Goal: Task Accomplishment & Management: Complete application form

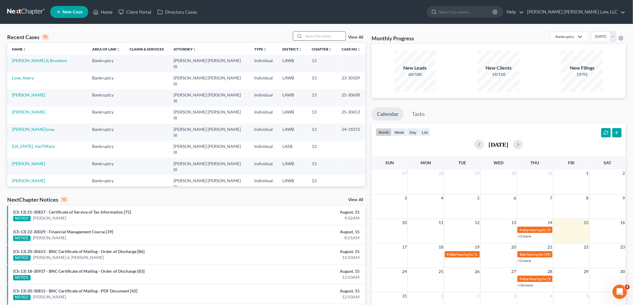
click at [326, 36] on input "search" at bounding box center [325, 36] width 42 height 9
type input "baker"
click at [35, 61] on link "[PERSON_NAME]" at bounding box center [28, 60] width 33 height 5
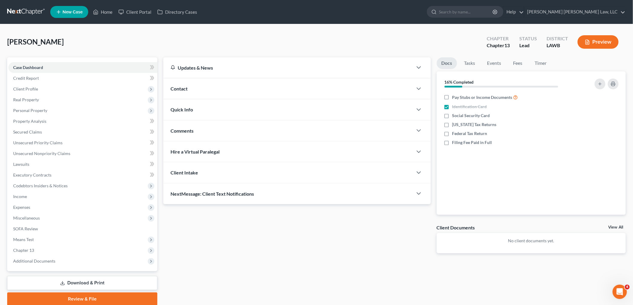
click at [28, 9] on link at bounding box center [26, 12] width 38 height 11
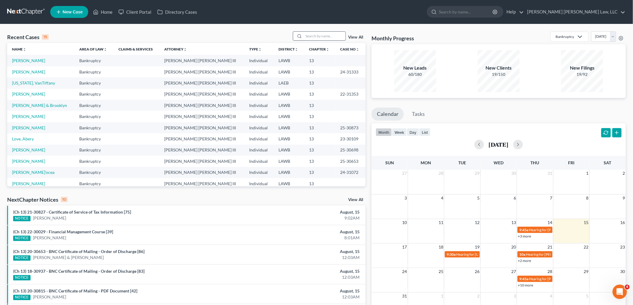
click at [334, 36] on input "search" at bounding box center [325, 36] width 42 height 9
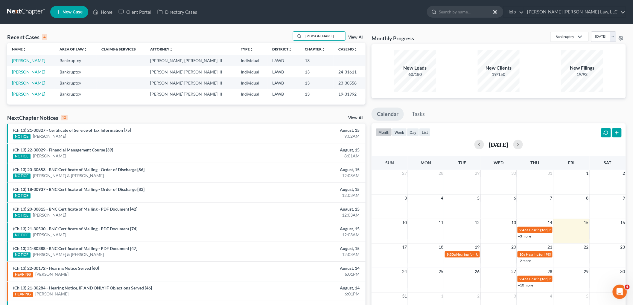
type input "hutto"
click at [26, 62] on link "[PERSON_NAME]" at bounding box center [28, 60] width 33 height 5
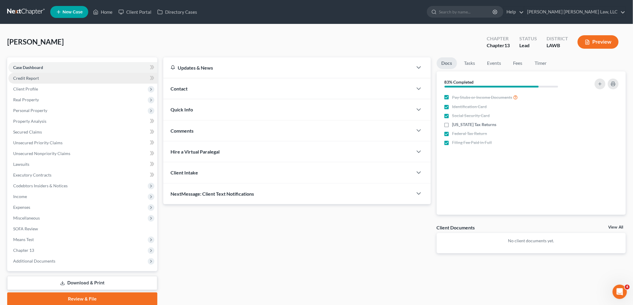
click at [43, 74] on link "Credit Report" at bounding box center [82, 78] width 149 height 11
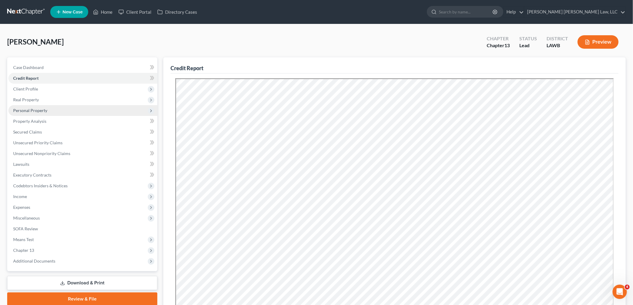
click at [53, 109] on span "Personal Property" at bounding box center [82, 110] width 149 height 11
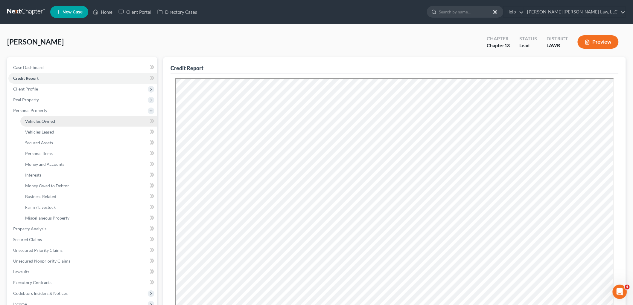
click at [54, 119] on span "Vehicles Owned" at bounding box center [40, 121] width 30 height 5
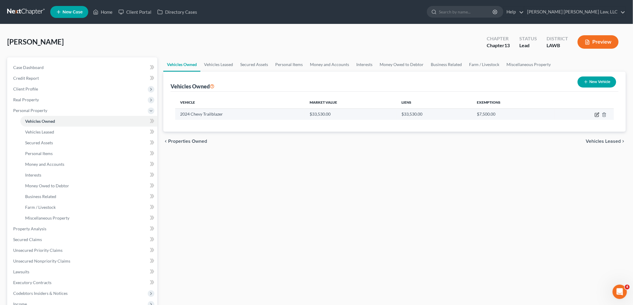
click at [597, 114] on icon "button" at bounding box center [597, 114] width 3 height 3
select select "0"
select select "2"
select select "1"
select select "0"
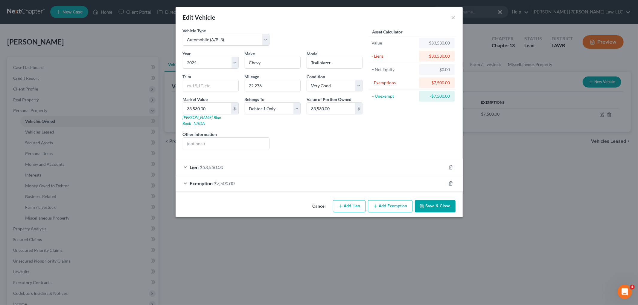
click at [438, 203] on button "Save & Close" at bounding box center [435, 206] width 41 height 13
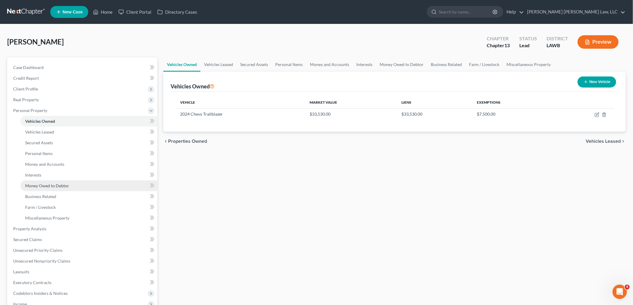
click at [57, 183] on span "Money Owed to Debtor" at bounding box center [47, 185] width 44 height 5
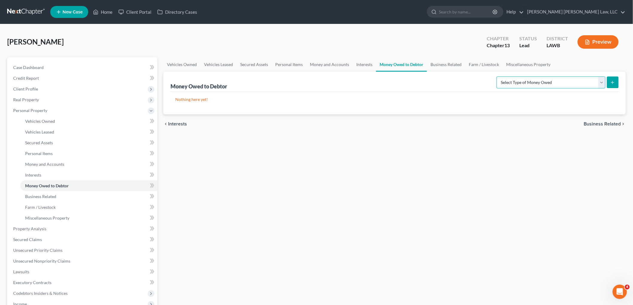
click at [601, 82] on select "Select Type of Money Owed Accounts Receivable (A/B: 38) Alimony (A/B: 29) Child…" at bounding box center [550, 83] width 109 height 12
click at [498, 77] on select "Select Type of Money Owed Accounts Receivable (A/B: 38) Alimony (A/B: 29) Child…" at bounding box center [550, 83] width 109 height 12
click at [598, 83] on select "Select Type of Money Owed Accounts Receivable (A/B: 38) Alimony (A/B: 29) Child…" at bounding box center [550, 83] width 109 height 12
select select "life_estate_of_descendants"
click at [498, 77] on select "Select Type of Money Owed Accounts Receivable (A/B: 38) Alimony (A/B: 29) Child…" at bounding box center [550, 83] width 109 height 12
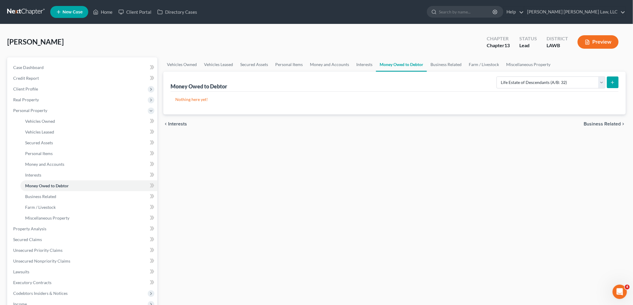
click at [613, 84] on icon "submit" at bounding box center [612, 82] width 5 height 5
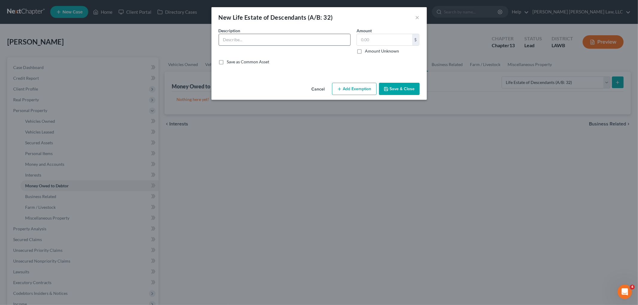
click at [323, 36] on input "text" at bounding box center [284, 39] width 131 height 11
type input "u"
click at [281, 39] on input "Undivided 1/2 interest in parents’ unopened succession, which consists of a hou…" at bounding box center [284, 39] width 131 height 11
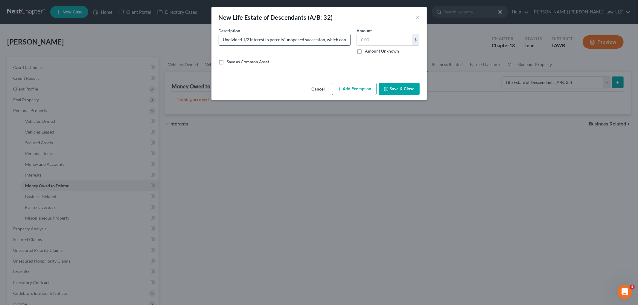
click at [273, 39] on input "Undivided 1/2 interest in parents’ unopened succession, which consists of a hou…" at bounding box center [284, 39] width 131 height 11
paste input "deceased spouse's unopened succession, which consists of a house and land locat…"
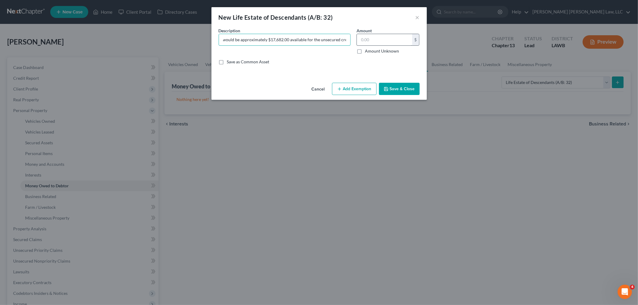
type input "Undivided 1/2 interest in deceased spouse's unopened succession, which consists…"
click at [366, 40] on input "text" at bounding box center [384, 39] width 55 height 11
type input "17,682.00"
click at [395, 90] on button "Save & Close" at bounding box center [399, 89] width 41 height 13
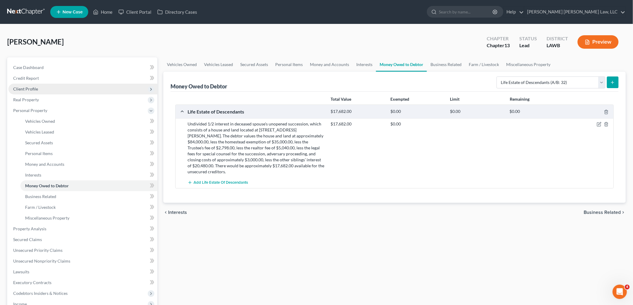
click at [37, 89] on span "Client Profile" at bounding box center [25, 88] width 25 height 5
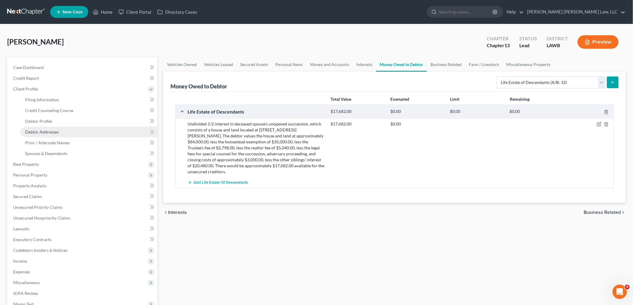
click at [49, 128] on link "Debtor Addresses" at bounding box center [88, 132] width 137 height 11
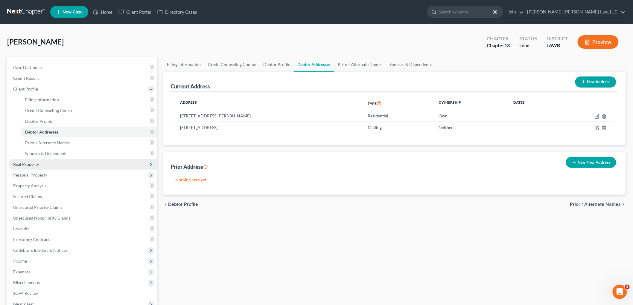
click at [38, 165] on span "Real Property" at bounding box center [26, 164] width 26 height 5
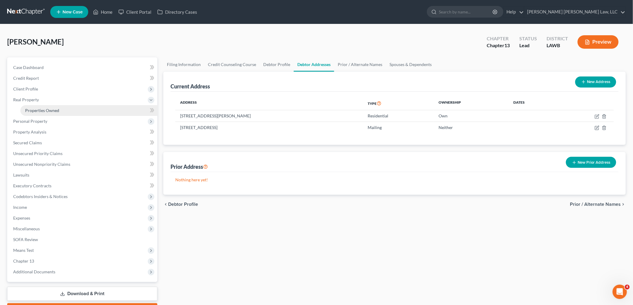
click at [58, 109] on span "Properties Owned" at bounding box center [42, 110] width 34 height 5
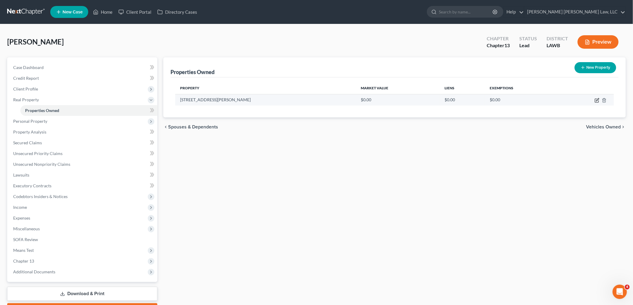
click at [598, 100] on icon "button" at bounding box center [597, 99] width 3 height 3
select select "19"
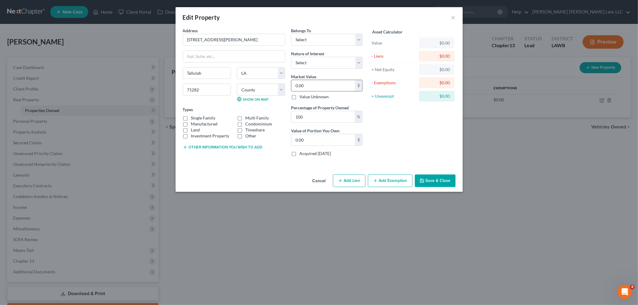
click at [315, 82] on input "0.00" at bounding box center [323, 85] width 64 height 11
type input "8"
type input "8.00"
type input "84"
type input "84.00"
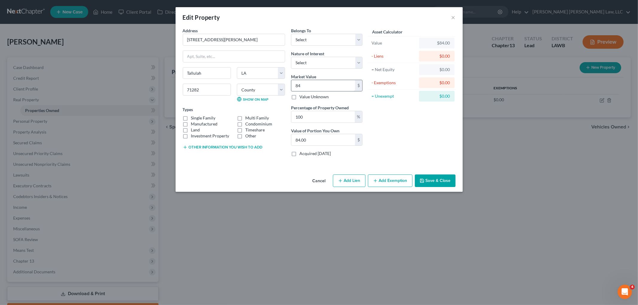
type input "840"
type input "840.00"
type input "8400"
type input "8,400.00"
type input "8,4000"
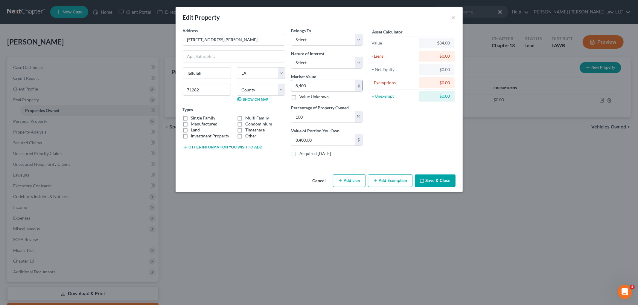
type input "84,000.00"
click at [379, 179] on button "Add Exemption" at bounding box center [390, 181] width 45 height 13
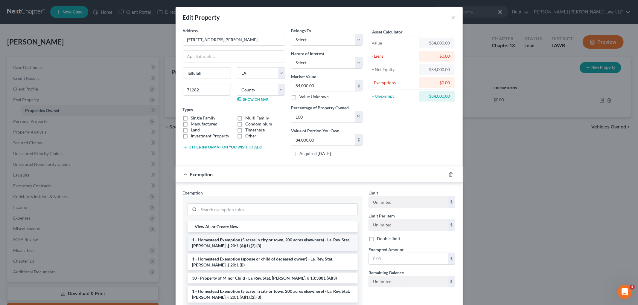
click at [249, 243] on li "1 - Homestead Exemption (5 acres in city or town, 200 acres elsewhere) - La. Re…" at bounding box center [273, 243] width 170 height 17
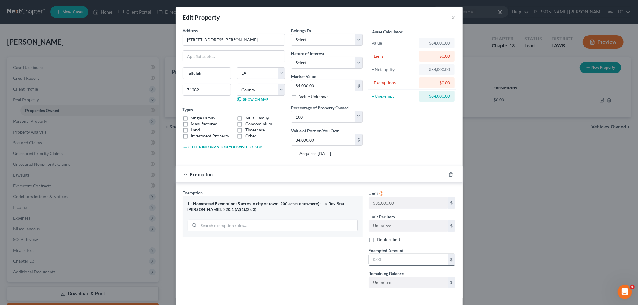
click at [403, 260] on input "text" at bounding box center [408, 259] width 79 height 11
type input "35,000.00"
click at [211, 145] on button "Other information you wish to add" at bounding box center [223, 147] width 80 height 5
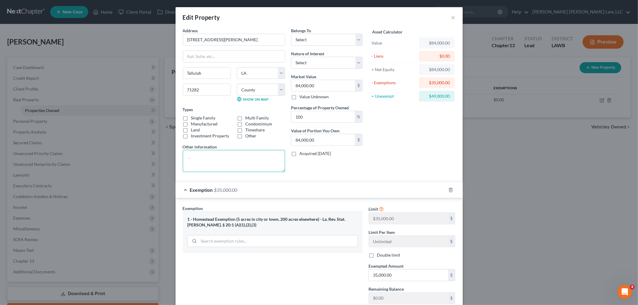
click at [205, 167] on textarea at bounding box center [234, 161] width 102 height 22
paste textarea "Undivided 1/2 interest in deceased spouse's unopened succession, which consists…"
type textarea "Undivided 1/2 interest in deceased spouse's unopened succession, which consists…"
click at [332, 38] on select "Select Debtor 1 Only Debtor 2 Only Debtor 1 And Debtor 2 Only At Least One Of T…" at bounding box center [326, 40] width 71 height 12
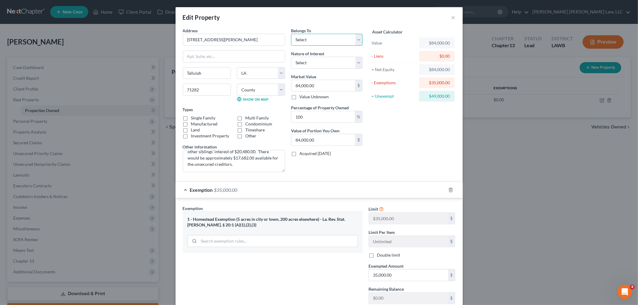
select select "4"
click at [291, 34] on select "Select Debtor 1 Only Debtor 2 Only Debtor 1 And Debtor 2 Only At Least One Of T…" at bounding box center [326, 40] width 71 height 12
click at [382, 130] on div "Asset Calculator Value $84,000.00 - Liens $0.00 = Net Equity $84,000.00 - Exemp…" at bounding box center [411, 103] width 93 height 150
click at [191, 118] on label "Single Family" at bounding box center [203, 118] width 25 height 6
click at [193, 118] on input "Single Family" at bounding box center [195, 117] width 4 height 4
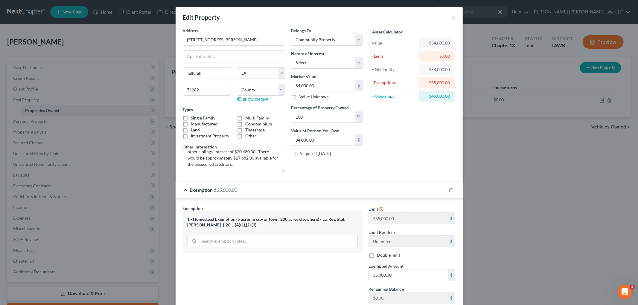
checkbox input "true"
click at [191, 129] on label "Land" at bounding box center [195, 130] width 9 height 6
click at [193, 129] on input "Land" at bounding box center [195, 129] width 4 height 4
checkbox input "true"
click at [399, 151] on div "Asset Calculator Value $84,000.00 - Liens $0.00 = Net Equity $84,000.00 - Exemp…" at bounding box center [411, 103] width 93 height 150
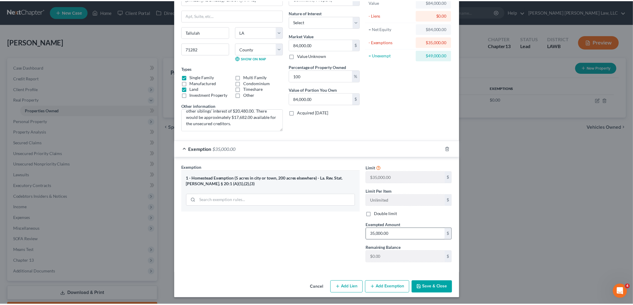
scroll to position [42, 0]
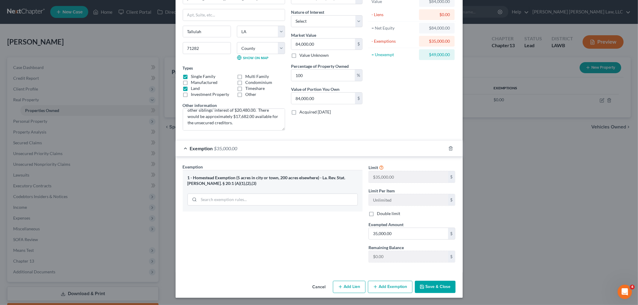
click at [434, 289] on button "Save & Close" at bounding box center [435, 287] width 41 height 13
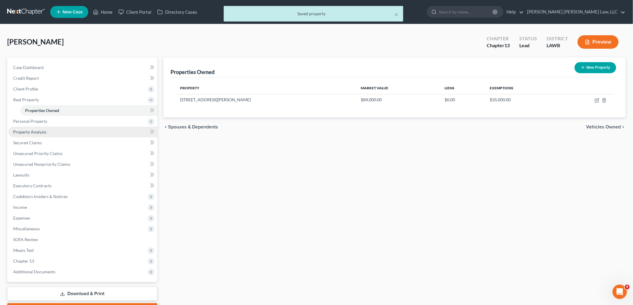
click at [39, 132] on span "Property Analysis" at bounding box center [29, 131] width 33 height 5
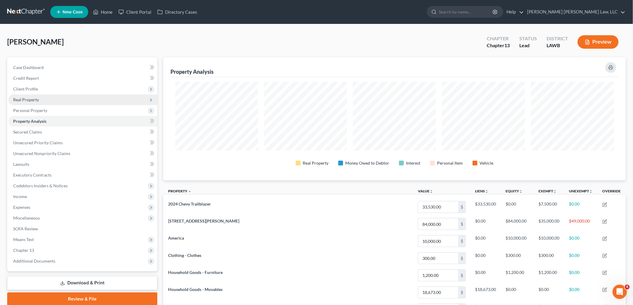
click at [32, 97] on span "Real Property" at bounding box center [26, 99] width 26 height 5
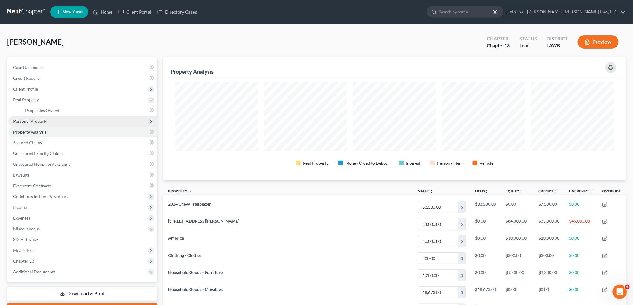
click at [37, 121] on span "Personal Property" at bounding box center [30, 121] width 34 height 5
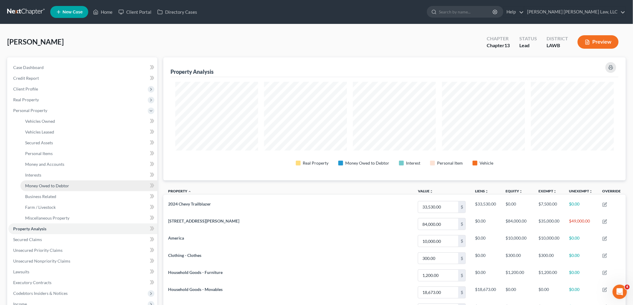
click at [49, 188] on link "Money Owed to Debtor" at bounding box center [88, 186] width 137 height 11
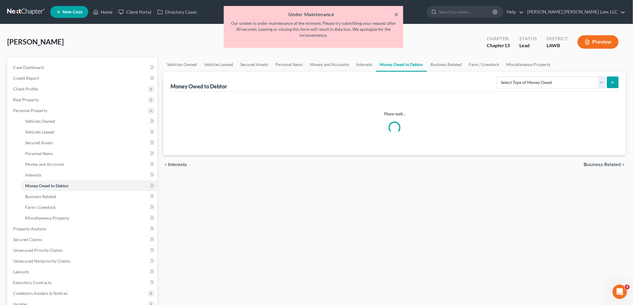
click at [397, 13] on button "×" at bounding box center [396, 14] width 4 height 7
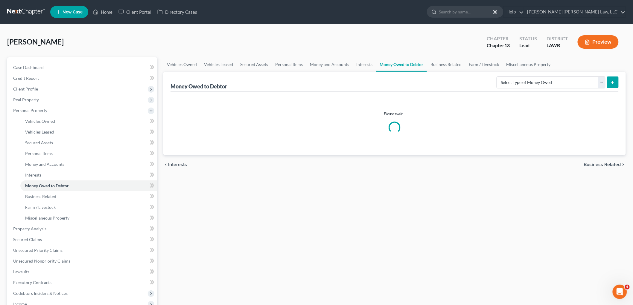
click at [25, 10] on link at bounding box center [26, 12] width 38 height 11
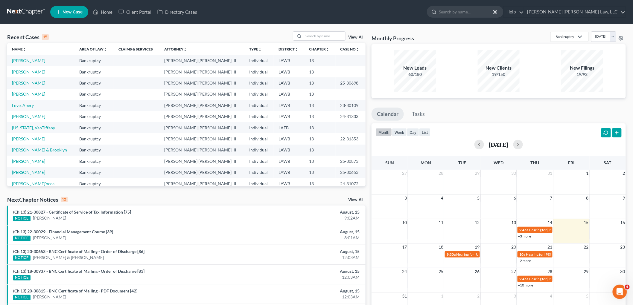
click at [18, 94] on link "[PERSON_NAME]" at bounding box center [28, 94] width 33 height 5
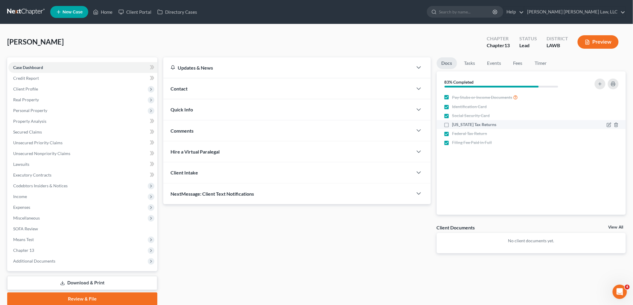
click at [452, 126] on label "[US_STATE] Tax Returns" at bounding box center [474, 125] width 44 height 6
click at [455, 126] on input "Louisiana Tax Returns" at bounding box center [457, 124] width 4 height 4
checkbox input "true"
click at [44, 111] on span "Personal Property" at bounding box center [30, 110] width 34 height 5
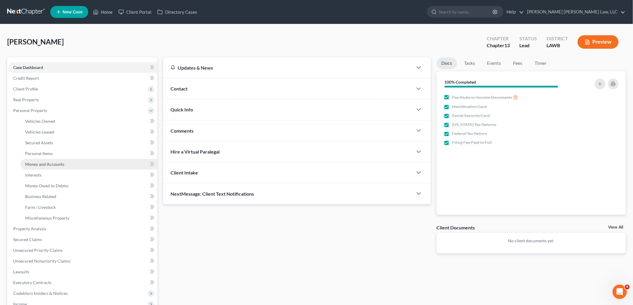
click at [47, 166] on span "Money and Accounts" at bounding box center [44, 164] width 39 height 5
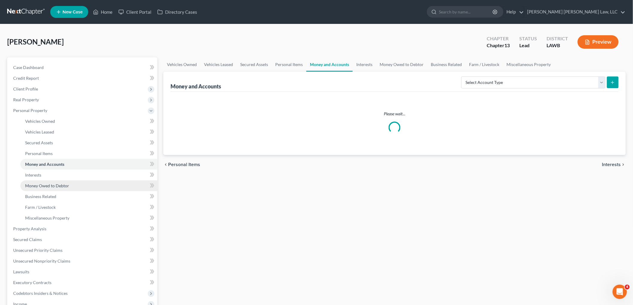
click at [57, 184] on span "Money Owed to Debtor" at bounding box center [47, 185] width 44 height 5
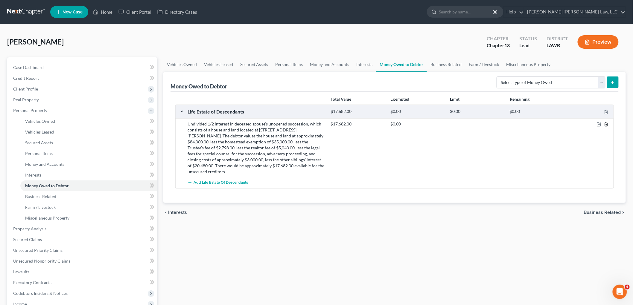
click at [605, 125] on icon "button" at bounding box center [606, 125] width 3 height 4
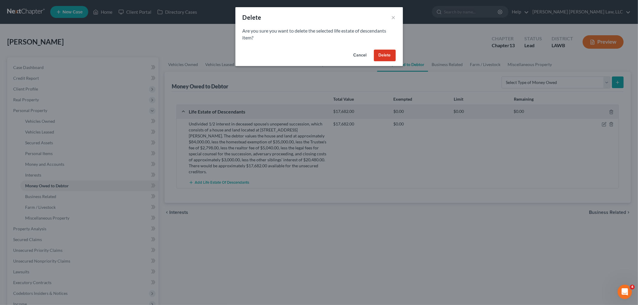
click at [393, 55] on button "Delete" at bounding box center [385, 56] width 22 height 12
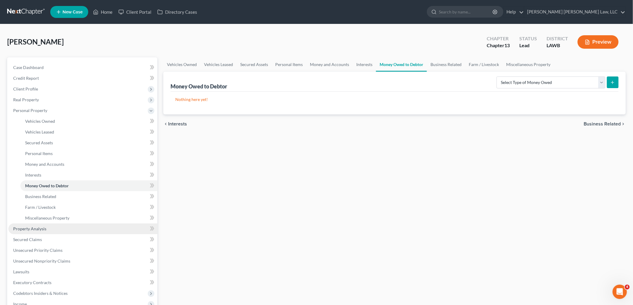
click at [27, 229] on span "Property Analysis" at bounding box center [29, 228] width 33 height 5
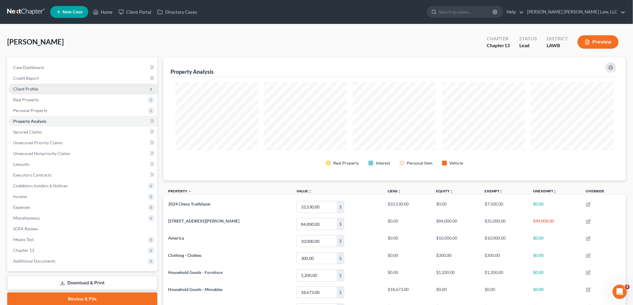
click at [52, 89] on span "Client Profile" at bounding box center [82, 89] width 149 height 11
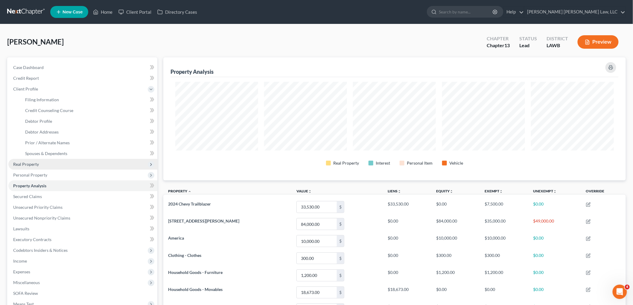
click at [34, 165] on span "Real Property" at bounding box center [26, 164] width 26 height 5
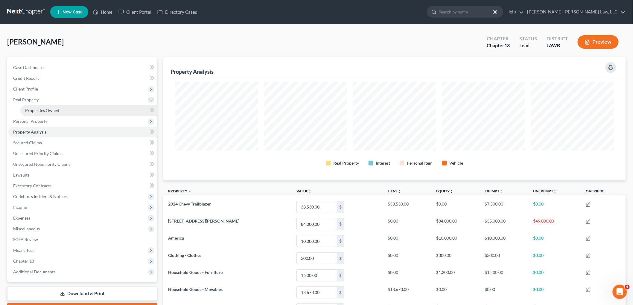
click at [50, 113] on link "Properties Owned" at bounding box center [88, 110] width 137 height 11
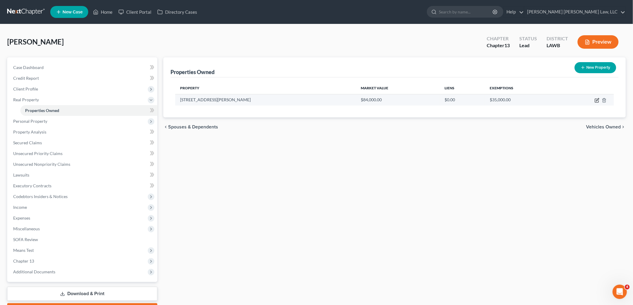
click at [597, 101] on icon "button" at bounding box center [597, 100] width 5 height 5
select select "19"
select select "4"
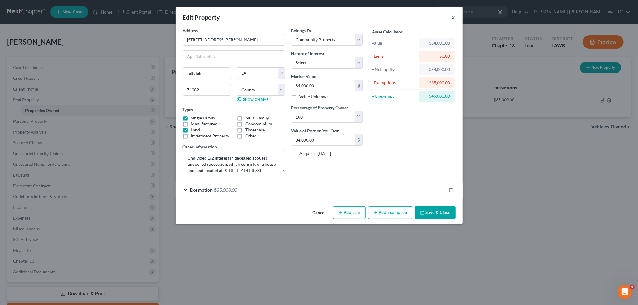
click at [451, 16] on button "×" at bounding box center [453, 17] width 4 height 7
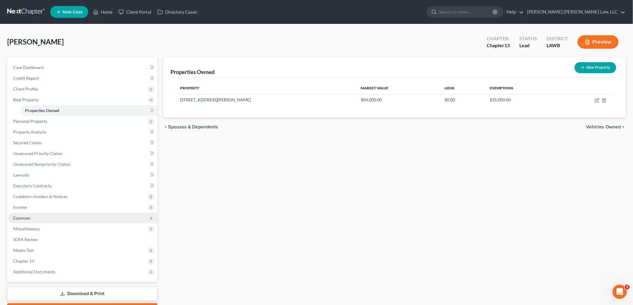
click at [59, 217] on span "Expenses" at bounding box center [82, 218] width 149 height 11
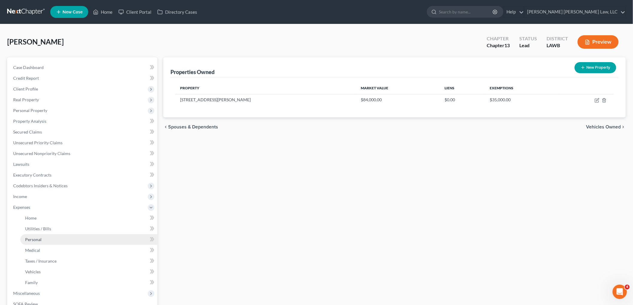
click at [48, 238] on link "Personal" at bounding box center [88, 239] width 137 height 11
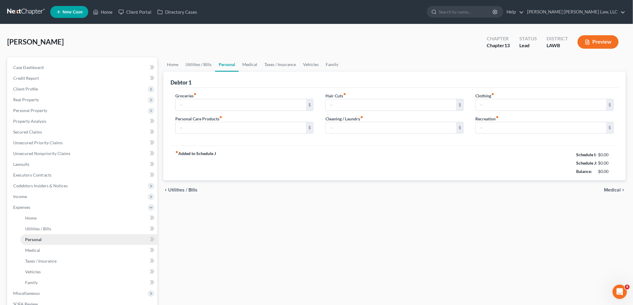
type input "200.00"
type input "50.00"
type input "0.00"
type input "93.00"
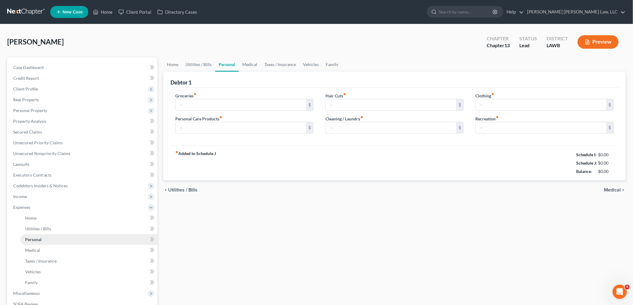
type input "0.00"
click at [28, 194] on span "Income" at bounding box center [82, 196] width 149 height 11
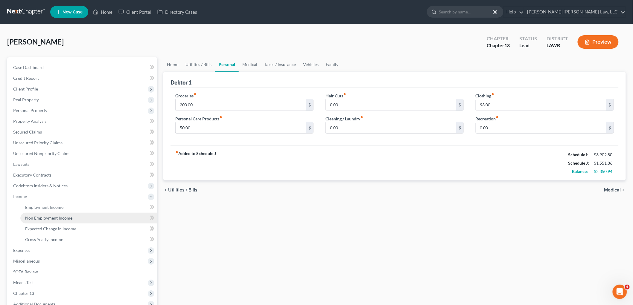
click at [51, 216] on span "Non Employment Income" at bounding box center [48, 218] width 47 height 5
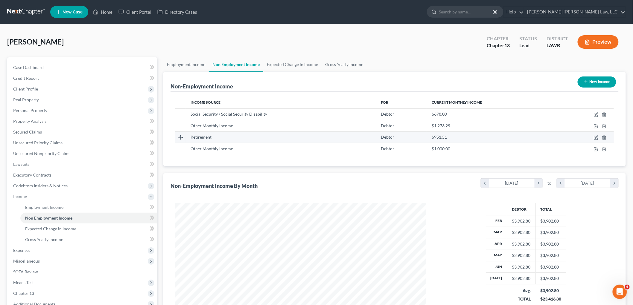
scroll to position [125, 263]
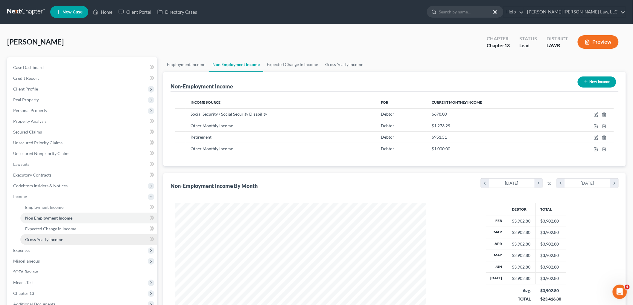
click at [52, 240] on span "Gross Yearly Income" at bounding box center [44, 239] width 38 height 5
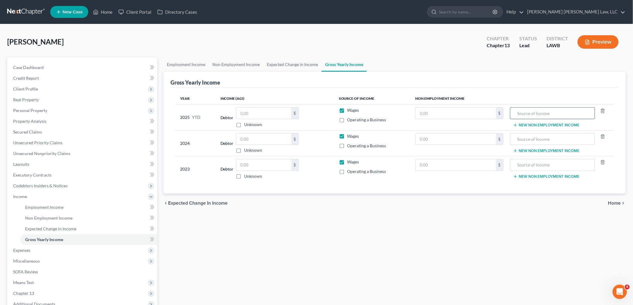
click at [537, 112] on input "text" at bounding box center [552, 113] width 78 height 11
click at [63, 219] on span "Non Employment Income" at bounding box center [48, 218] width 47 height 5
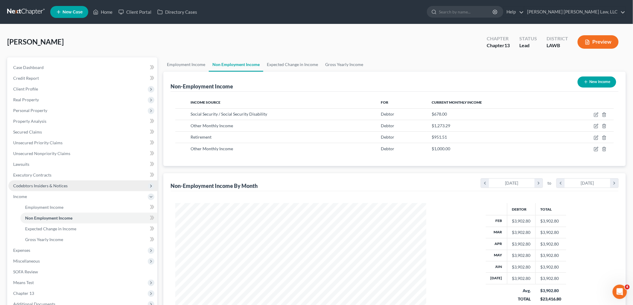
scroll to position [125, 263]
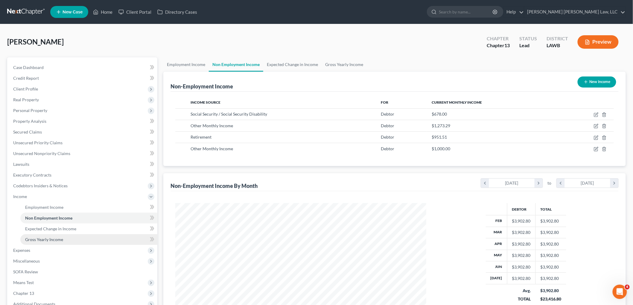
click at [71, 237] on link "Gross Yearly Income" at bounding box center [88, 239] width 137 height 11
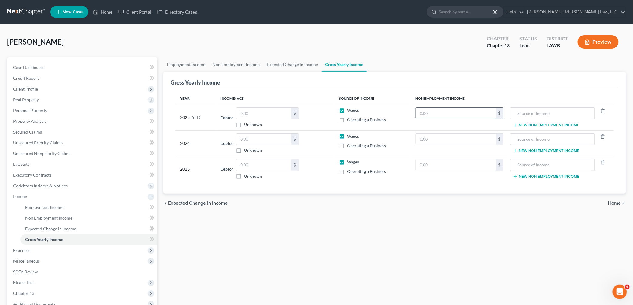
click at [446, 114] on input "text" at bounding box center [456, 113] width 80 height 11
type input "5,424.00"
click at [545, 115] on input "text" at bounding box center [552, 113] width 78 height 11
type input "Social Security"
click at [480, 141] on input "text" at bounding box center [456, 139] width 80 height 11
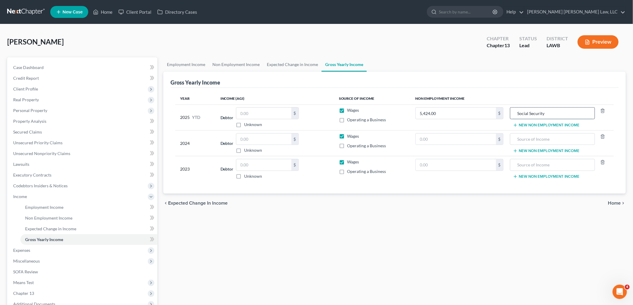
click at [534, 110] on input "Social Security" at bounding box center [552, 113] width 78 height 11
click at [533, 164] on input "text" at bounding box center [552, 164] width 78 height 11
paste input "Social Security"
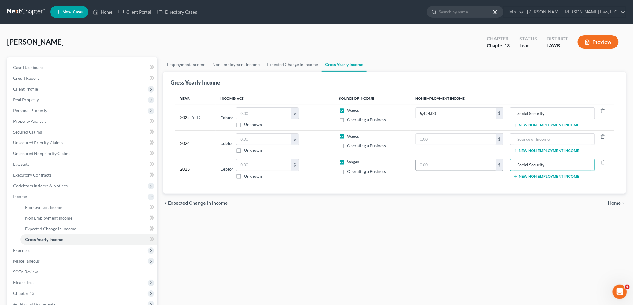
type input "Social Security"
click at [470, 162] on input "text" at bounding box center [456, 164] width 80 height 11
type input "9,579.00"
click at [531, 177] on button "New Non Employment Income" at bounding box center [546, 176] width 67 height 5
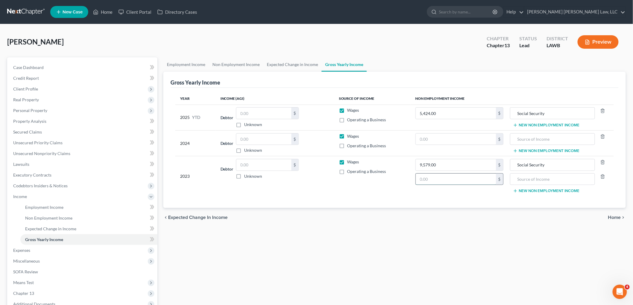
click at [454, 178] on input "text" at bounding box center [456, 179] width 80 height 11
click at [534, 176] on input "text" at bounding box center [552, 179] width 78 height 11
type input "Retirement"
click at [439, 180] on input "text" at bounding box center [456, 179] width 80 height 11
type input "31,432.00"
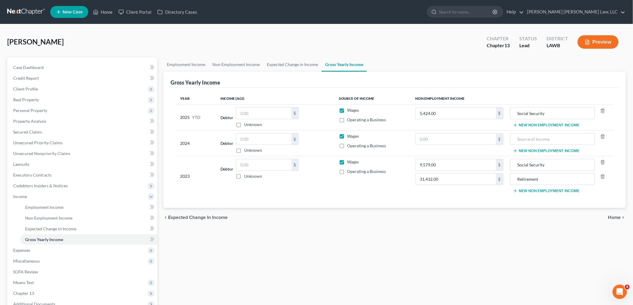
click at [554, 124] on button "New Non Employment Income" at bounding box center [546, 125] width 67 height 5
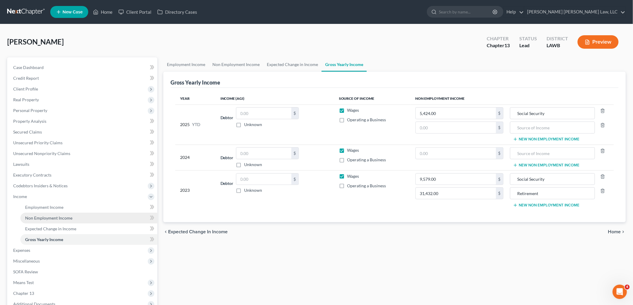
click at [57, 216] on span "Non Employment Income" at bounding box center [48, 218] width 47 height 5
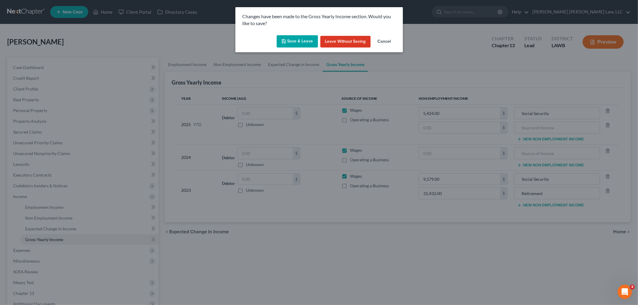
click at [292, 46] on button "Save & Leave" at bounding box center [297, 41] width 41 height 13
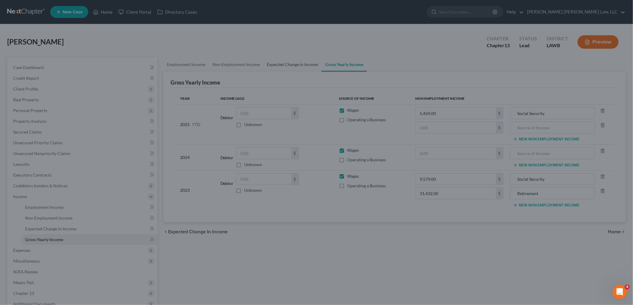
type input "31,432.00"
type input "Retirement"
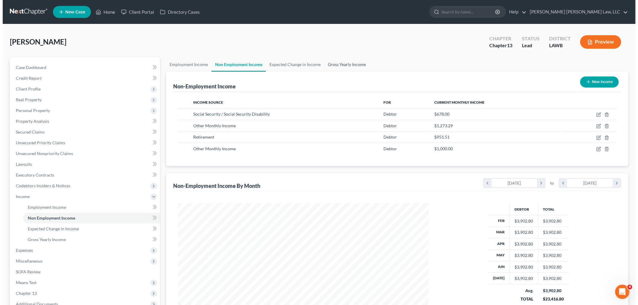
scroll to position [125, 263]
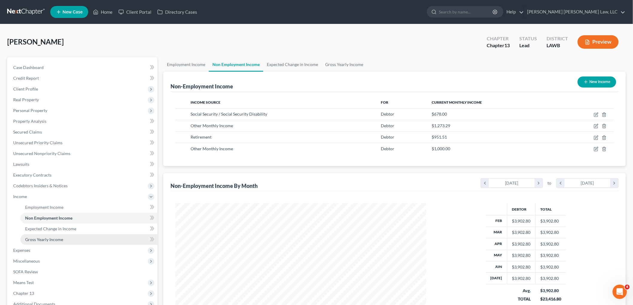
click at [68, 237] on link "Gross Yearly Income" at bounding box center [88, 239] width 137 height 11
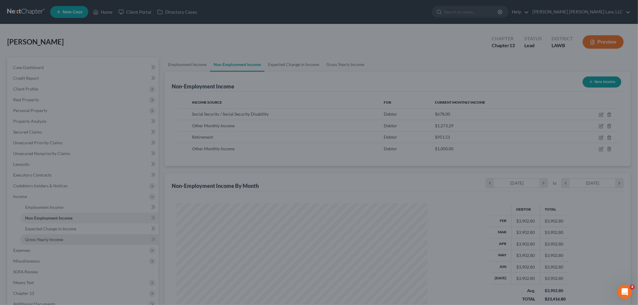
scroll to position [126, 265]
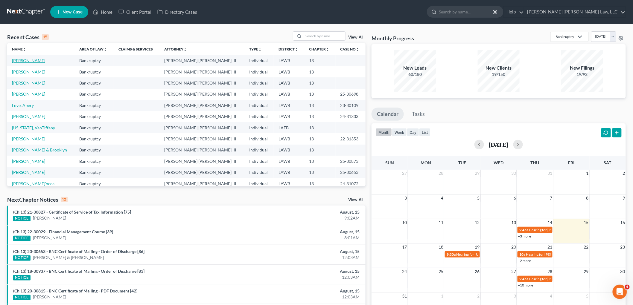
click at [26, 60] on link "[PERSON_NAME]" at bounding box center [28, 60] width 33 height 5
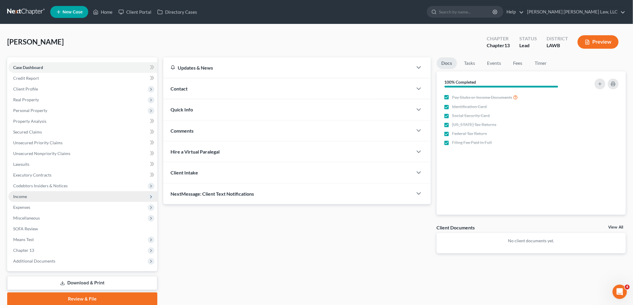
click at [23, 195] on span "Income" at bounding box center [20, 196] width 14 height 5
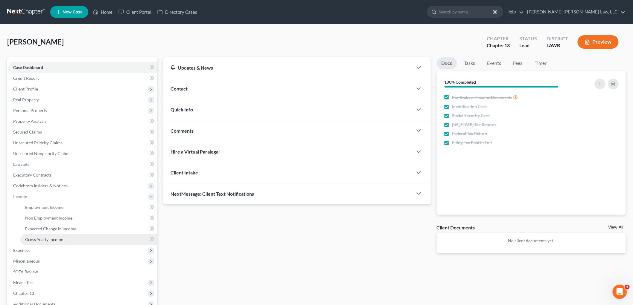
click at [33, 237] on span "Gross Yearly Income" at bounding box center [44, 239] width 38 height 5
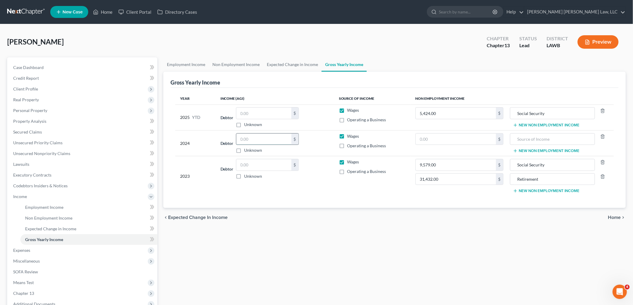
click at [259, 139] on input "text" at bounding box center [263, 139] width 55 height 11
type input "29,122.00"
click at [601, 137] on icon "button" at bounding box center [602, 137] width 3 height 4
click at [564, 125] on button "New Non Employment Income" at bounding box center [546, 125] width 67 height 5
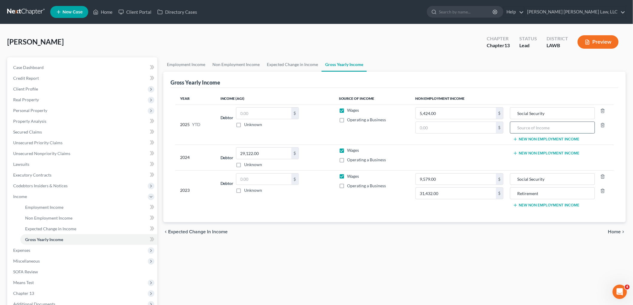
click at [537, 127] on input "text" at bounding box center [552, 127] width 78 height 11
type input "Retirement"
click at [78, 217] on link "Non Employment Income" at bounding box center [88, 218] width 137 height 11
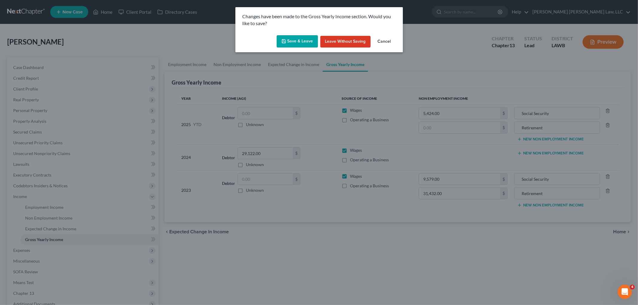
click at [301, 39] on button "Save & Leave" at bounding box center [297, 41] width 41 height 13
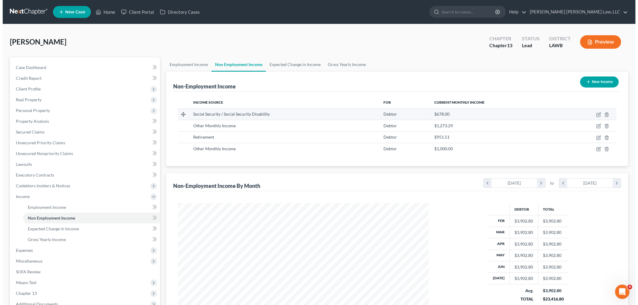
scroll to position [125, 263]
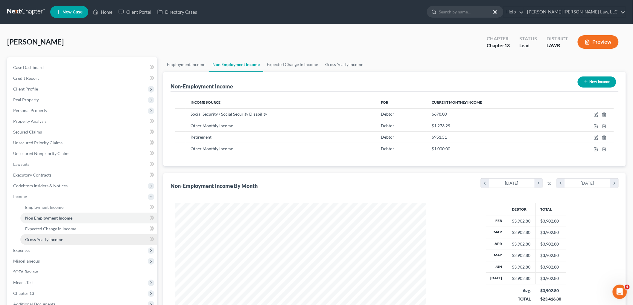
click at [70, 241] on link "Gross Yearly Income" at bounding box center [88, 239] width 137 height 11
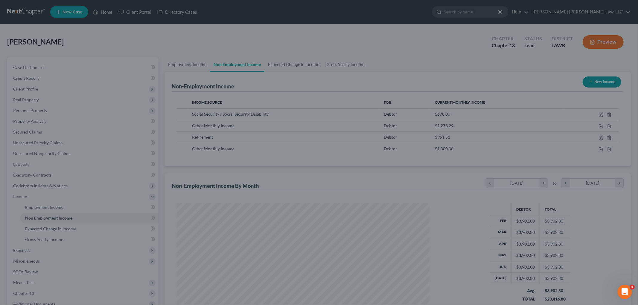
click at [49, 228] on div at bounding box center [319, 152] width 638 height 305
drag, startPoint x: 56, startPoint y: 217, endPoint x: 56, endPoint y: 202, distance: 15.3
click at [56, 216] on div at bounding box center [319, 152] width 638 height 305
click at [73, 56] on div at bounding box center [319, 152] width 638 height 305
click at [64, 47] on div at bounding box center [319, 152] width 638 height 305
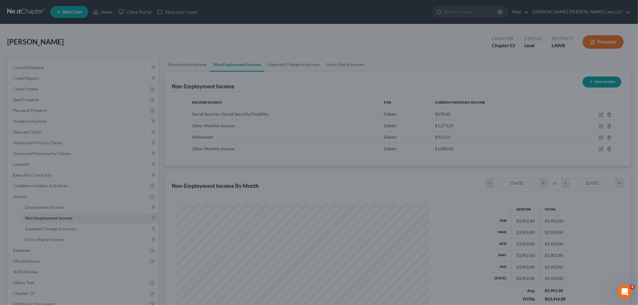
drag, startPoint x: 62, startPoint y: 45, endPoint x: 220, endPoint y: 46, distance: 158.2
click at [62, 45] on div at bounding box center [319, 152] width 638 height 305
drag, startPoint x: 220, startPoint y: 46, endPoint x: 407, endPoint y: 45, distance: 186.9
click at [225, 47] on div at bounding box center [319, 152] width 638 height 305
click at [407, 45] on div at bounding box center [319, 152] width 638 height 305
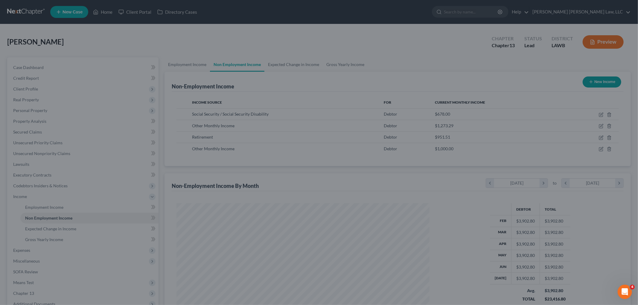
click at [411, 45] on div at bounding box center [319, 152] width 638 height 305
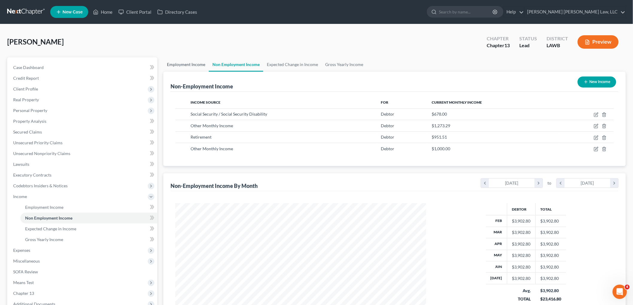
scroll to position [125, 263]
click at [45, 238] on span "Gross Yearly Income" at bounding box center [44, 239] width 38 height 5
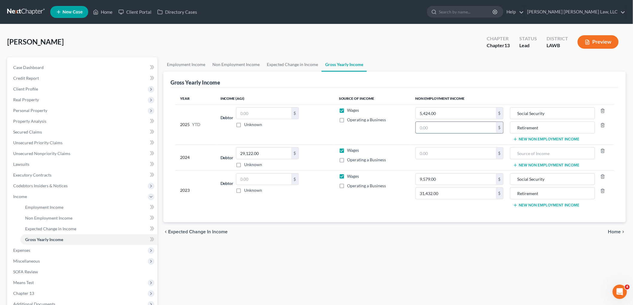
click at [437, 123] on input "text" at bounding box center [456, 127] width 80 height 11
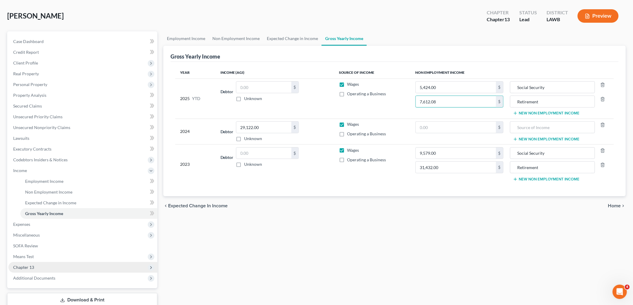
scroll to position [66, 0]
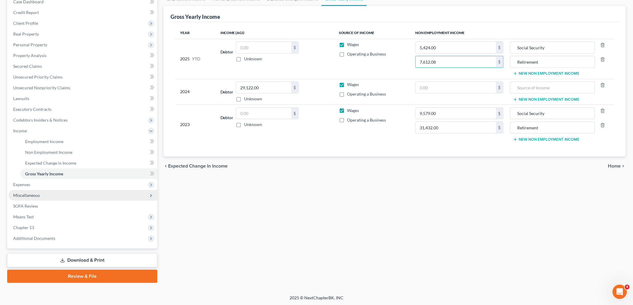
type input "7,612.08"
click at [17, 195] on span "Miscellaneous" at bounding box center [26, 195] width 27 height 5
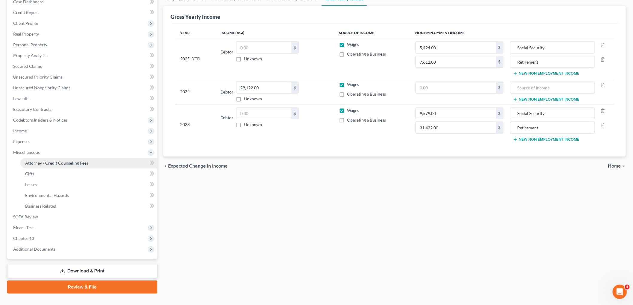
click at [56, 164] on span "Attorney / Credit Counseling Fees" at bounding box center [56, 163] width 63 height 5
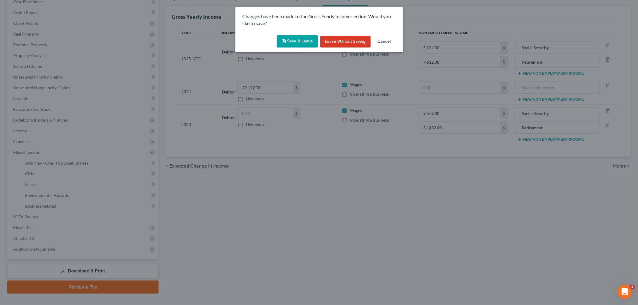
click at [286, 38] on button "Save & Leave" at bounding box center [297, 41] width 41 height 13
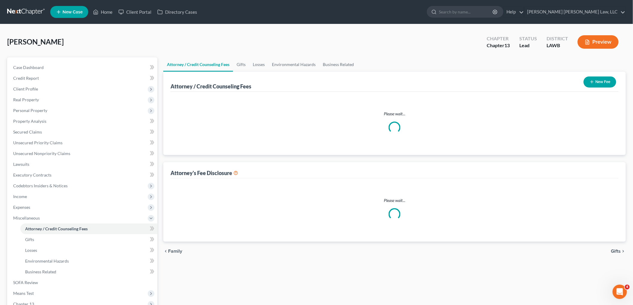
select select "1"
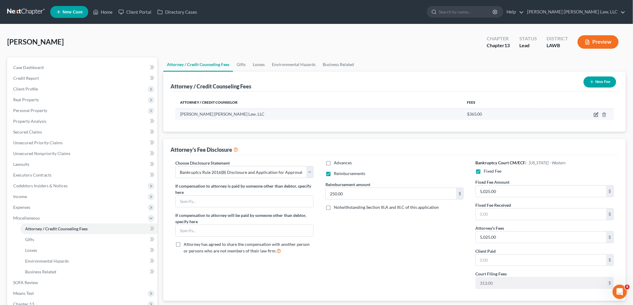
click at [595, 115] on icon "button" at bounding box center [596, 114] width 5 height 5
select select "19"
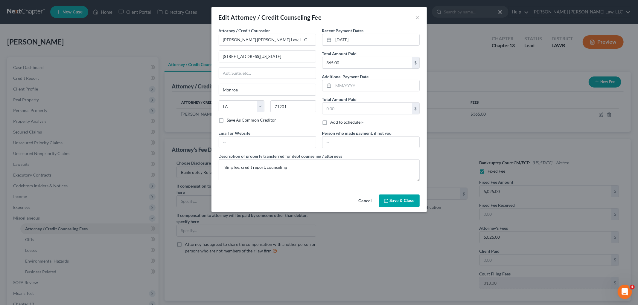
click at [390, 201] on span "Save & Close" at bounding box center [402, 200] width 25 height 5
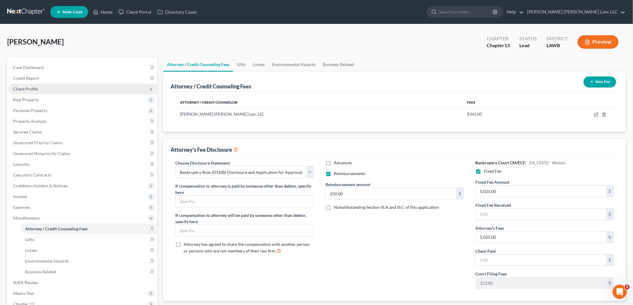
click at [31, 87] on span "Client Profile" at bounding box center [25, 88] width 25 height 5
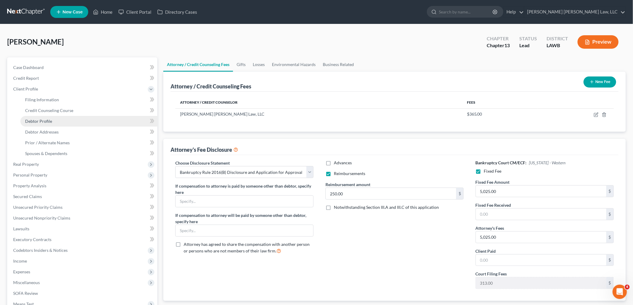
click at [47, 123] on span "Debtor Profile" at bounding box center [38, 121] width 27 height 5
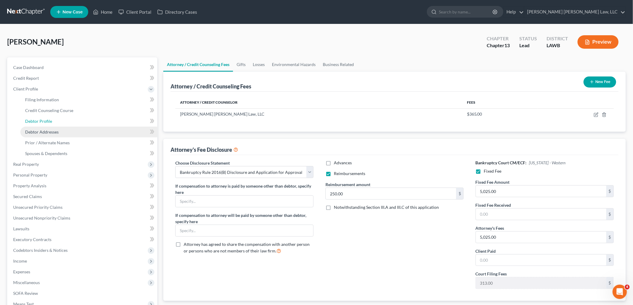
select select "4"
select select "0"
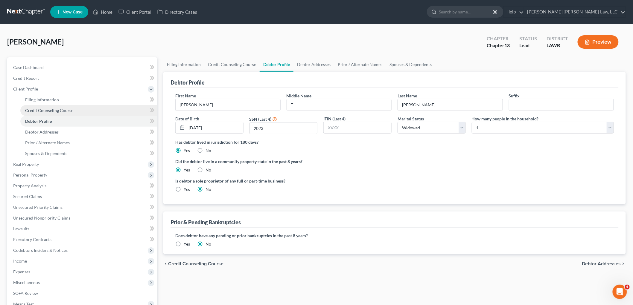
click at [72, 108] on span "Credit Counseling Course" at bounding box center [49, 110] width 48 height 5
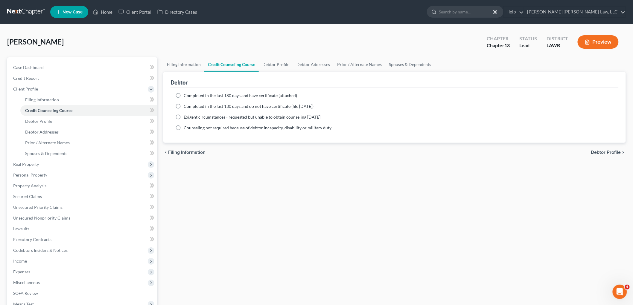
click at [184, 104] on label "Completed in the last 180 days and do not have certificate (file [DATE])" at bounding box center [249, 106] width 130 height 6
click at [186, 104] on input "Completed in the last 180 days and do not have certificate (file [DATE])" at bounding box center [188, 105] width 4 height 4
radio input "true"
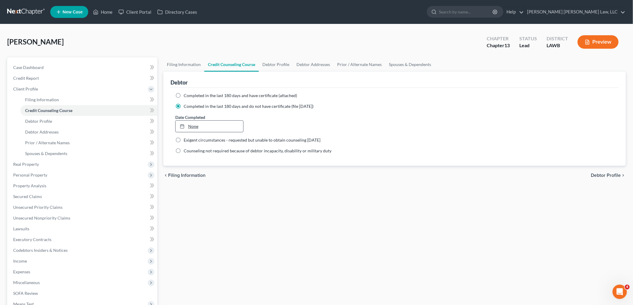
click at [196, 123] on link "None" at bounding box center [210, 126] width 68 height 11
type input "[DATE]"
click at [205, 196] on div "Filing Information Credit Counseling Course Debtor Profile Debtor Addresses Pri…" at bounding box center [394, 213] width 468 height 313
click at [61, 124] on link "Debtor Profile" at bounding box center [88, 121] width 137 height 11
select select "4"
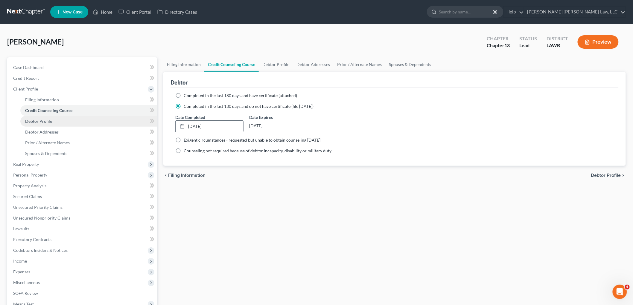
select select "0"
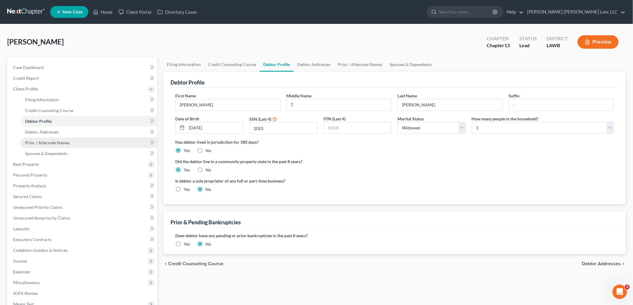
click at [64, 143] on span "Prior / Alternate Names" at bounding box center [47, 142] width 45 height 5
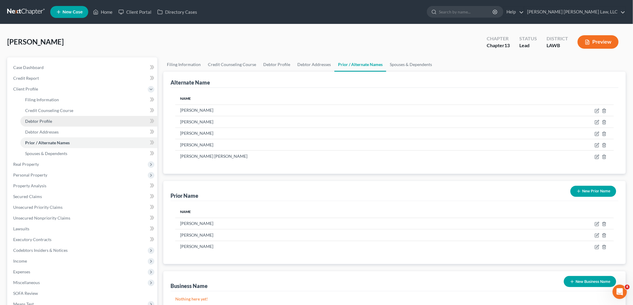
click at [72, 122] on link "Debtor Profile" at bounding box center [88, 121] width 137 height 11
select select "4"
select select "0"
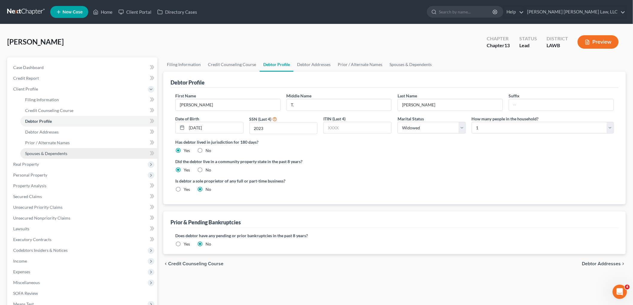
click at [55, 156] on span "Spouses & Dependents" at bounding box center [46, 153] width 42 height 5
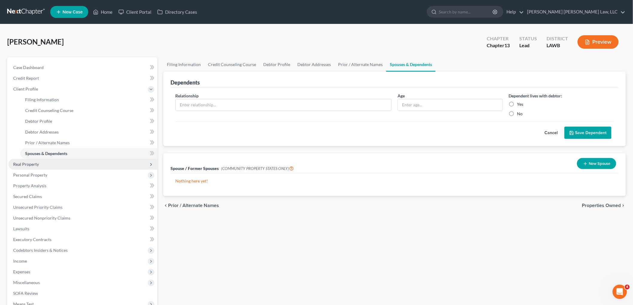
click at [46, 166] on span "Real Property" at bounding box center [82, 164] width 149 height 11
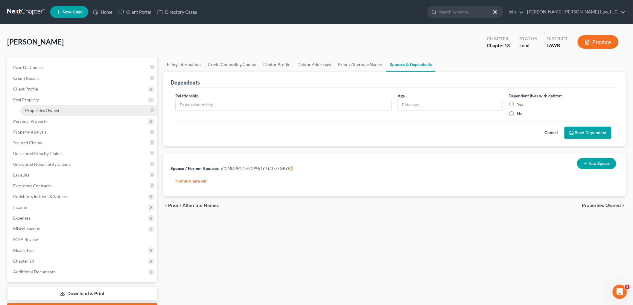
click at [75, 110] on link "Properties Owned" at bounding box center [88, 110] width 137 height 11
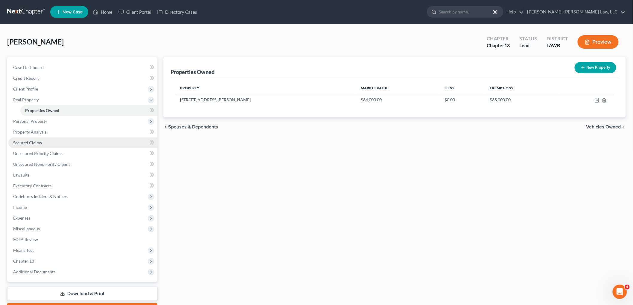
click at [41, 141] on span "Secured Claims" at bounding box center [27, 142] width 29 height 5
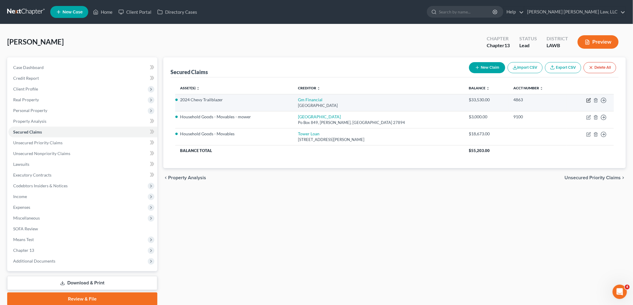
click at [588, 100] on icon "button" at bounding box center [589, 99] width 3 height 3
select select "45"
select select "0"
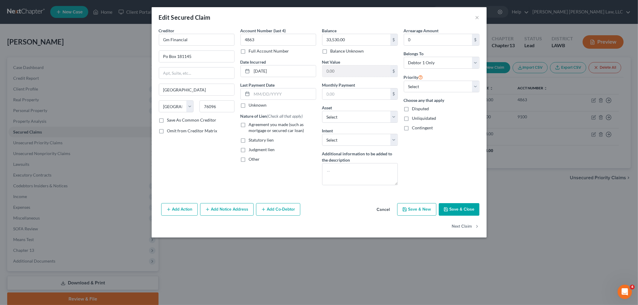
click at [249, 126] on label "Agreement you made (such as mortgage or secured car loan)" at bounding box center [282, 128] width 67 height 12
click at [251, 126] on input "Agreement you made (such as mortgage or secured car loan)" at bounding box center [253, 124] width 4 height 4
checkbox input "true"
click at [453, 210] on button "Save & Close" at bounding box center [459, 209] width 41 height 13
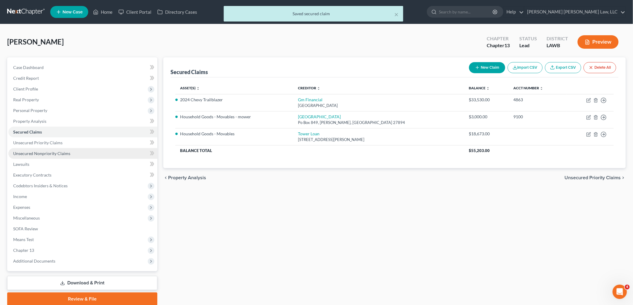
click at [72, 154] on link "Unsecured Nonpriority Claims" at bounding box center [82, 153] width 149 height 11
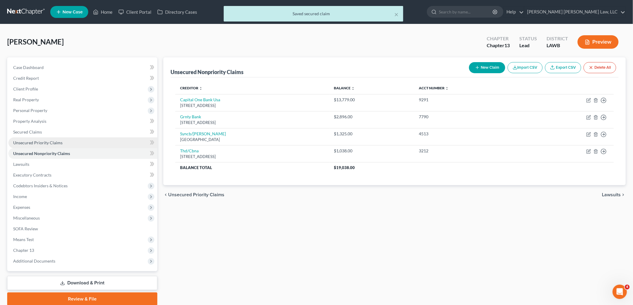
click at [72, 141] on link "Unsecured Priority Claims" at bounding box center [82, 143] width 149 height 11
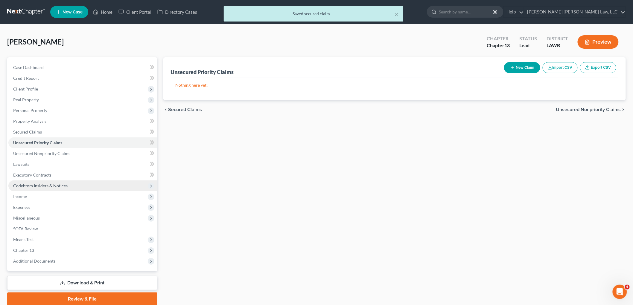
click at [40, 187] on span "Codebtors Insiders & Notices" at bounding box center [40, 185] width 54 height 5
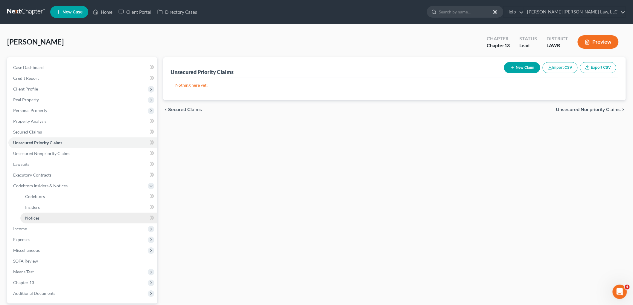
click at [44, 218] on link "Notices" at bounding box center [88, 218] width 137 height 11
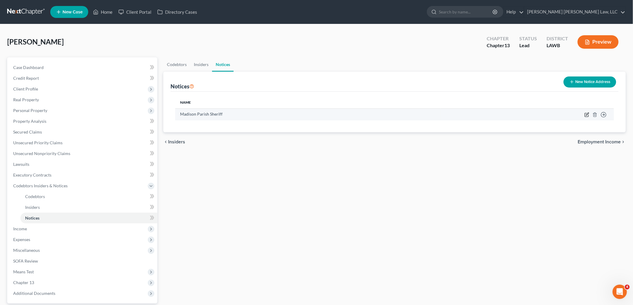
click at [586, 112] on icon "button" at bounding box center [586, 114] width 5 height 5
select select "19"
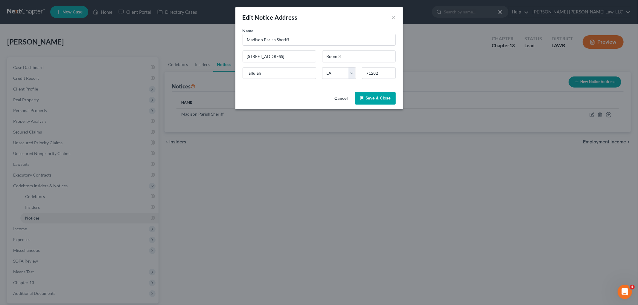
click at [381, 96] on span "Save & Close" at bounding box center [378, 98] width 25 height 5
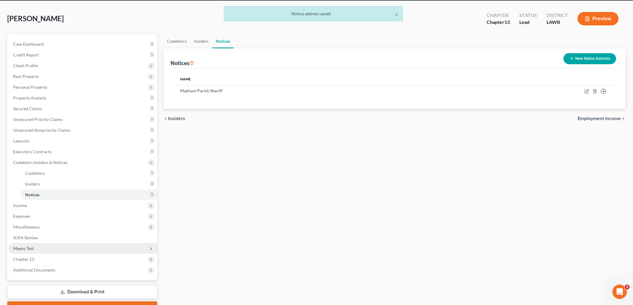
scroll to position [55, 0]
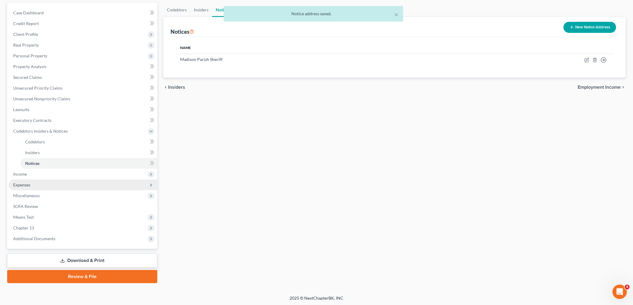
click at [40, 183] on span "Expenses" at bounding box center [82, 185] width 149 height 11
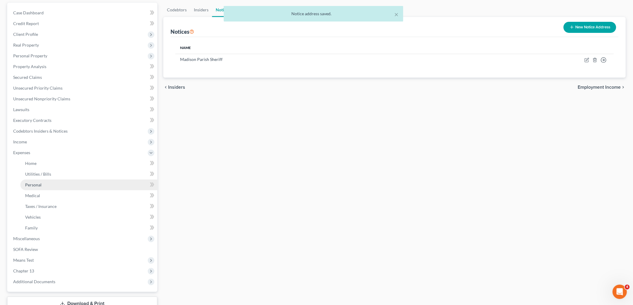
click at [42, 187] on link "Personal" at bounding box center [88, 185] width 137 height 11
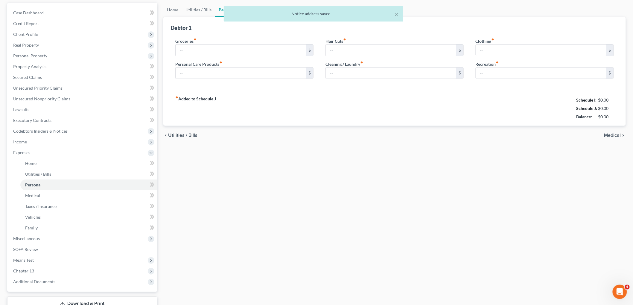
scroll to position [23, 0]
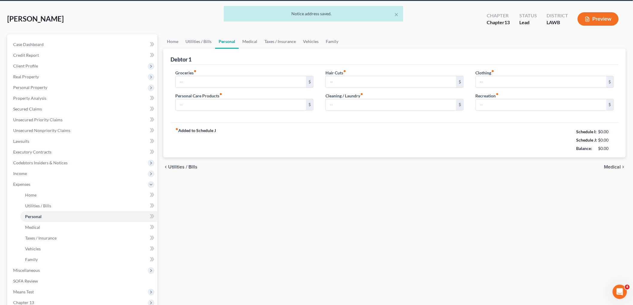
type input "200.00"
type input "50.00"
type input "0.00"
type input "93.00"
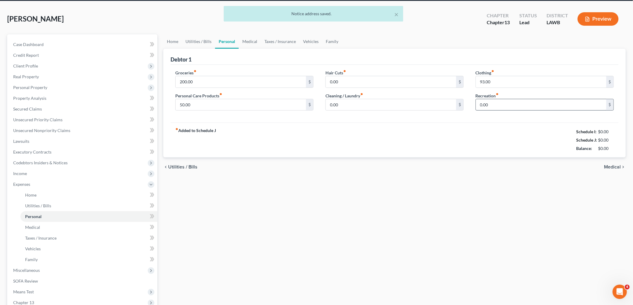
scroll to position [0, 0]
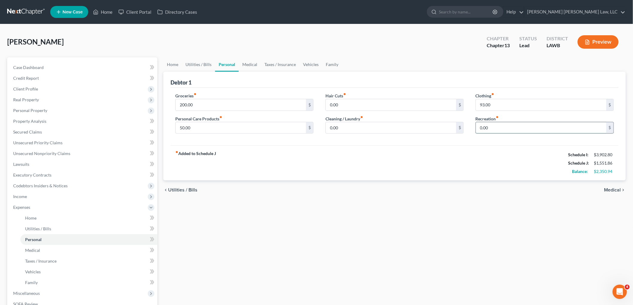
click at [498, 127] on input "0.00" at bounding box center [541, 127] width 130 height 11
type input "25.00"
click at [214, 103] on input "200.00" at bounding box center [241, 104] width 130 height 11
type input "497.00"
click at [313, 61] on link "Vehicles" at bounding box center [310, 64] width 23 height 14
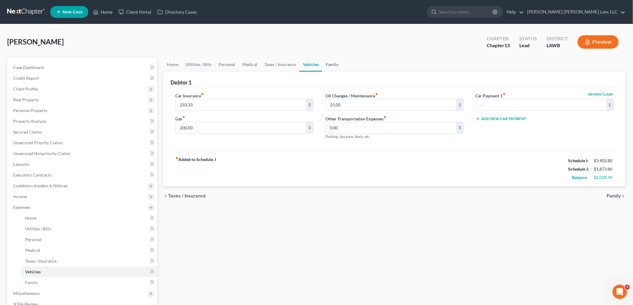
click at [323, 64] on link "Family" at bounding box center [332, 64] width 20 height 14
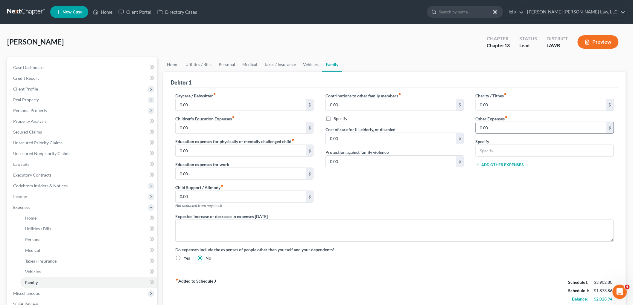
click at [496, 129] on input "0.00" at bounding box center [541, 127] width 130 height 11
type input "129.00"
click at [504, 152] on input "text" at bounding box center [545, 150] width 138 height 11
type input "misc.; emergency fund, plan funding"
click at [477, 192] on div "Charity / Tithes fiber_manual_record 0.00 $ Other Expenses fiber_manual_record …" at bounding box center [545, 153] width 150 height 121
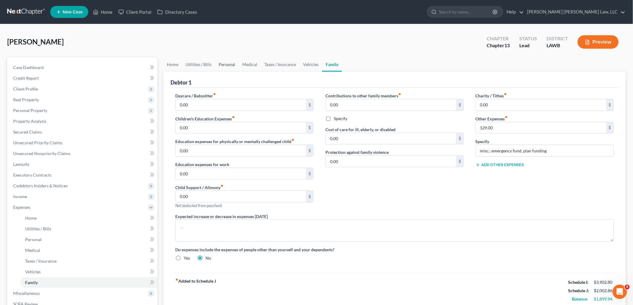
click at [228, 63] on link "Personal" at bounding box center [227, 64] width 24 height 14
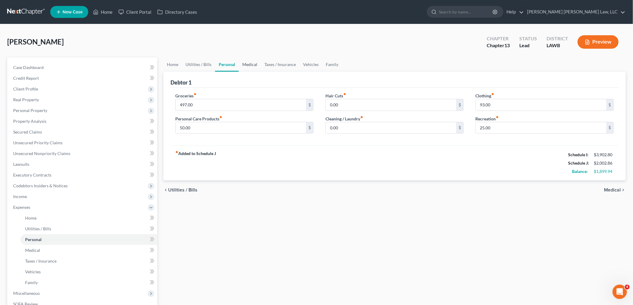
click at [250, 61] on link "Medical" at bounding box center [250, 64] width 22 height 14
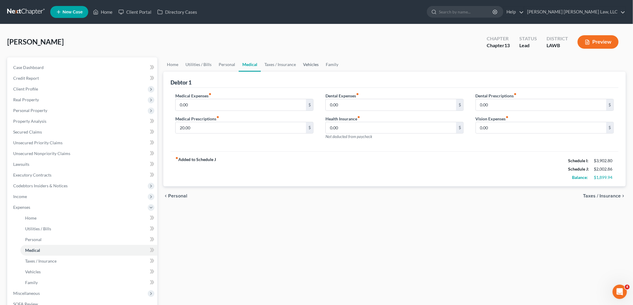
click at [304, 62] on link "Vehicles" at bounding box center [310, 64] width 23 height 14
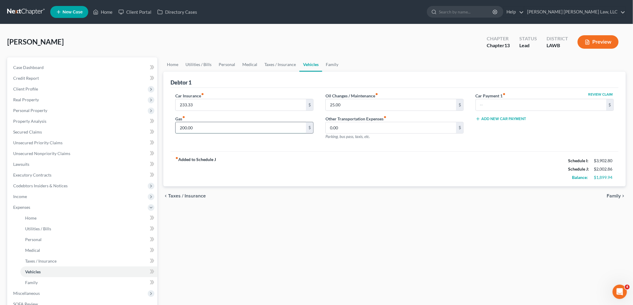
click at [220, 123] on input "200.00" at bounding box center [241, 127] width 130 height 11
type input "300.00"
click at [276, 69] on link "Taxes / Insurance" at bounding box center [280, 64] width 39 height 14
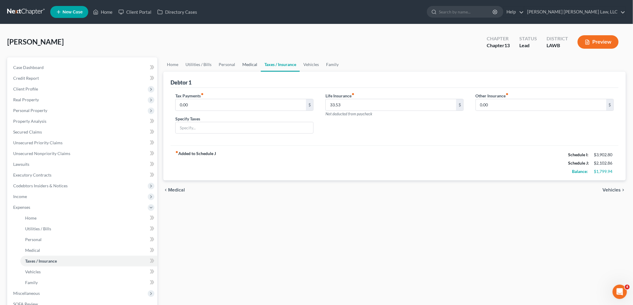
click at [247, 64] on link "Medical" at bounding box center [250, 64] width 22 height 14
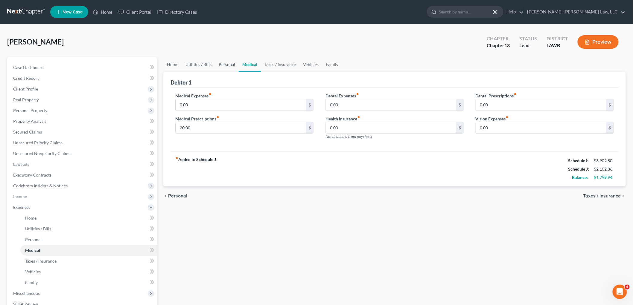
click at [232, 64] on link "Personal" at bounding box center [227, 64] width 24 height 14
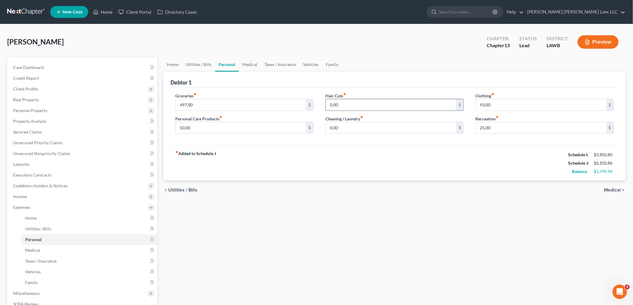
click at [397, 99] on input "0.00" at bounding box center [391, 104] width 130 height 11
type input "45.00"
click at [365, 127] on input "0.00" at bounding box center [391, 127] width 130 height 11
click at [345, 102] on input "45.00" at bounding box center [391, 104] width 130 height 11
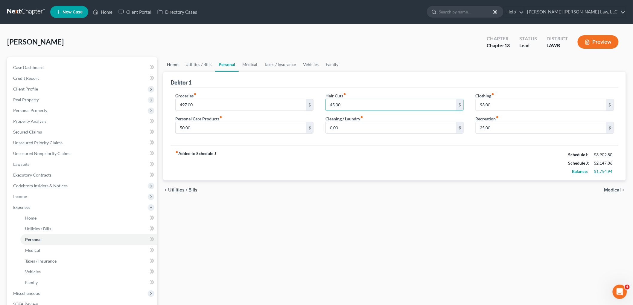
click at [173, 61] on link "Home" at bounding box center [172, 64] width 19 height 14
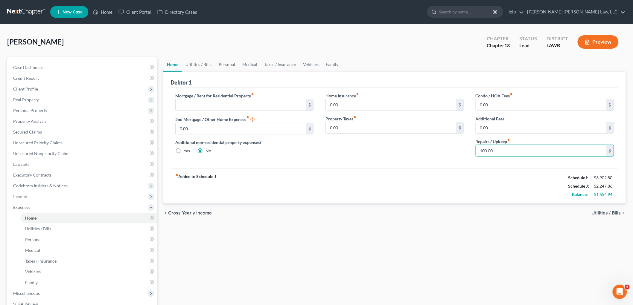
type input "100.00"
drag, startPoint x: 255, startPoint y: 61, endPoint x: 255, endPoint y: 69, distance: 8.1
click at [255, 61] on link "Medical" at bounding box center [250, 64] width 22 height 14
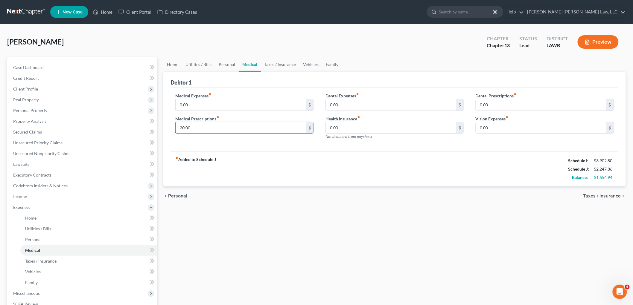
click at [201, 126] on input "20.00" at bounding box center [241, 127] width 130 height 11
type input "34.00"
click at [191, 57] on div "Hutto, Agnes Upgraded Chapter Chapter 13 Status Lead District LAWB Preview" at bounding box center [316, 44] width 618 height 26
click at [202, 65] on link "Utilities / Bills" at bounding box center [198, 64] width 33 height 14
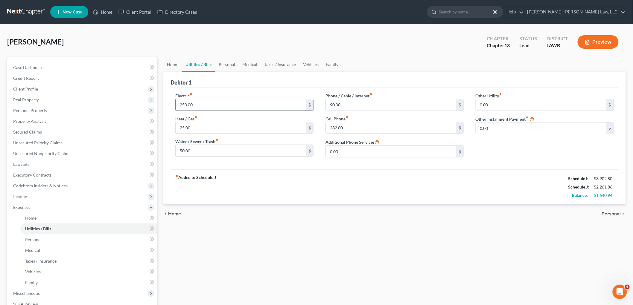
click at [201, 106] on input "250.00" at bounding box center [241, 104] width 130 height 11
type input "250.94"
click at [304, 61] on link "Vehicles" at bounding box center [310, 64] width 23 height 14
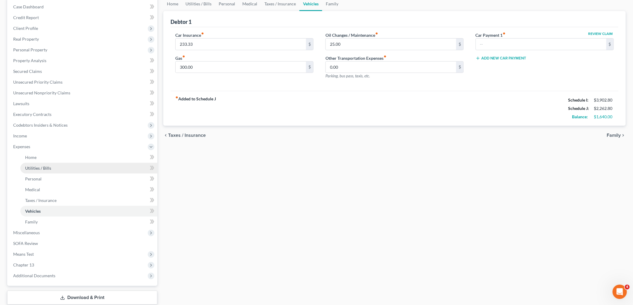
scroll to position [66, 0]
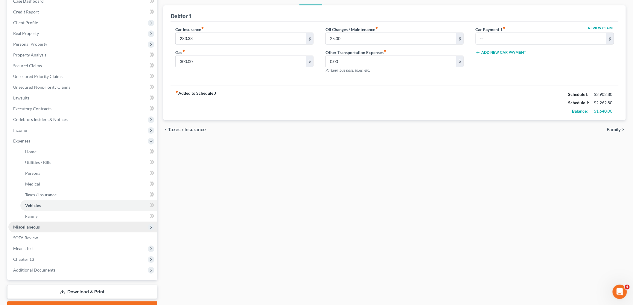
click at [56, 225] on span "Miscellaneous" at bounding box center [82, 227] width 149 height 11
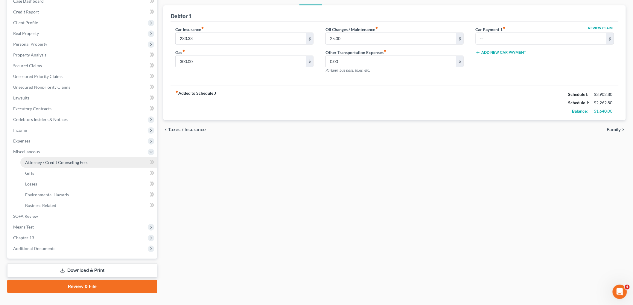
click at [61, 165] on link "Attorney / Credit Counseling Fees" at bounding box center [88, 162] width 137 height 11
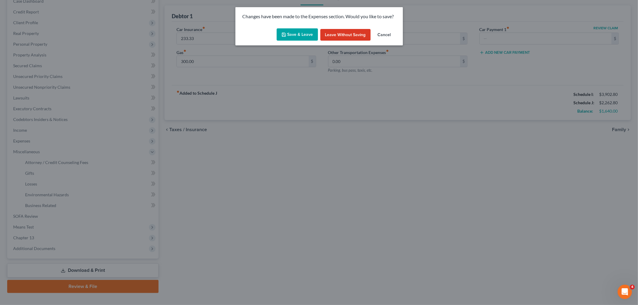
click at [294, 34] on button "Save & Leave" at bounding box center [297, 34] width 41 height 13
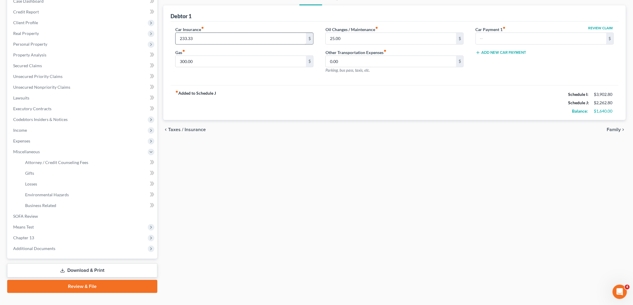
select select "1"
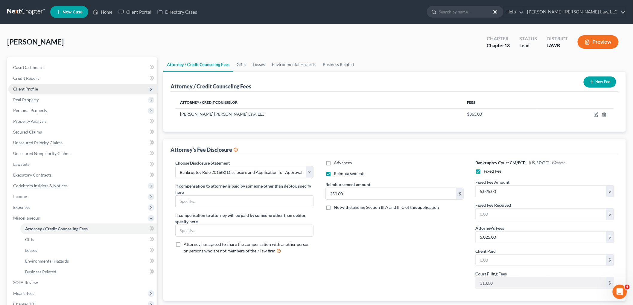
click at [48, 84] on span "Client Profile" at bounding box center [82, 89] width 149 height 11
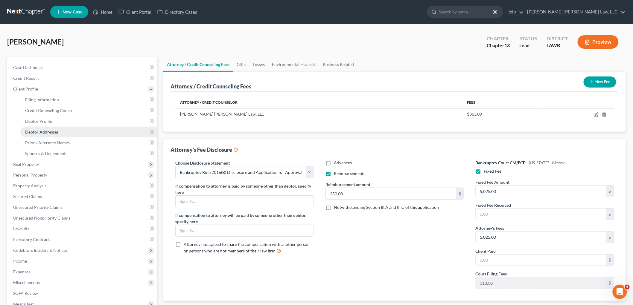
click at [51, 130] on span "Debtor Addresses" at bounding box center [41, 131] width 33 height 5
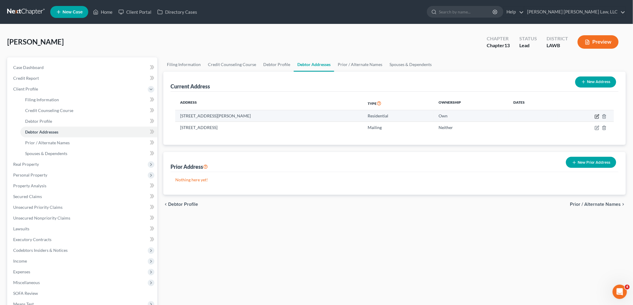
click at [598, 117] on icon "button" at bounding box center [597, 116] width 5 height 5
select select "19"
select select "0"
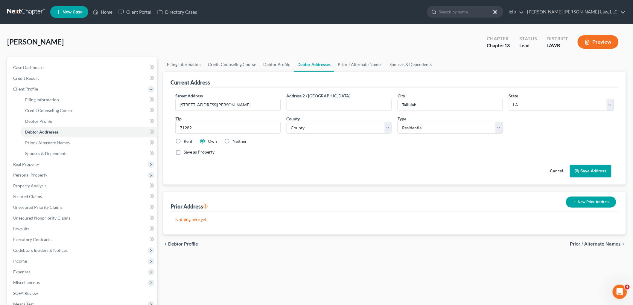
click at [591, 168] on button "Save Address" at bounding box center [591, 171] width 42 height 13
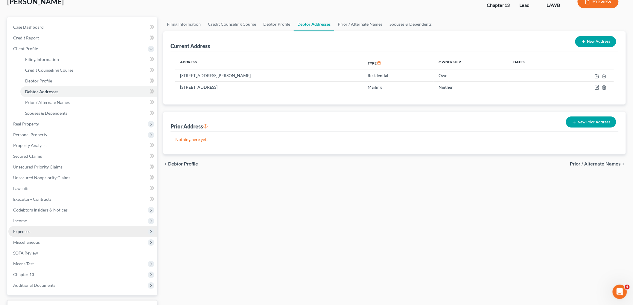
scroll to position [87, 0]
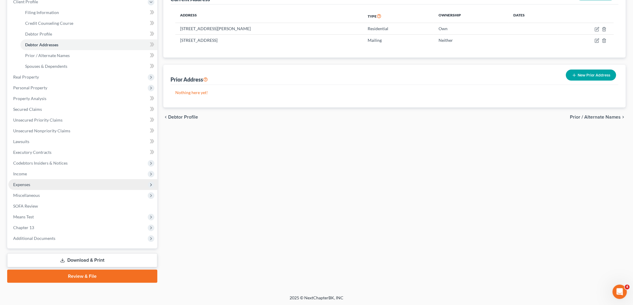
click at [29, 184] on span "Expenses" at bounding box center [21, 184] width 17 height 5
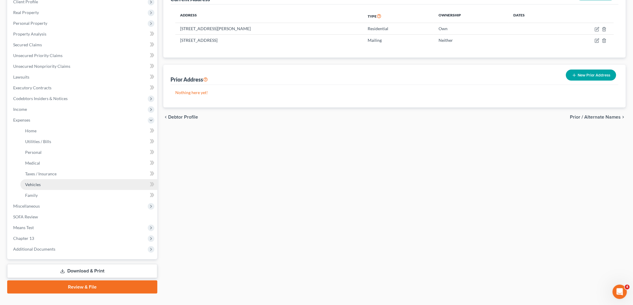
click at [45, 183] on link "Vehicles" at bounding box center [88, 184] width 137 height 11
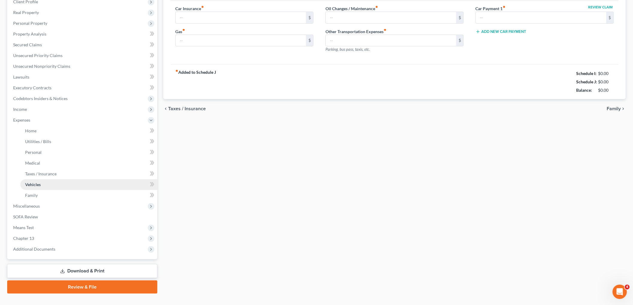
scroll to position [12, 0]
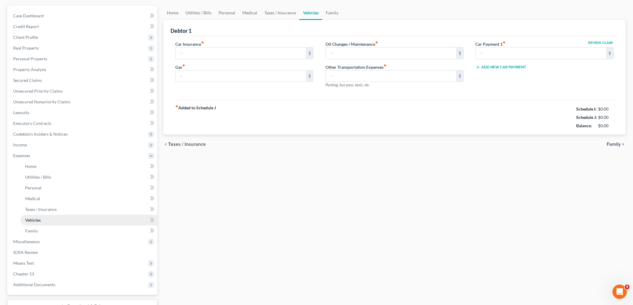
type input "233.33"
type input "300.00"
type input "25.00"
type input "0.00"
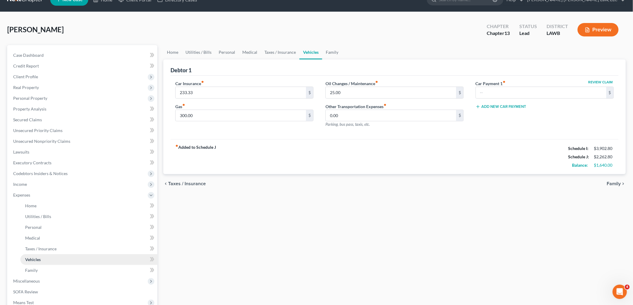
scroll to position [0, 0]
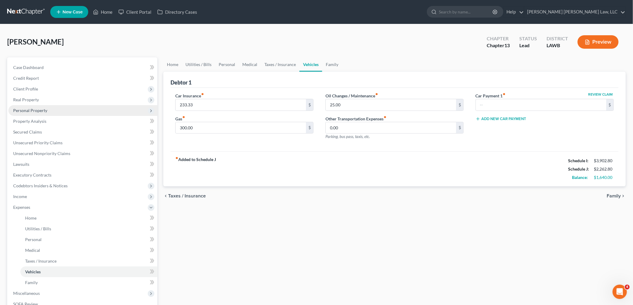
click at [36, 112] on span "Personal Property" at bounding box center [30, 110] width 34 height 5
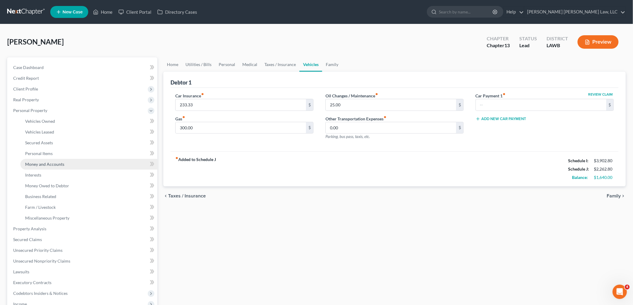
click at [50, 166] on span "Money and Accounts" at bounding box center [44, 164] width 39 height 5
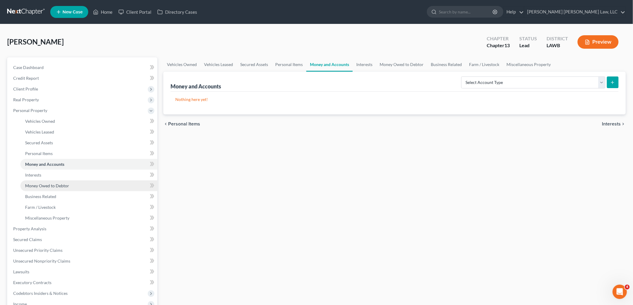
click at [55, 189] on link "Money Owed to Debtor" at bounding box center [88, 186] width 137 height 11
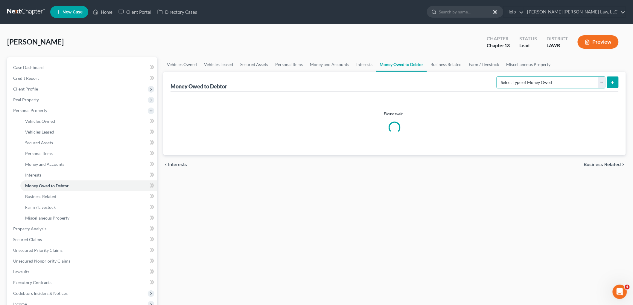
click at [550, 81] on select "Select Type of Money Owed Accounts Receivable (A/B: 38) Alimony (A/B: 29) Child…" at bounding box center [550, 83] width 109 height 12
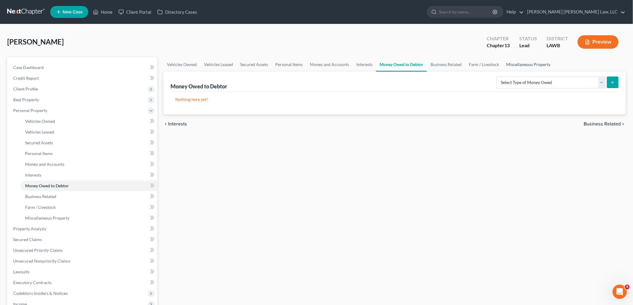
drag, startPoint x: 513, startPoint y: 61, endPoint x: 515, endPoint y: 63, distance: 3.2
click at [513, 61] on link "Miscellaneous Property" at bounding box center [528, 64] width 51 height 14
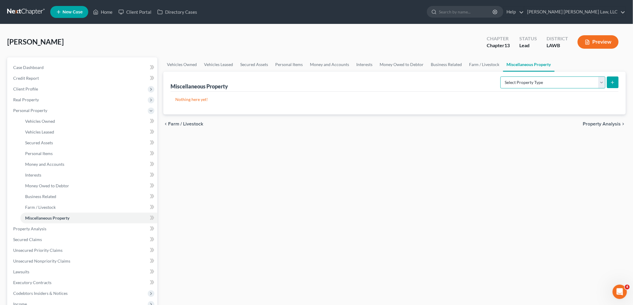
click at [538, 86] on select "Select Property Type Assigned for Creditor Benefit Within 1 Year (SOFA: 12) Hol…" at bounding box center [552, 83] width 105 height 12
click at [360, 65] on link "Interests" at bounding box center [364, 64] width 23 height 14
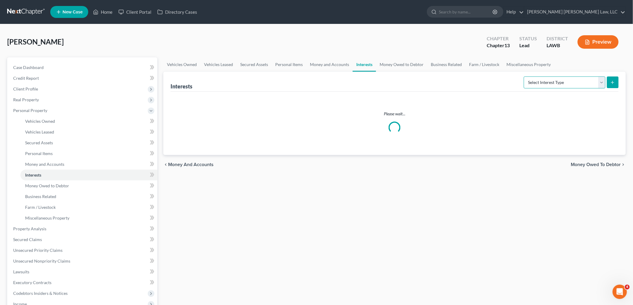
click at [536, 82] on select "Select Interest Type 401K (A/B: 21) Annuity (A/B: 23) Bond (A/B: 18) Education …" at bounding box center [565, 83] width 82 height 12
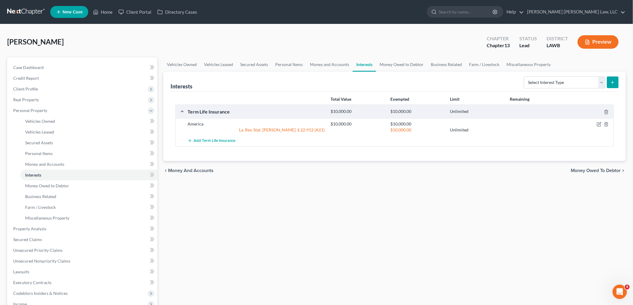
click at [374, 192] on div "Vehicles Owned Vehicles Leased Secured Assets Personal Items Money and Accounts…" at bounding box center [394, 235] width 468 height 356
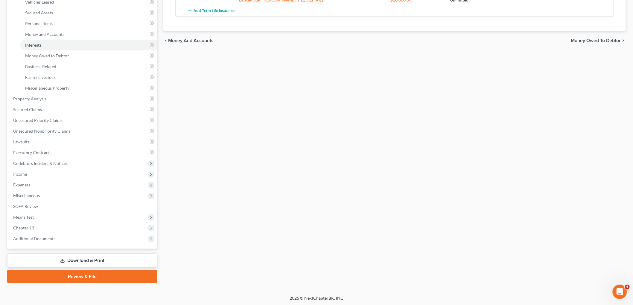
drag, startPoint x: 56, startPoint y: 262, endPoint x: 112, endPoint y: 252, distance: 57.3
click at [56, 262] on link "Download & Print" at bounding box center [82, 261] width 150 height 14
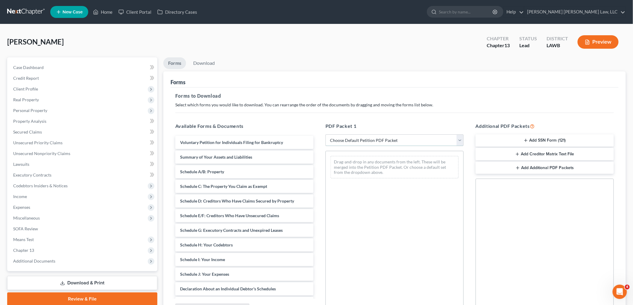
click at [414, 140] on select "Choose Default Petition PDF Packet Complete Bankruptcy Petition (all forms and …" at bounding box center [394, 141] width 138 height 12
select select "0"
click at [325, 135] on select "Choose Default Petition PDF Packet Complete Bankruptcy Petition (all forms and …" at bounding box center [394, 141] width 138 height 12
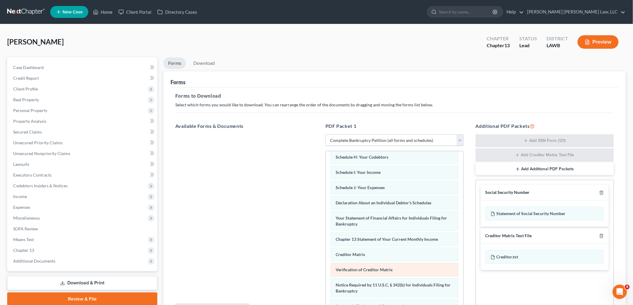
scroll to position [146, 0]
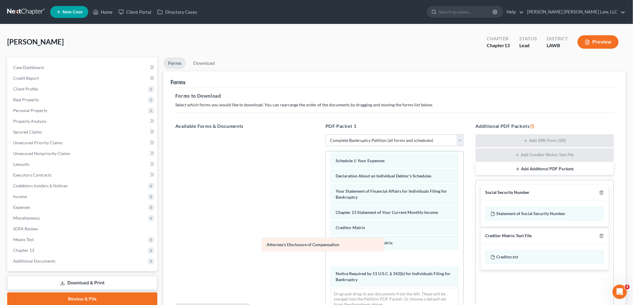
drag, startPoint x: 374, startPoint y: 281, endPoint x: 244, endPoint y: 217, distance: 144.9
click at [326, 222] on div "Attorney's Disclosure of Compensation Voluntary Petition for Individuals Filing…" at bounding box center [395, 163] width 138 height 303
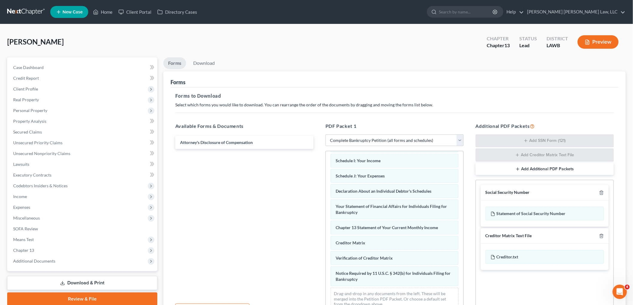
click at [601, 196] on div "Social Security Number" at bounding box center [545, 193] width 128 height 16
click at [601, 194] on icon "button" at bounding box center [601, 193] width 5 height 5
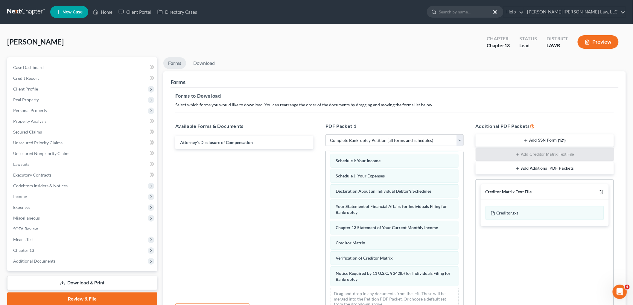
click at [601, 194] on icon "button" at bounding box center [601, 193] width 3 height 4
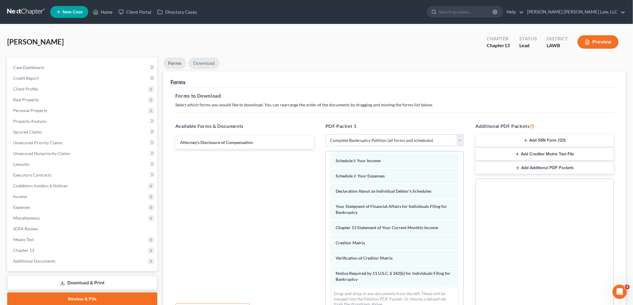
click at [208, 62] on link "Download" at bounding box center [203, 63] width 31 height 12
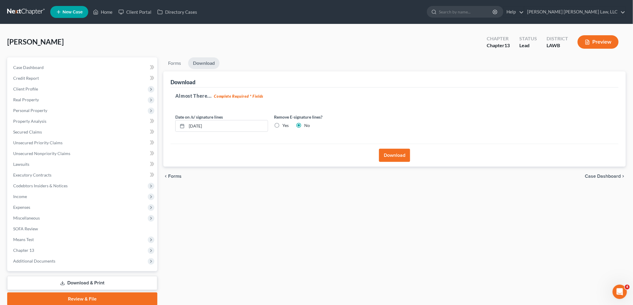
click at [394, 154] on button "Download" at bounding box center [394, 155] width 31 height 13
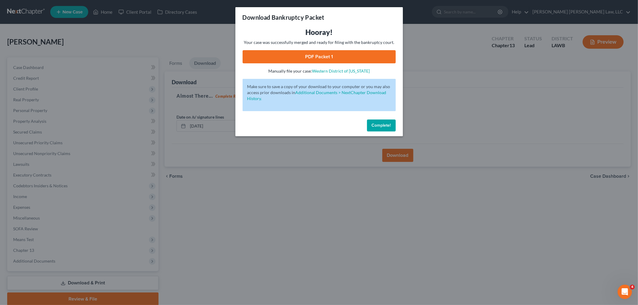
click at [348, 57] on link "PDF Packet 1" at bounding box center [319, 56] width 153 height 13
click at [387, 125] on span "Complete!" at bounding box center [381, 125] width 19 height 5
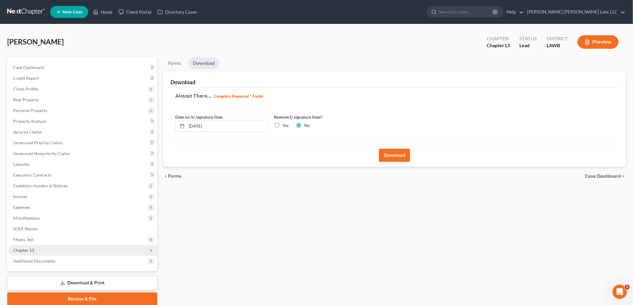
drag, startPoint x: 44, startPoint y: 246, endPoint x: 44, endPoint y: 252, distance: 5.7
click at [44, 246] on span "Chapter 13" at bounding box center [82, 250] width 149 height 11
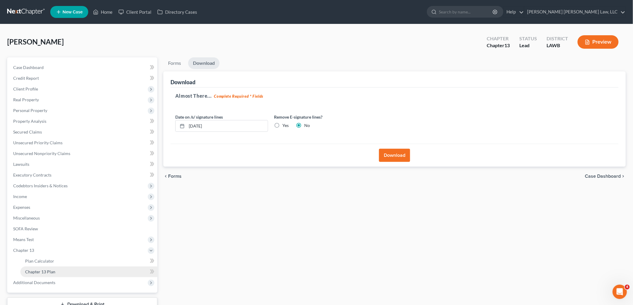
click at [41, 269] on span "Chapter 13 Plan" at bounding box center [40, 271] width 30 height 5
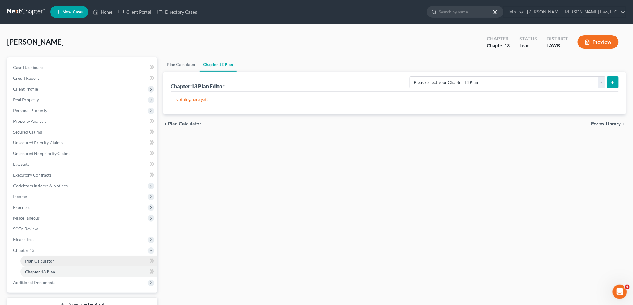
click at [60, 259] on link "Plan Calculator" at bounding box center [88, 261] width 137 height 11
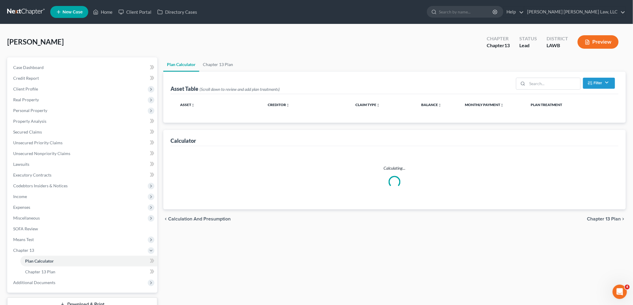
select select "59"
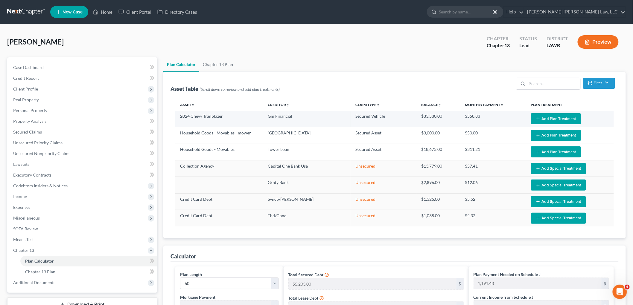
click at [563, 117] on button "Add Plan Treatment" at bounding box center [556, 118] width 50 height 11
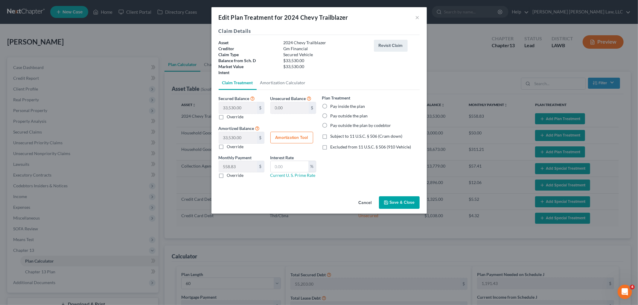
click at [330, 107] on label "Pay inside the plan" at bounding box center [347, 106] width 35 height 6
click at [333, 107] on input "Pay inside the plan" at bounding box center [335, 105] width 4 height 4
radio input "true"
click at [330, 146] on label "Excluded from 11 U.S.C. § 506 (910 Vehicle)" at bounding box center [370, 147] width 81 height 6
click at [333, 146] on input "Excluded from 11 U.S.C. § 506 (910 Vehicle)" at bounding box center [335, 146] width 4 height 4
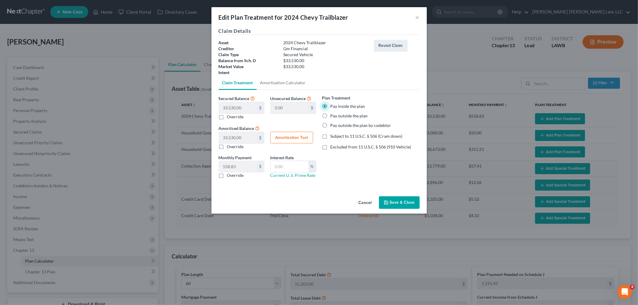
checkbox input "true"
click at [227, 177] on label "Override" at bounding box center [235, 176] width 17 height 6
click at [229, 176] on input "Override" at bounding box center [231, 175] width 4 height 4
checkbox input "true"
click at [240, 167] on input "text" at bounding box center [238, 166] width 38 height 11
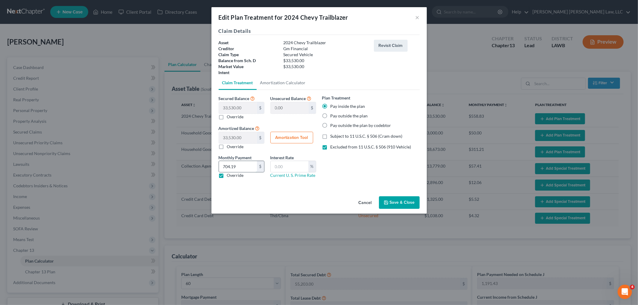
type input "704.19"
type input "9.5"
click at [405, 199] on button "Save & Close" at bounding box center [399, 202] width 41 height 13
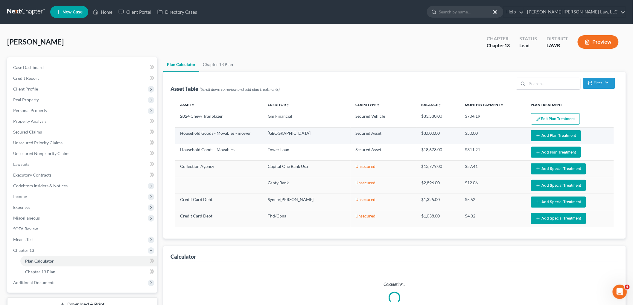
click at [546, 132] on button "Add Plan Treatment" at bounding box center [556, 135] width 50 height 11
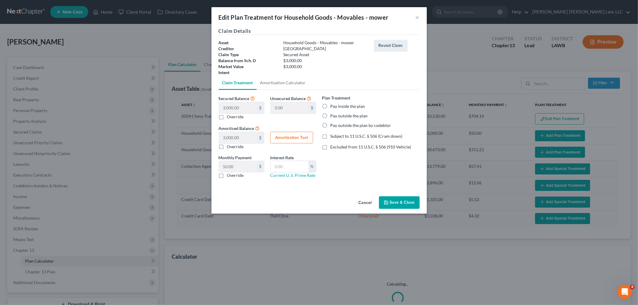
select select "59"
click at [330, 107] on label "Pay inside the plan" at bounding box center [347, 106] width 35 height 6
click at [333, 107] on input "Pay inside the plan" at bounding box center [335, 105] width 4 height 4
radio input "true"
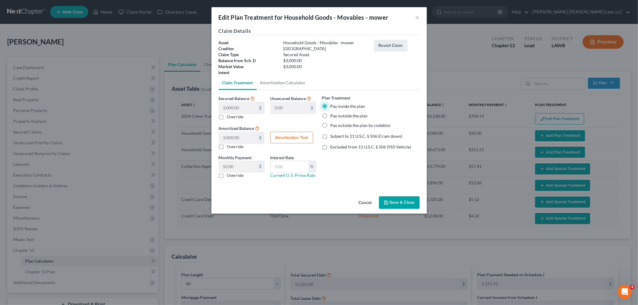
click at [330, 138] on label "Subject to 11 U.S.C. § 506 (Cram down)" at bounding box center [366, 136] width 72 height 6
click at [333, 137] on input "Subject to 11 U.S.C. § 506 (Cram down)" at bounding box center [335, 135] width 4 height 4
checkbox input "true"
click at [227, 176] on label "Override" at bounding box center [235, 176] width 17 height 6
click at [229, 176] on input "Override" at bounding box center [231, 175] width 4 height 4
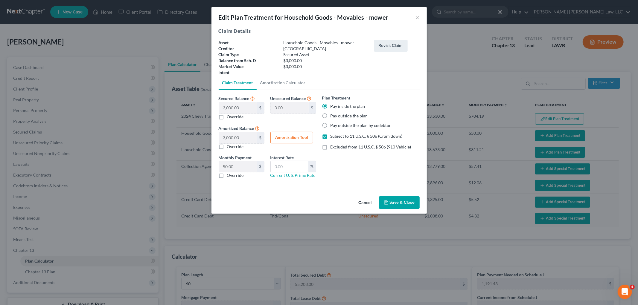
checkbox input "true"
click at [237, 165] on input "text" at bounding box center [238, 166] width 38 height 11
click at [418, 18] on button "×" at bounding box center [417, 17] width 4 height 7
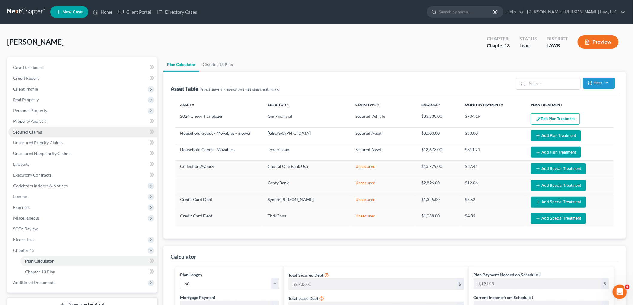
click at [64, 132] on link "Secured Claims" at bounding box center [82, 132] width 149 height 11
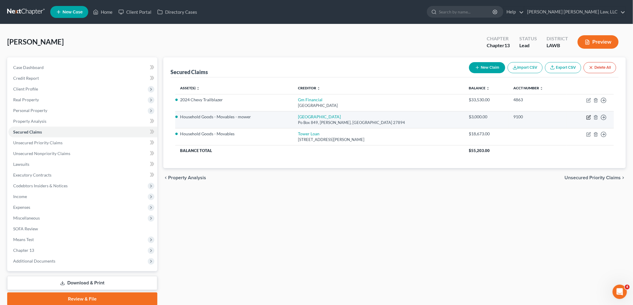
click at [589, 116] on icon "button" at bounding box center [589, 116] width 3 height 3
select select "28"
select select "7"
select select "0"
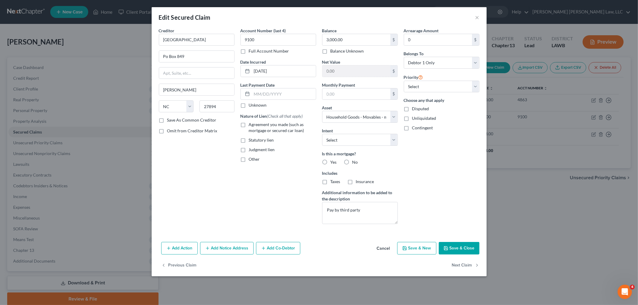
click at [453, 248] on button "Save & Close" at bounding box center [459, 248] width 41 height 13
select select
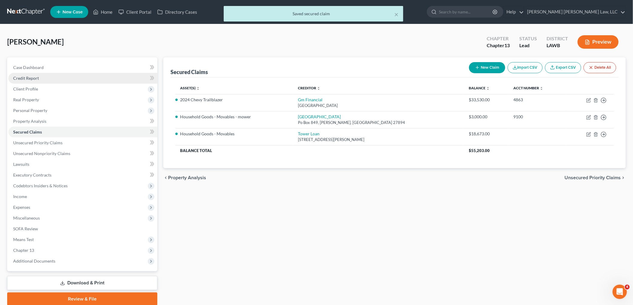
click at [52, 79] on link "Credit Report" at bounding box center [82, 78] width 149 height 11
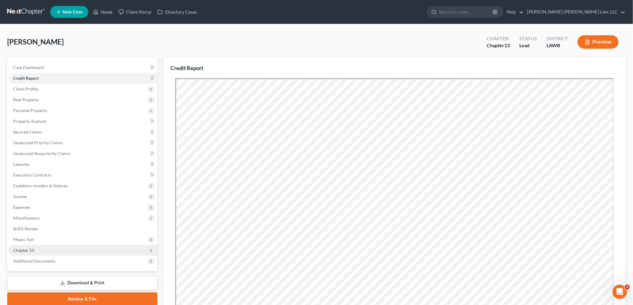
click at [49, 248] on span "Chapter 13" at bounding box center [82, 250] width 149 height 11
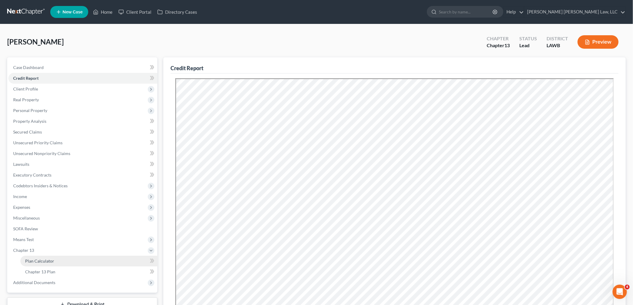
click at [60, 262] on link "Plan Calculator" at bounding box center [88, 261] width 137 height 11
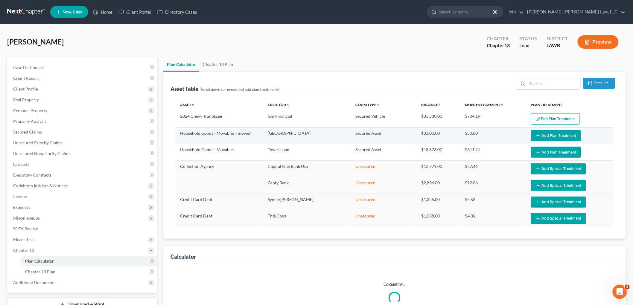
click at [552, 135] on button "Add Plan Treatment" at bounding box center [556, 135] width 50 height 11
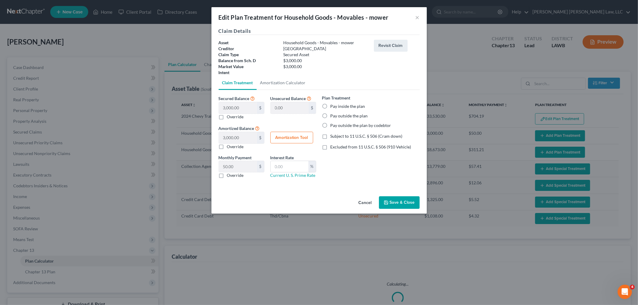
select select "59"
click at [330, 125] on label "Pay outside the plan by codebtor" at bounding box center [360, 126] width 61 height 6
click at [333, 125] on input "Pay outside the plan by codebtor" at bounding box center [335, 125] width 4 height 4
radio input "true"
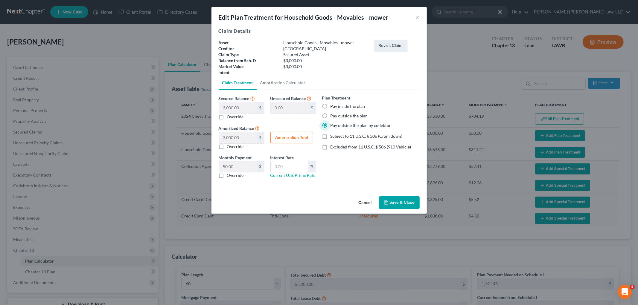
click at [227, 175] on label "Override" at bounding box center [235, 176] width 17 height 6
click at [229, 175] on input "Override" at bounding box center [231, 175] width 4 height 4
checkbox input "true"
click at [236, 168] on input "text" at bounding box center [238, 166] width 38 height 11
type input "328.00"
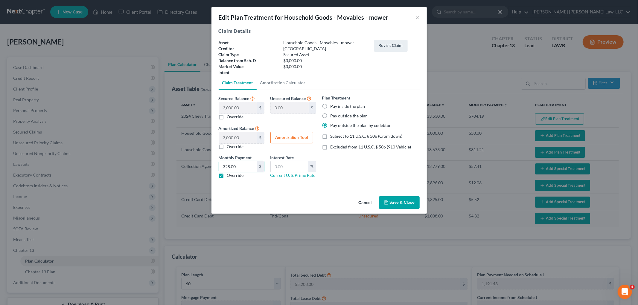
click at [397, 202] on button "Save & Close" at bounding box center [399, 202] width 41 height 13
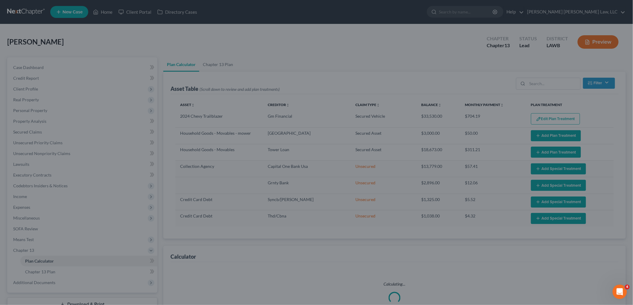
select select "59"
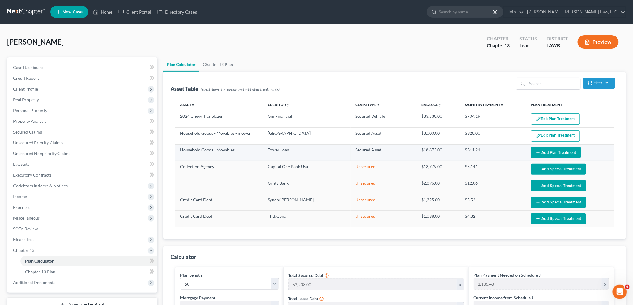
click at [568, 151] on button "Add Plan Treatment" at bounding box center [556, 152] width 50 height 11
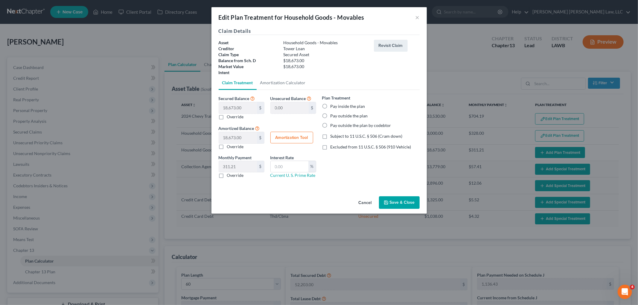
click at [330, 106] on label "Pay inside the plan" at bounding box center [347, 106] width 35 height 6
click at [333, 106] on input "Pay inside the plan" at bounding box center [335, 105] width 4 height 4
radio input "true"
click at [330, 138] on label "Subject to 11 U.S.C. § 506 (Cram down)" at bounding box center [366, 136] width 72 height 6
click at [333, 137] on input "Subject to 11 U.S.C. § 506 (Cram down)" at bounding box center [335, 135] width 4 height 4
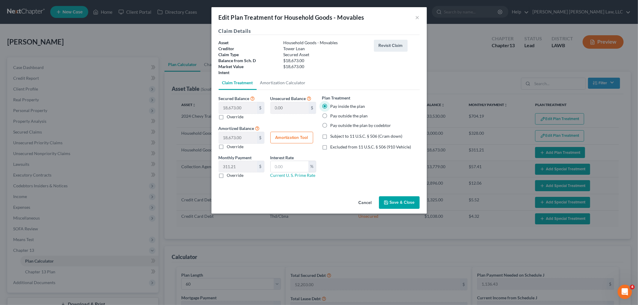
checkbox input "true"
click at [227, 176] on label "Override" at bounding box center [235, 176] width 17 height 6
click at [229, 176] on input "Override" at bounding box center [231, 175] width 4 height 4
checkbox input "true"
click at [238, 169] on input "text" at bounding box center [238, 166] width 38 height 11
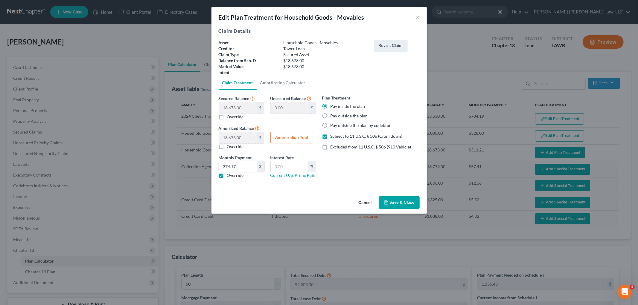
type input "374.17"
type input "7.5"
click at [400, 201] on button "Save & Close" at bounding box center [399, 202] width 41 height 13
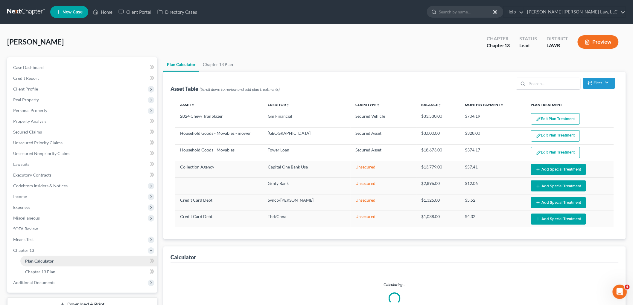
select select "59"
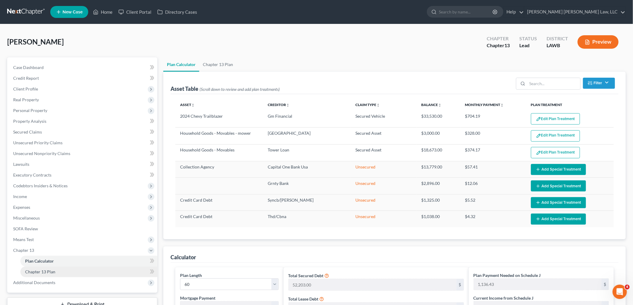
click at [73, 272] on link "Chapter 13 Plan" at bounding box center [88, 272] width 137 height 11
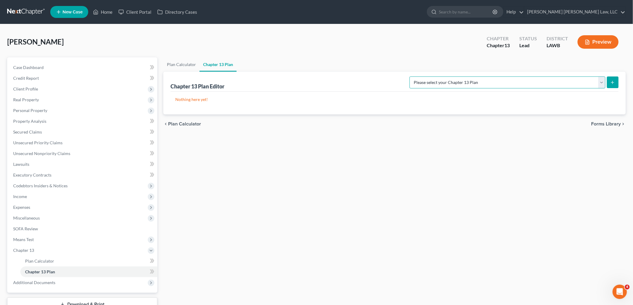
click at [599, 83] on select "Please select your Chapter 13 Plan E. Orum Custom Plan (Revised 12/1/2021) E. O…" at bounding box center [507, 83] width 196 height 12
select select "1"
click at [473, 77] on select "Please select your Chapter 13 Plan E. Orum Custom Plan (Revised 12/1/2021) E. O…" at bounding box center [507, 83] width 196 height 12
click at [611, 86] on button "submit" at bounding box center [613, 83] width 12 height 12
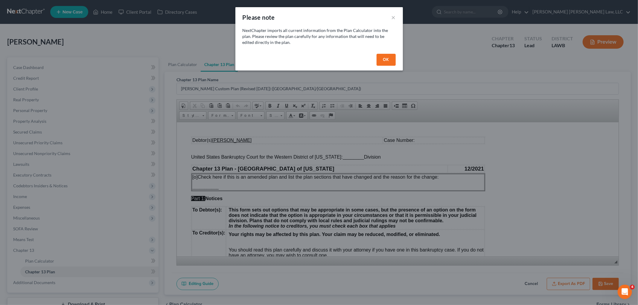
click at [388, 60] on button "OK" at bounding box center [386, 60] width 19 height 12
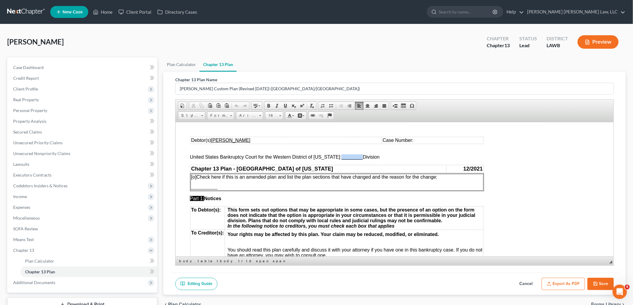
drag, startPoint x: 357, startPoint y: 157, endPoint x: 336, endPoint y: 157, distance: 20.9
click at [336, 157] on span "United States Bankruptcy Court for the Western District of Louisiana: ________ …" at bounding box center [285, 156] width 190 height 5
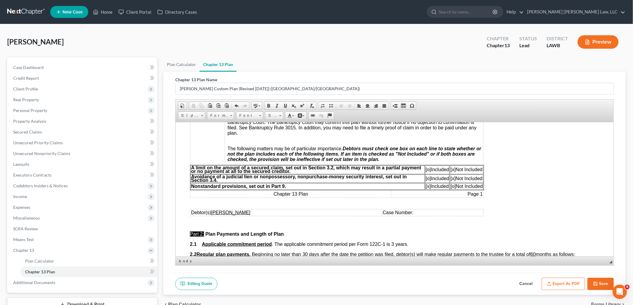
scroll to position [166, 0]
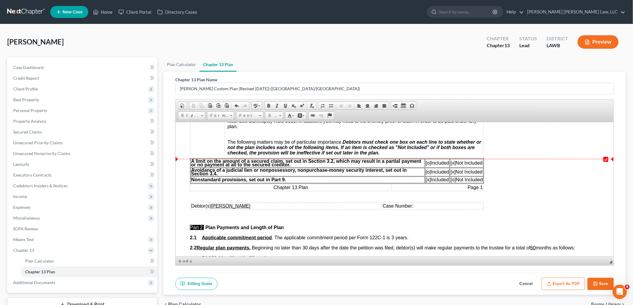
click at [427, 164] on span "[o]" at bounding box center [427, 162] width 5 height 5
click at [452, 165] on span "[x]" at bounding box center [452, 162] width 5 height 5
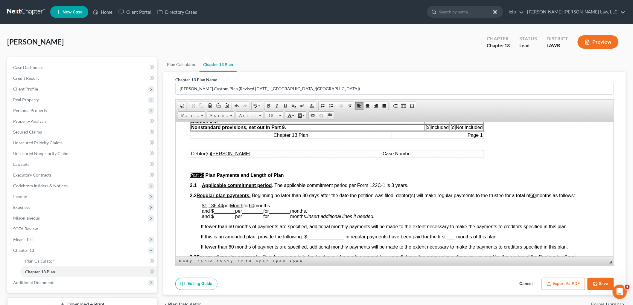
scroll to position [232, 0]
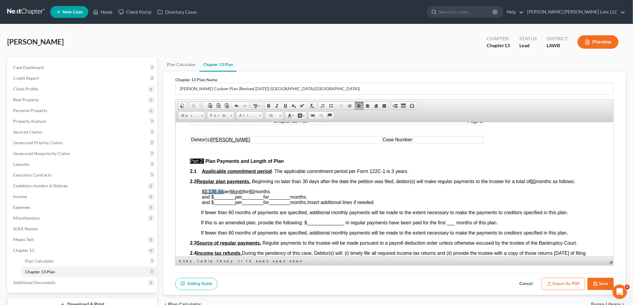
drag, startPoint x: 222, startPoint y: 190, endPoint x: 205, endPoint y: 190, distance: 17.6
click at [205, 190] on u "$1,136.44" at bounding box center [212, 191] width 21 height 5
click at [214, 190] on u "$1,136.44" at bounding box center [212, 191] width 21 height 5
drag, startPoint x: 223, startPoint y: 191, endPoint x: 205, endPoint y: 190, distance: 18.3
click at [205, 190] on p "$1,136.44 per Month for 60 months and $ ________ per ________ for ________ mont…" at bounding box center [400, 197] width 397 height 16
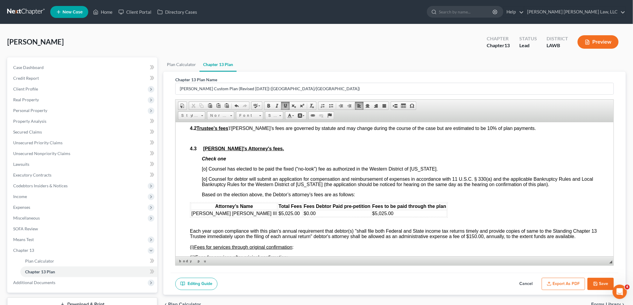
scroll to position [1030, 0]
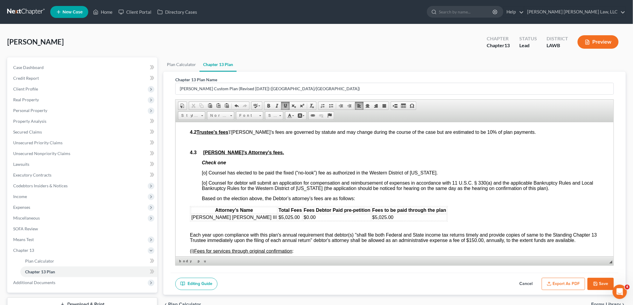
click at [205, 175] on span "[o] Counsel has elected to be paid the fixed (“no-look”) fee as authorized in t…" at bounding box center [320, 172] width 236 height 5
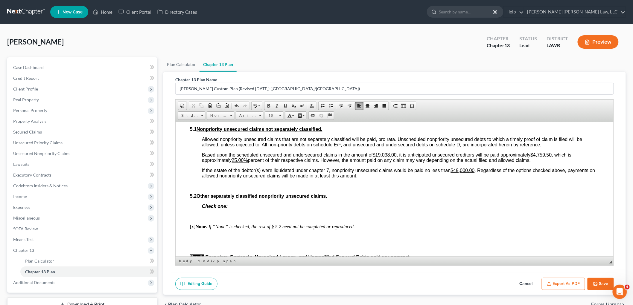
scroll to position [1395, 0]
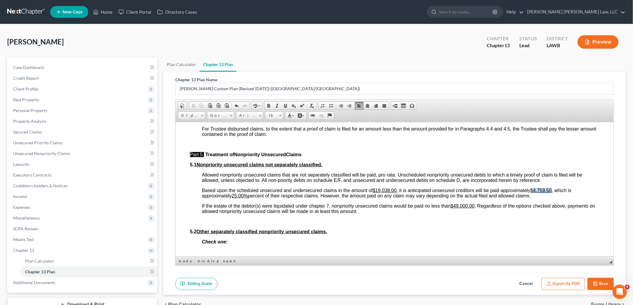
drag, startPoint x: 554, startPoint y: 192, endPoint x: 535, endPoint y: 192, distance: 19.1
click at [535, 192] on span "Based upon the scheduled unsecured and undersecured claims in the amount of $19…" at bounding box center [386, 193] width 369 height 10
drag, startPoint x: 475, startPoint y: 208, endPoint x: 455, endPoint y: 208, distance: 20.0
click at [455, 208] on span "If the estate of the debtor(s) were liquidated under chapter 7, nonpriority uns…" at bounding box center [398, 208] width 393 height 10
click at [542, 192] on span "Based upon the scheduled unsecured and undersecured claims in the amount of $19…" at bounding box center [380, 193] width 357 height 10
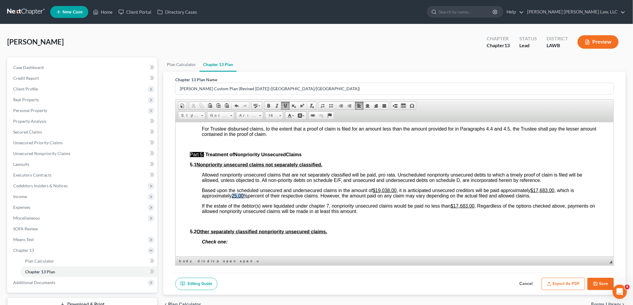
drag, startPoint x: 246, startPoint y: 198, endPoint x: 234, endPoint y: 199, distance: 11.7
click at [234, 198] on u "25.00%" at bounding box center [239, 195] width 16 height 5
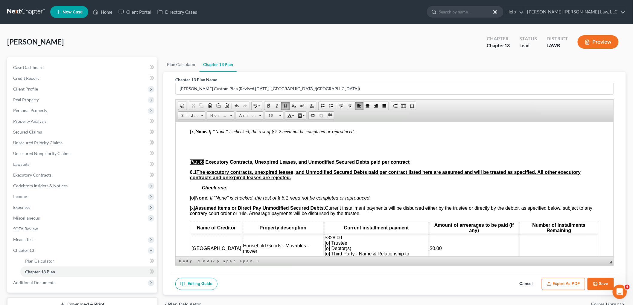
scroll to position [1562, 0]
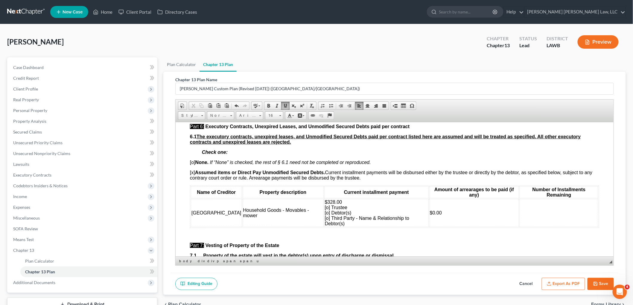
click at [324, 221] on span "$328.00 [o] Trustee [o] Debtor(s) [o] Third Party - Name & Relationship to Debt…" at bounding box center [366, 212] width 85 height 27
click at [341, 225] on td "$328.00 [o] Trustee [o] Debtor(s) [x] Third Party - Name & Relationship to Debt…" at bounding box center [376, 213] width 104 height 28
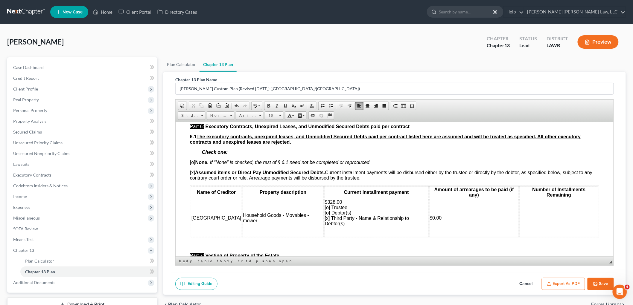
click at [327, 236] on p at bounding box center [375, 233] width 103 height 5
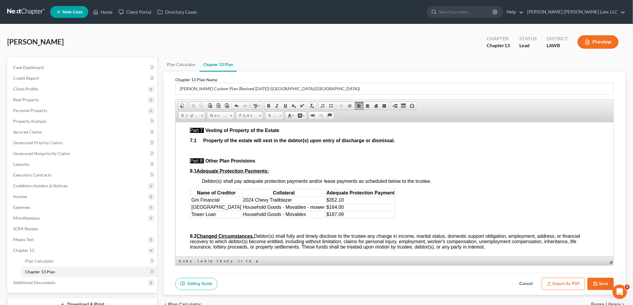
scroll to position [1695, 0]
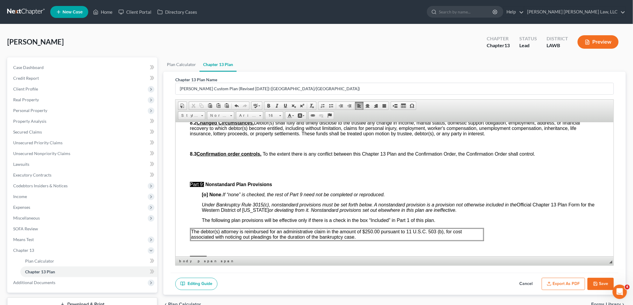
scroll to position [1794, 0]
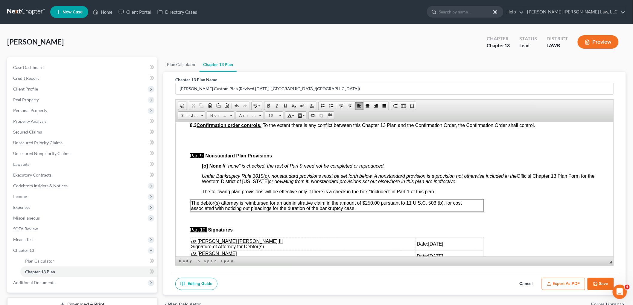
click at [368, 211] on p "The debtor(s) attorney is reimbursed for an administrative claim in the amount …" at bounding box center [337, 205] width 292 height 11
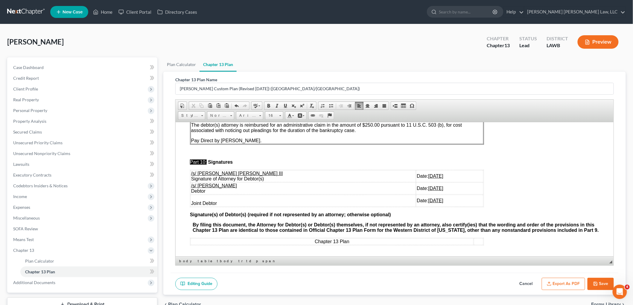
scroll to position [1882, 0]
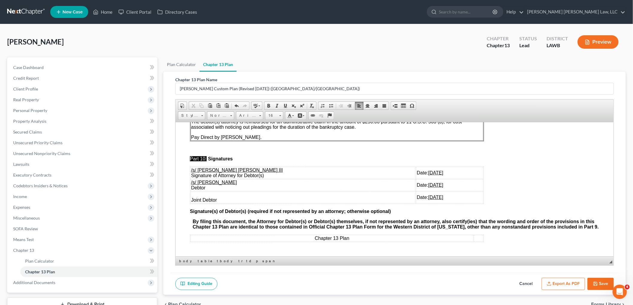
drag, startPoint x: 430, startPoint y: 194, endPoint x: 191, endPoint y: 180, distance: 239.7
click at [191, 180] on tbody "/s/ E. Orum Young III Signature of Attorney for Debtor(s) Date: 08/15/2025 /s/ …" at bounding box center [336, 185] width 293 height 36
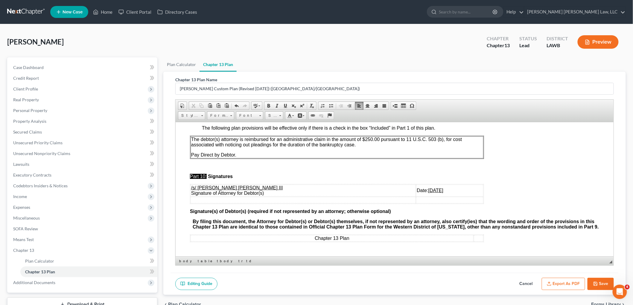
click at [611, 283] on button "Save" at bounding box center [600, 284] width 26 height 13
select select "1"
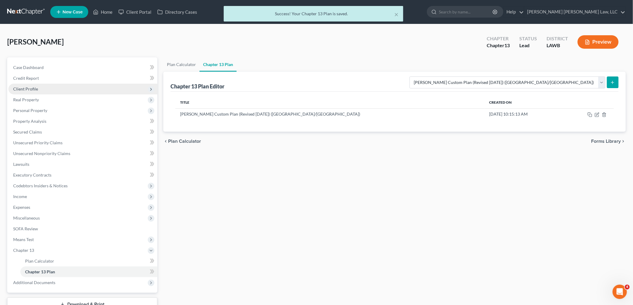
click at [42, 90] on span "Client Profile" at bounding box center [82, 89] width 149 height 11
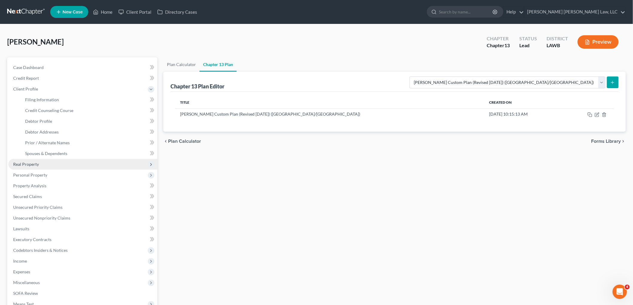
click at [40, 168] on span "Real Property" at bounding box center [82, 164] width 149 height 11
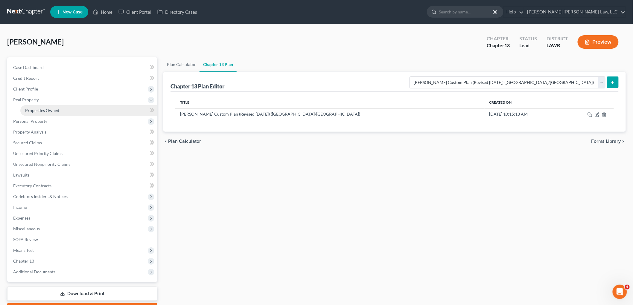
click at [76, 108] on link "Properties Owned" at bounding box center [88, 110] width 137 height 11
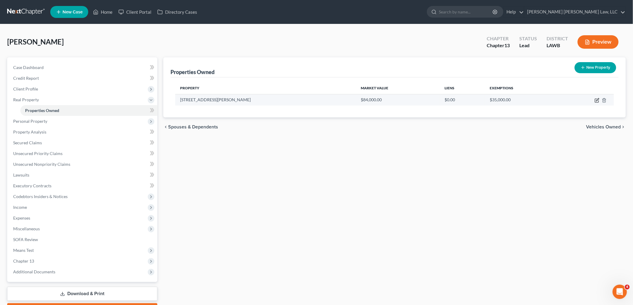
click at [595, 99] on icon "button" at bounding box center [597, 100] width 5 height 5
select select "19"
select select "32"
select select "4"
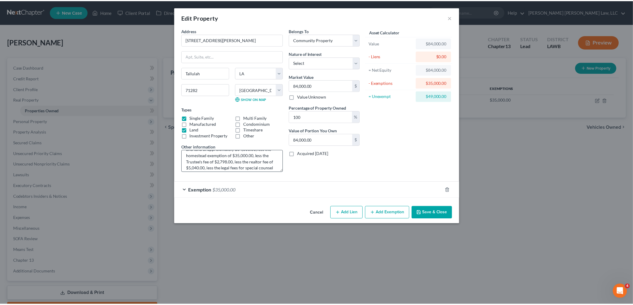
scroll to position [75, 0]
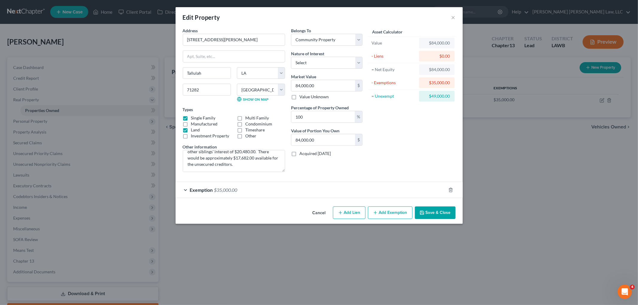
click at [324, 214] on button "Cancel" at bounding box center [319, 213] width 23 height 12
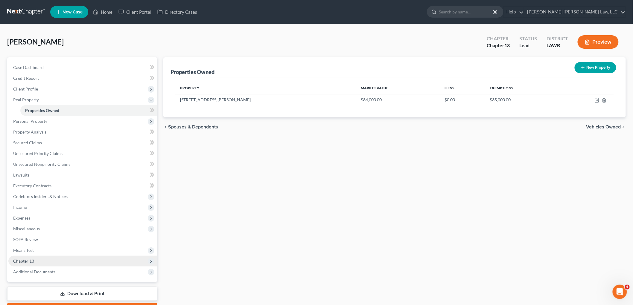
click at [35, 260] on span "Chapter 13" at bounding box center [82, 261] width 149 height 11
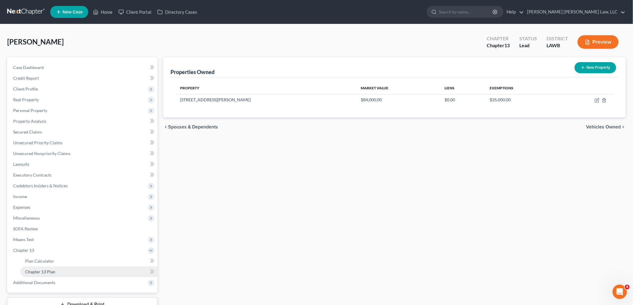
click at [44, 274] on link "Chapter 13 Plan" at bounding box center [88, 272] width 137 height 11
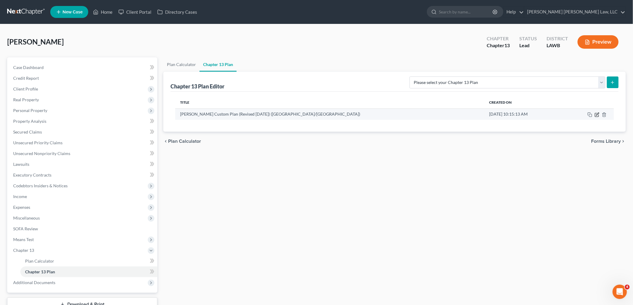
click at [596, 116] on icon "button" at bounding box center [597, 114] width 5 height 5
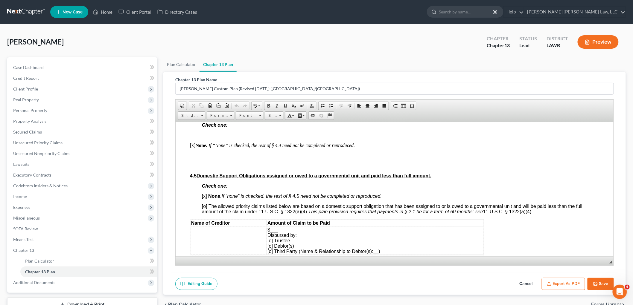
scroll to position [1395, 0]
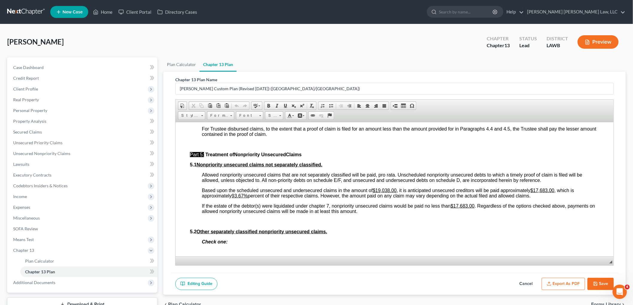
click at [549, 193] on u "$17,683.00" at bounding box center [542, 190] width 24 height 5
click at [469, 208] on u "$17,683.00" at bounding box center [462, 205] width 24 height 5
click at [601, 284] on button "Save" at bounding box center [600, 284] width 26 height 13
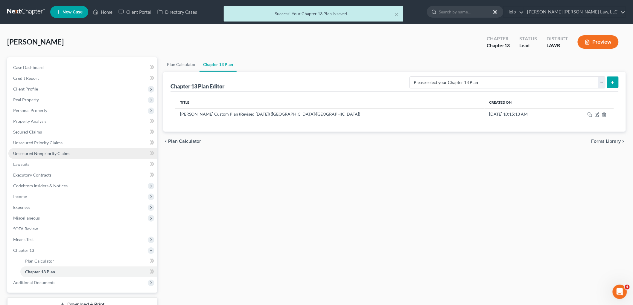
click at [52, 153] on span "Unsecured Nonpriority Claims" at bounding box center [41, 153] width 57 height 5
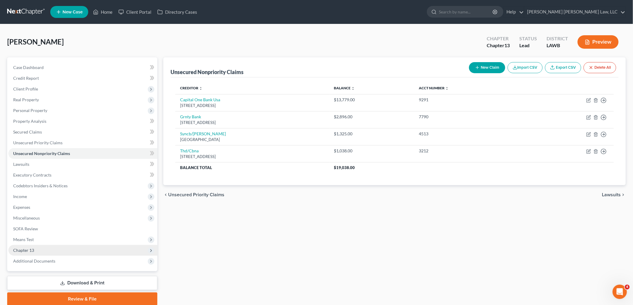
click at [48, 249] on span "Chapter 13" at bounding box center [82, 250] width 149 height 11
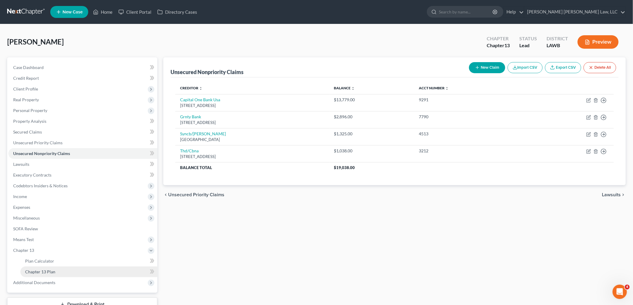
click at [51, 267] on link "Chapter 13 Plan" at bounding box center [88, 272] width 137 height 11
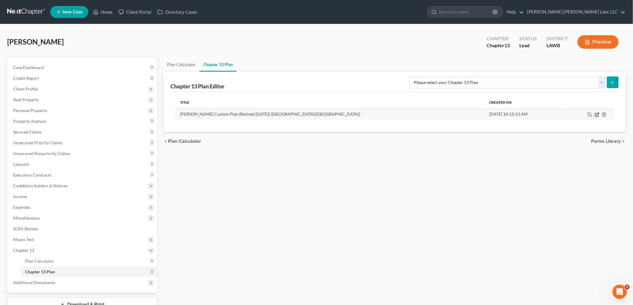
click at [595, 115] on icon "button" at bounding box center [597, 114] width 5 height 5
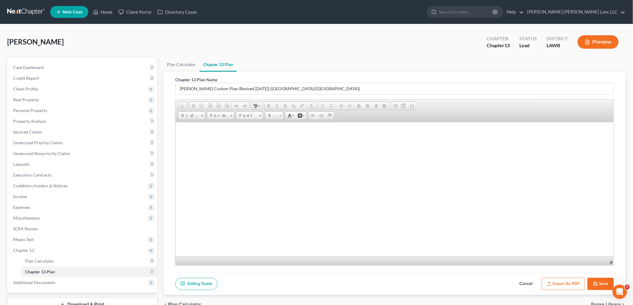
click at [595, 115] on span "Editor toolbars Document Document Properties Clipboard/Undo Cut Copy Paste Past…" at bounding box center [395, 111] width 438 height 22
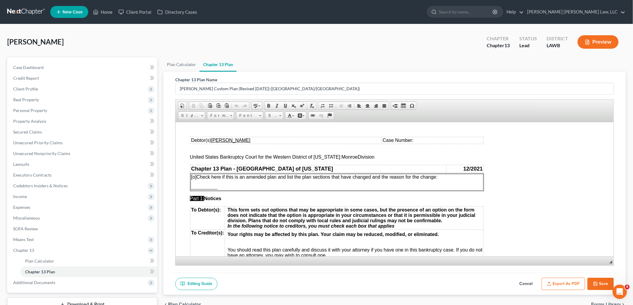
click at [570, 286] on button "Export as PDF" at bounding box center [563, 284] width 43 height 13
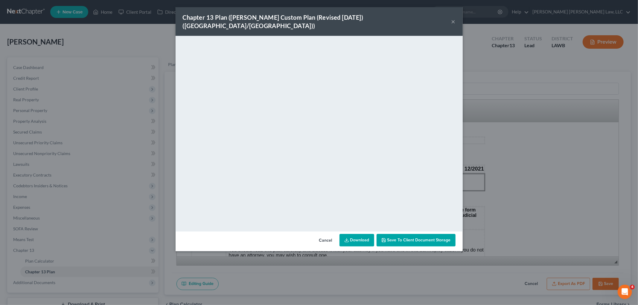
click at [454, 18] on button "×" at bounding box center [453, 21] width 4 height 7
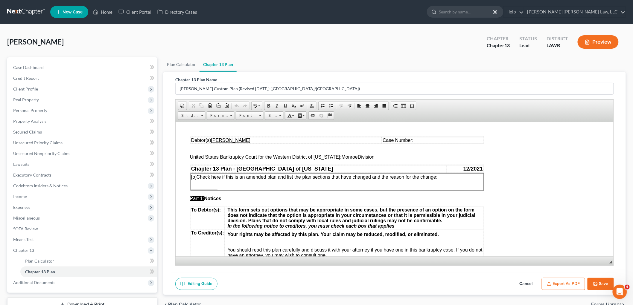
click at [595, 286] on button "Save" at bounding box center [600, 284] width 26 height 13
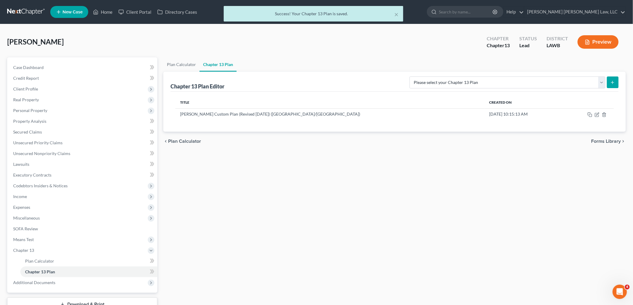
click at [23, 10] on div "× Success! Your Chapter 13 Plan is saved." at bounding box center [313, 15] width 633 height 19
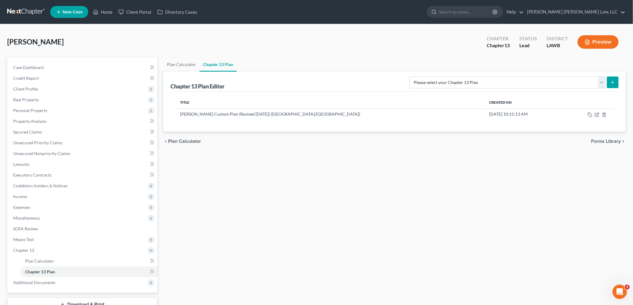
click at [25, 10] on link at bounding box center [26, 12] width 38 height 11
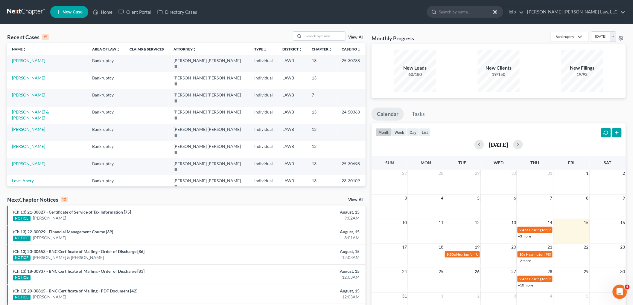
click at [32, 75] on link "[PERSON_NAME]" at bounding box center [28, 77] width 33 height 5
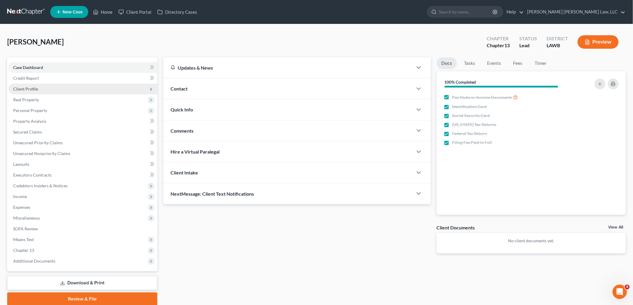
click at [40, 90] on span "Client Profile" at bounding box center [82, 89] width 149 height 11
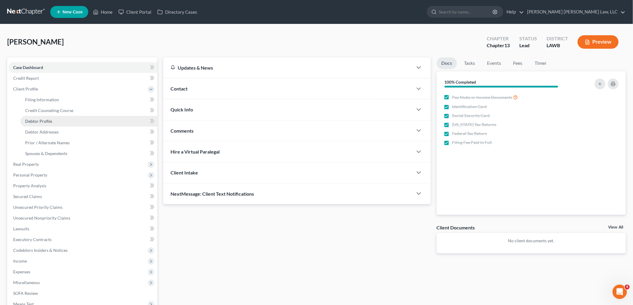
click at [43, 121] on span "Debtor Profile" at bounding box center [38, 121] width 27 height 5
select select "4"
select select "0"
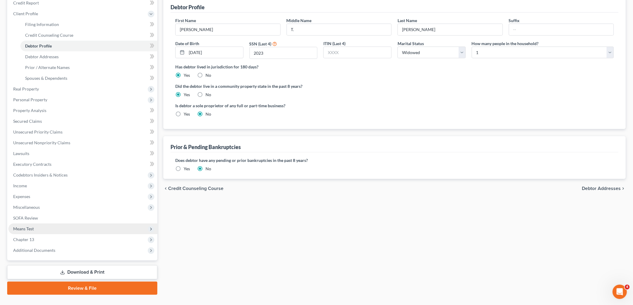
scroll to position [87, 0]
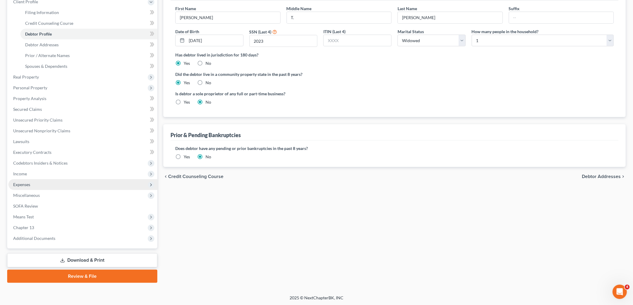
click at [31, 185] on span "Expenses" at bounding box center [82, 184] width 149 height 11
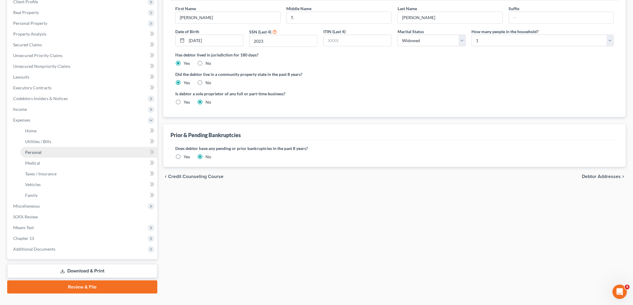
click at [50, 153] on link "Personal" at bounding box center [88, 152] width 137 height 11
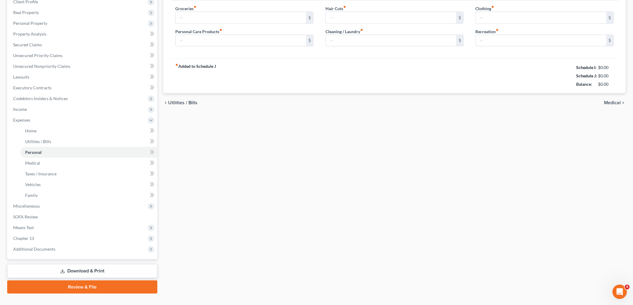
scroll to position [44, 0]
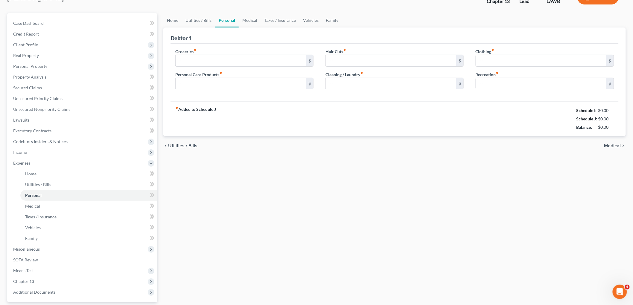
type input "497.00"
type input "50.00"
type input "45.00"
type input "0.00"
type input "93.00"
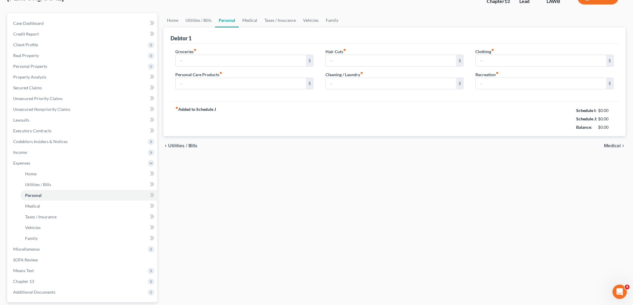
type input "25.00"
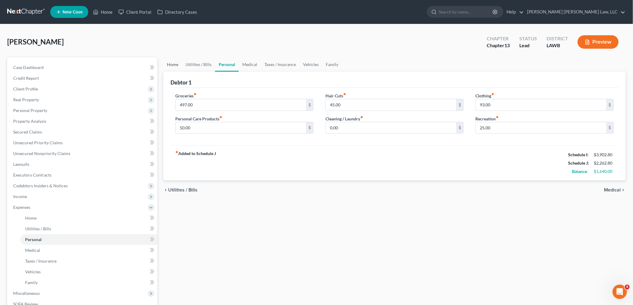
click at [176, 66] on link "Home" at bounding box center [172, 64] width 19 height 14
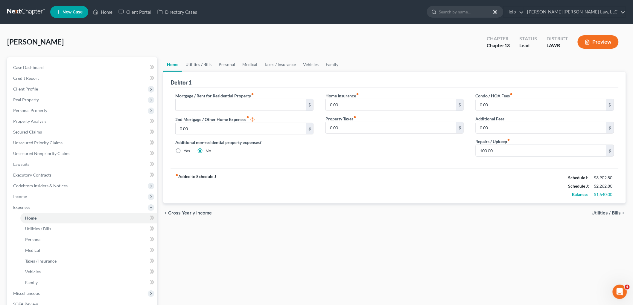
click at [193, 64] on link "Utilities / Bills" at bounding box center [198, 64] width 33 height 14
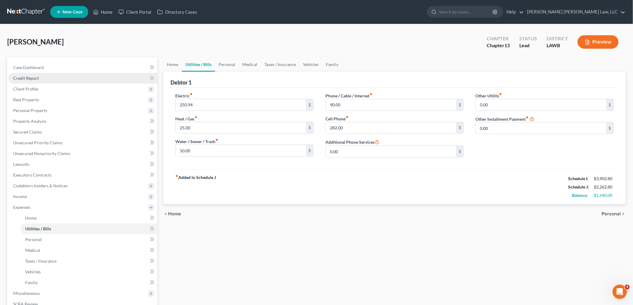
click at [38, 79] on span "Credit Report" at bounding box center [26, 78] width 26 height 5
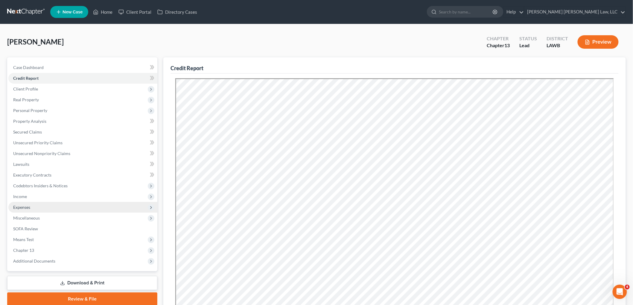
click at [40, 202] on span "Expenses" at bounding box center [82, 207] width 149 height 11
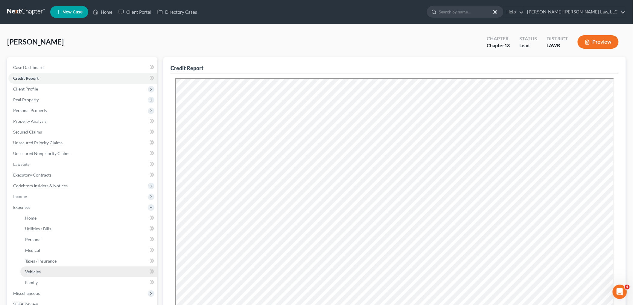
click at [36, 271] on span "Vehicles" at bounding box center [33, 271] width 16 height 5
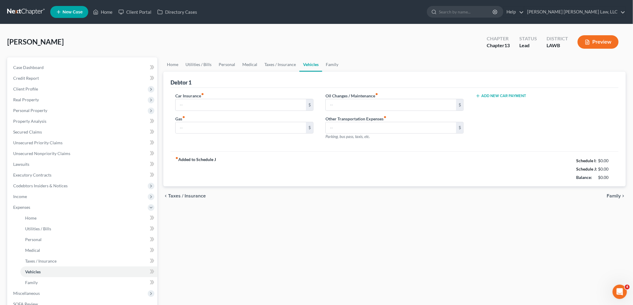
type input "233.33"
type input "300.00"
type input "25.00"
type input "0.00"
click at [257, 63] on link "Medical" at bounding box center [250, 64] width 22 height 14
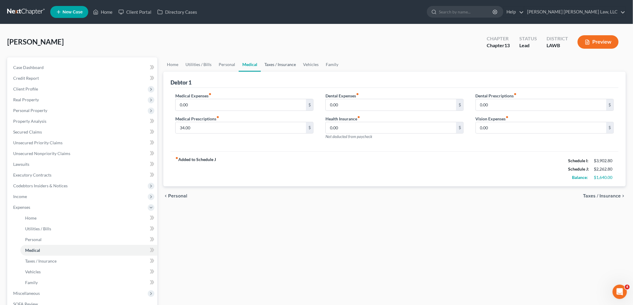
click at [279, 66] on link "Taxes / Insurance" at bounding box center [280, 64] width 39 height 14
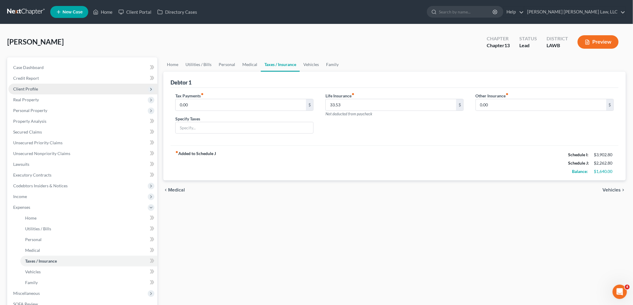
click at [58, 90] on span "Client Profile" at bounding box center [82, 89] width 149 height 11
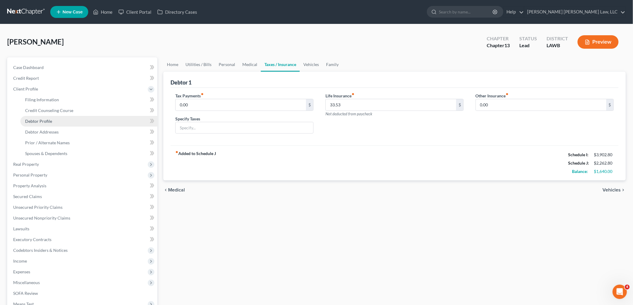
click at [60, 122] on link "Debtor Profile" at bounding box center [88, 121] width 137 height 11
select select "4"
select select "0"
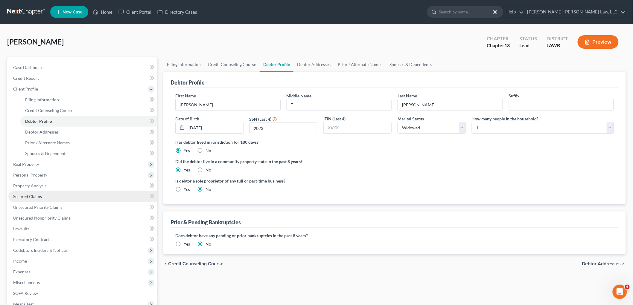
drag, startPoint x: 29, startPoint y: 194, endPoint x: 36, endPoint y: 193, distance: 7.0
click at [29, 194] on span "Secured Claims" at bounding box center [27, 196] width 29 height 5
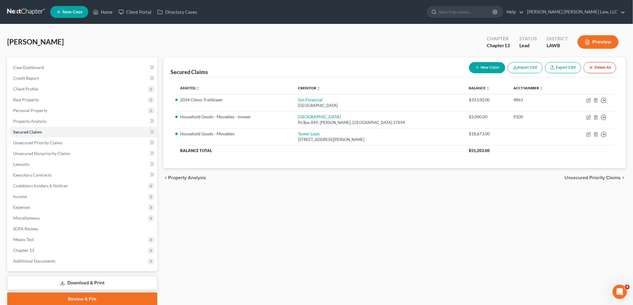
click at [34, 8] on link at bounding box center [26, 12] width 38 height 11
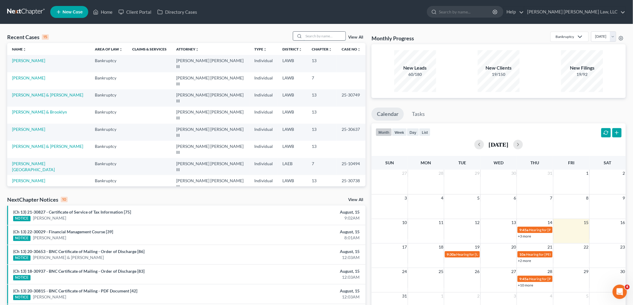
click at [315, 34] on input "search" at bounding box center [325, 36] width 42 height 9
type input "[PERSON_NAME]"
click at [26, 61] on link "[PERSON_NAME]" at bounding box center [28, 60] width 33 height 5
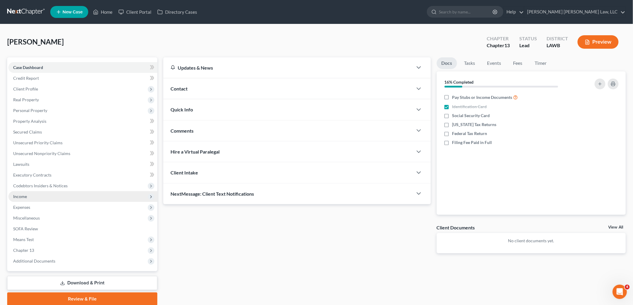
click at [23, 198] on span "Income" at bounding box center [20, 196] width 14 height 5
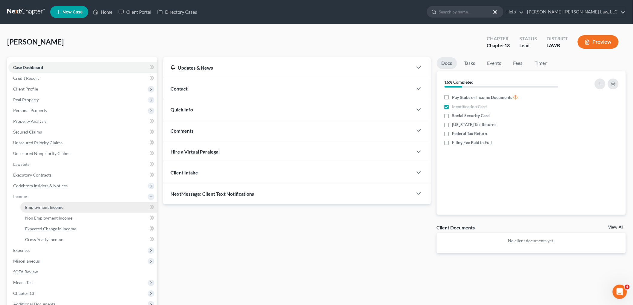
click at [26, 205] on span "Employment Income" at bounding box center [44, 207] width 38 height 5
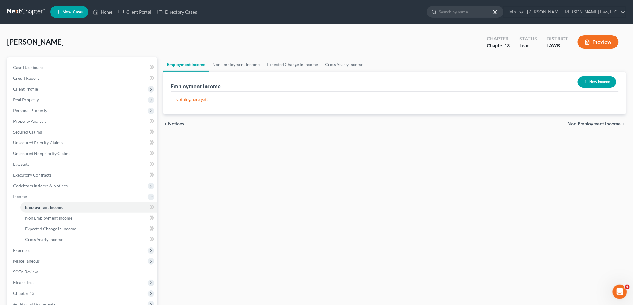
click at [585, 84] on icon "button" at bounding box center [585, 82] width 5 height 5
select select "0"
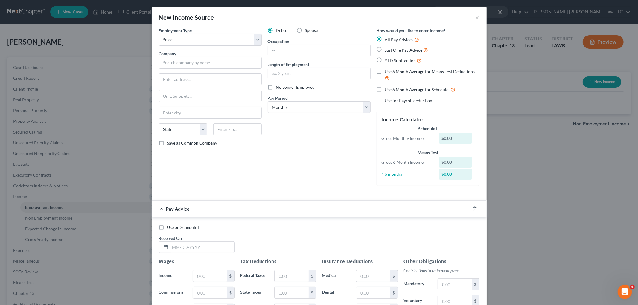
click at [385, 49] on label "Just One Pay Advice" at bounding box center [406, 50] width 43 height 7
click at [387, 49] on input "Just One Pay Advice" at bounding box center [389, 49] width 4 height 4
radio input "true"
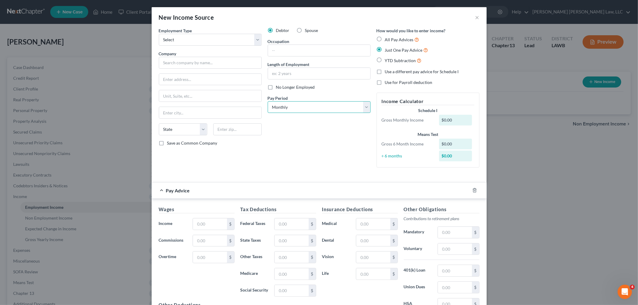
click at [306, 107] on select "Select Monthly Twice Monthly Every Other Week Weekly" at bounding box center [319, 107] width 103 height 12
select select "3"
click at [268, 101] on select "Select Monthly Twice Monthly Every Other Week Weekly" at bounding box center [319, 107] width 103 height 12
click at [293, 73] on input "text" at bounding box center [319, 73] width 102 height 11
type input "5 years"
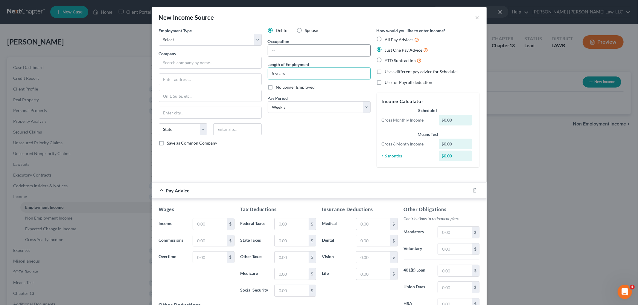
drag, startPoint x: 292, startPoint y: 50, endPoint x: 289, endPoint y: 49, distance: 3.3
click at [292, 50] on input "text" at bounding box center [319, 50] width 102 height 11
type input "assistant"
drag, startPoint x: 228, startPoint y: 41, endPoint x: 222, endPoint y: 45, distance: 7.1
click at [227, 40] on select "Select Full or Part Time Employment Self Employment" at bounding box center [210, 40] width 103 height 12
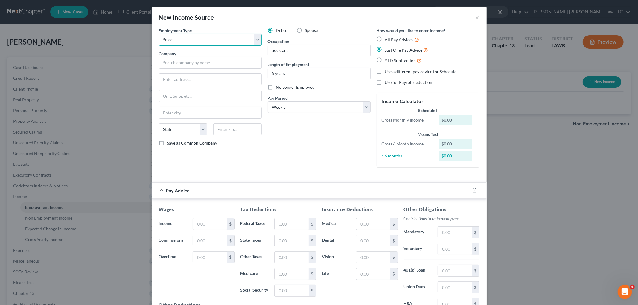
select select "0"
click at [159, 34] on select "Select Full or Part Time Employment Self Employment" at bounding box center [210, 40] width 103 height 12
click at [209, 66] on input "text" at bounding box center [210, 63] width 103 height 12
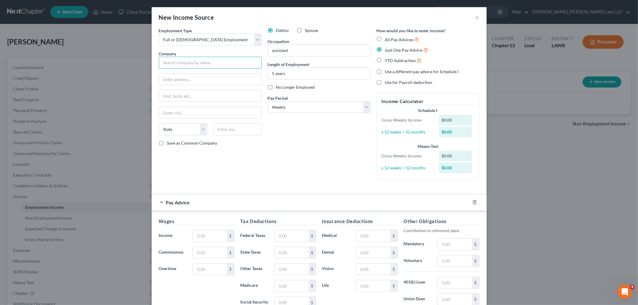
click at [218, 64] on input "text" at bounding box center [210, 63] width 103 height 12
type input "Brookshire Grocery Company"
click at [206, 76] on div "Brookshire Grocery Company" at bounding box center [198, 73] width 68 height 6
type input "325 E Main St,"
type input "Jonesboro"
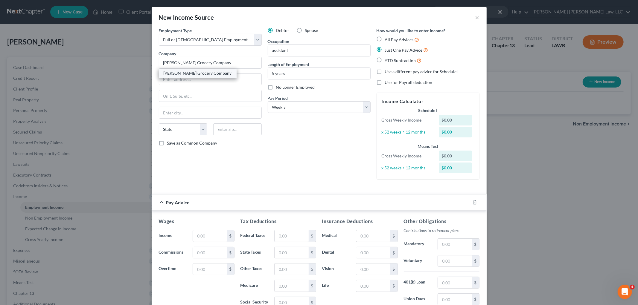
select select "19"
type input "71251"
click at [238, 164] on div "Employment Type * Select Full or Part Time Employment Self Employment Company *…" at bounding box center [210, 106] width 109 height 157
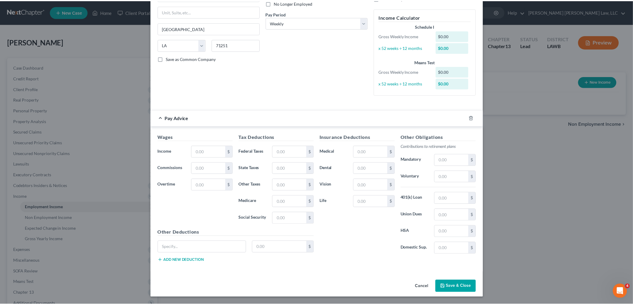
scroll to position [85, 0]
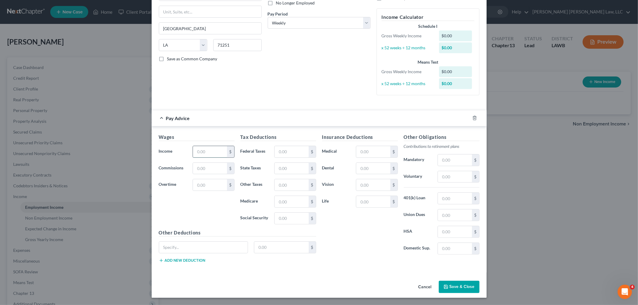
click at [215, 154] on input "text" at bounding box center [210, 151] width 34 height 11
type input "768.18"
type input "31.29"
type input "19.65"
type input "11.14"
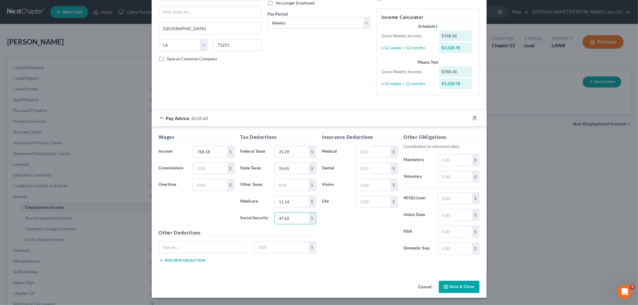
type input "47.62"
type input "30.73"
click at [466, 287] on button "Save & Close" at bounding box center [459, 287] width 41 height 13
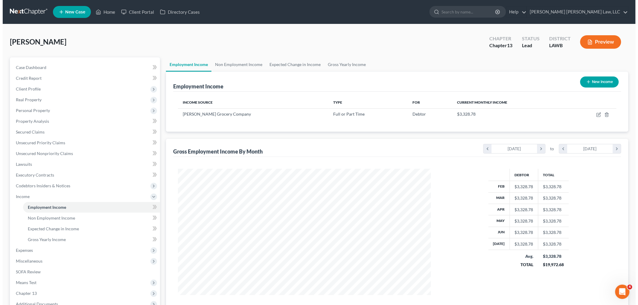
scroll to position [298946, 298808]
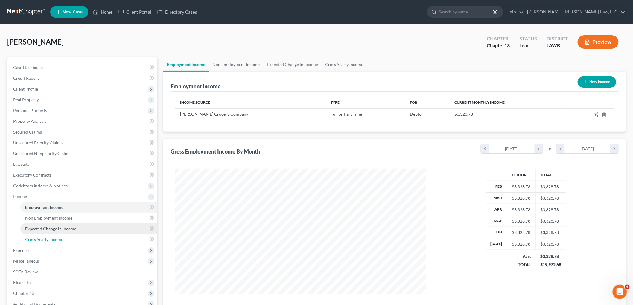
drag, startPoint x: 44, startPoint y: 238, endPoint x: 73, endPoint y: 230, distance: 30.1
click at [44, 238] on span "Gross Yearly Income" at bounding box center [44, 239] width 38 height 5
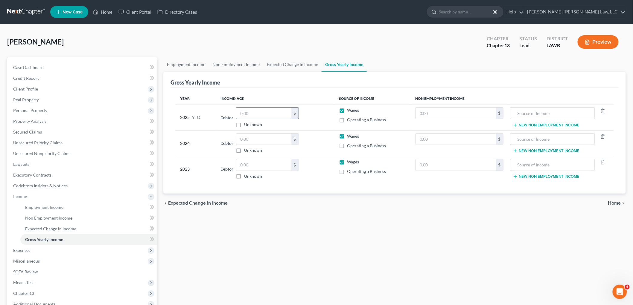
click at [264, 114] on input "text" at bounding box center [263, 113] width 55 height 11
type input "24,169.59"
click at [267, 165] on input "text" at bounding box center [263, 164] width 55 height 11
type input "21,409.00"
click at [266, 139] on input "text" at bounding box center [263, 139] width 55 height 11
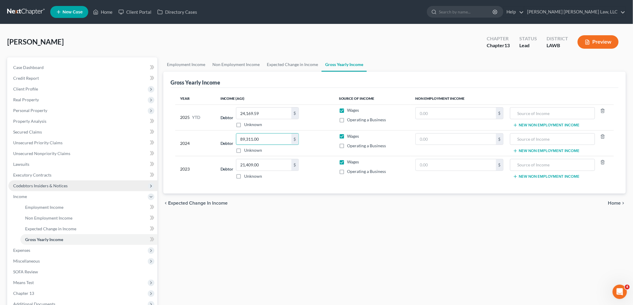
type input "89,311.00"
click at [45, 190] on span "Codebtors Insiders & Notices" at bounding box center [82, 186] width 149 height 11
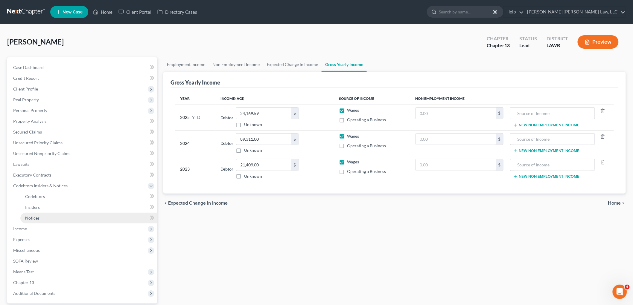
click at [41, 215] on link "Notices" at bounding box center [88, 218] width 137 height 11
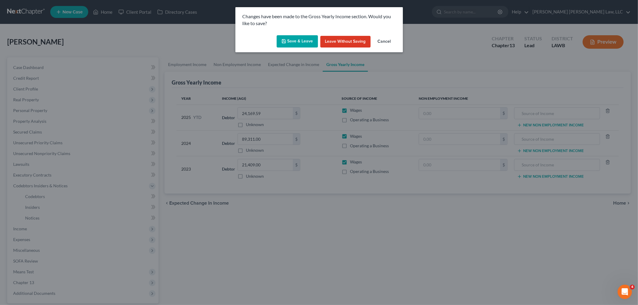
click at [301, 40] on button "Save & Leave" at bounding box center [297, 41] width 41 height 13
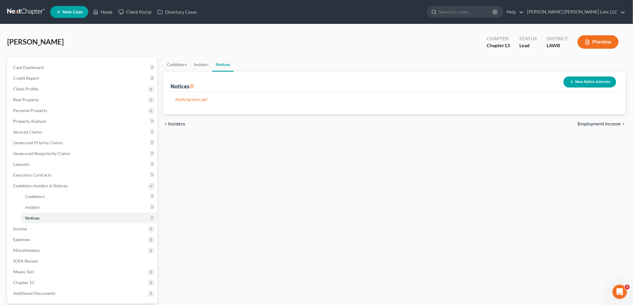
click at [575, 82] on button "New Notice Address" at bounding box center [589, 82] width 53 height 11
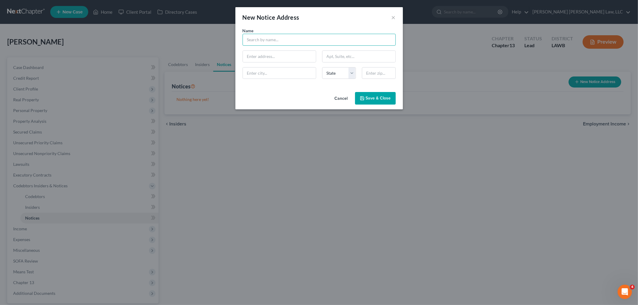
click at [280, 42] on input "text" at bounding box center [319, 40] width 153 height 12
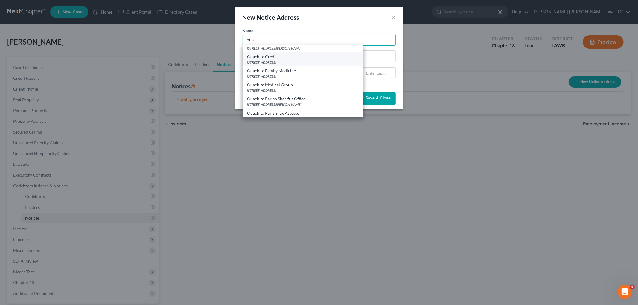
scroll to position [33, 0]
click at [283, 89] on div "Ouachita Parish Sheriff's Office" at bounding box center [302, 87] width 111 height 6
type input "Ouachita Parish Sheriff's Office"
type input "400 St. John Street"
type input "Suite 301"
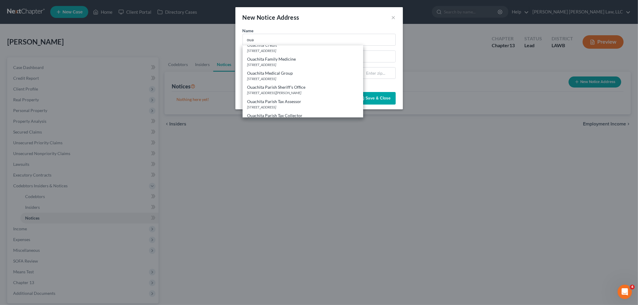
type input "Monroe"
select select "19"
type input "71201"
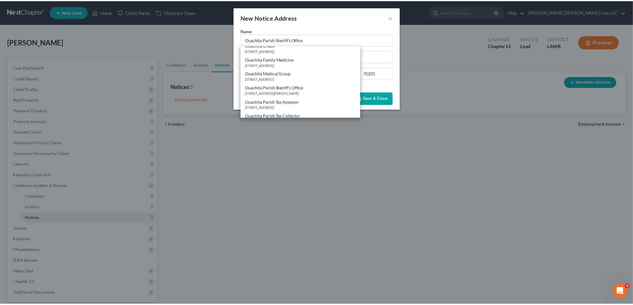
scroll to position [0, 0]
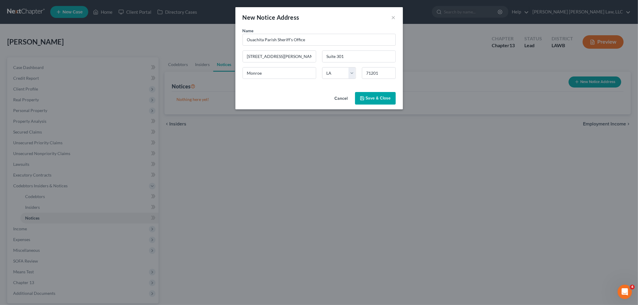
click at [370, 94] on button "Save & Close" at bounding box center [375, 98] width 41 height 13
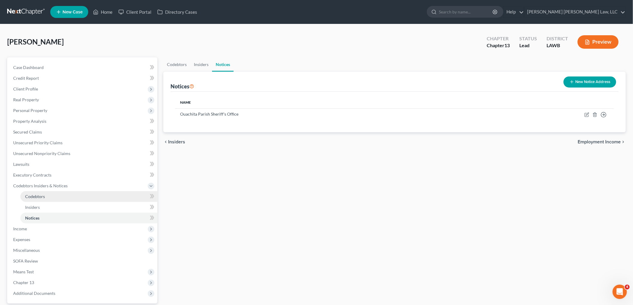
click at [32, 196] on span "Codebtors" at bounding box center [35, 196] width 20 height 5
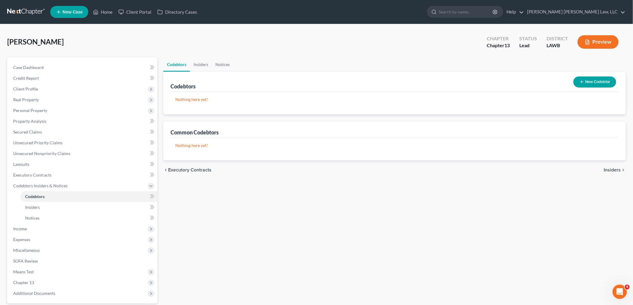
click at [582, 81] on icon "button" at bounding box center [581, 82] width 5 height 5
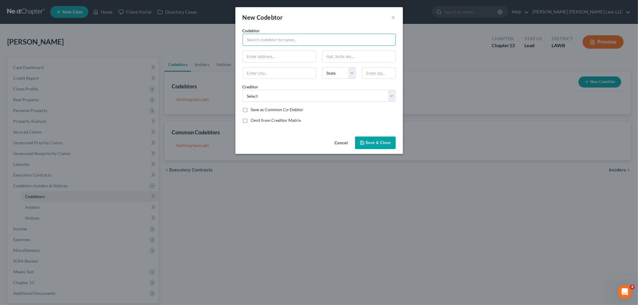
click at [268, 37] on input "text" at bounding box center [319, 40] width 153 height 12
type input "Emonni Baker"
type input "13 A West Elmwood"
type input "71203"
type input "Monroe"
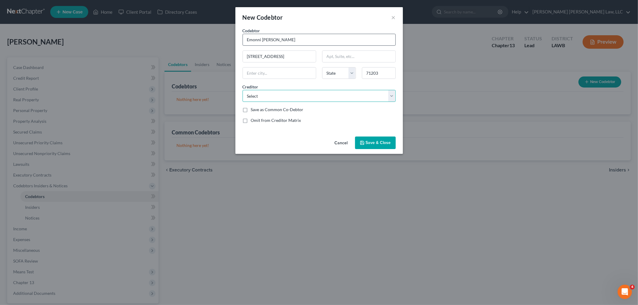
select select "19"
click at [294, 98] on select "Select Republic Finance Prosper Regionalac Wfbna Auto Net Credit Leafy Financia…" at bounding box center [319, 96] width 153 height 12
select select "3"
click at [243, 90] on select "Select Republic Finance Prosper Regionalac Wfbna Auto Net Credit Leafy Financia…" at bounding box center [319, 96] width 153 height 12
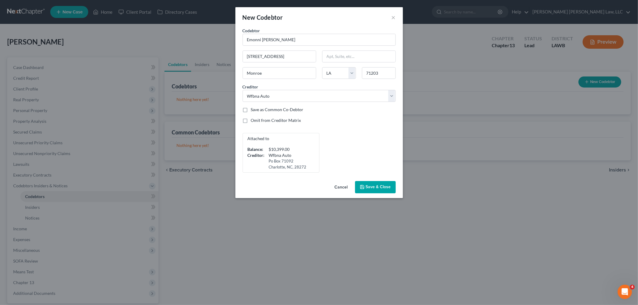
click at [366, 186] on button "Save & Close" at bounding box center [375, 187] width 41 height 13
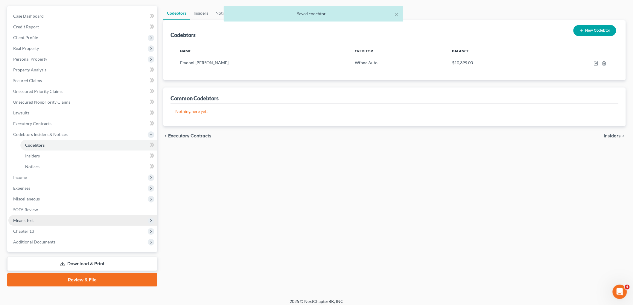
scroll to position [55, 0]
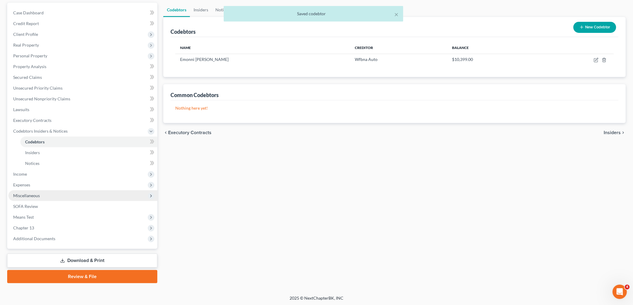
click at [57, 196] on span "Miscellaneous" at bounding box center [82, 196] width 149 height 11
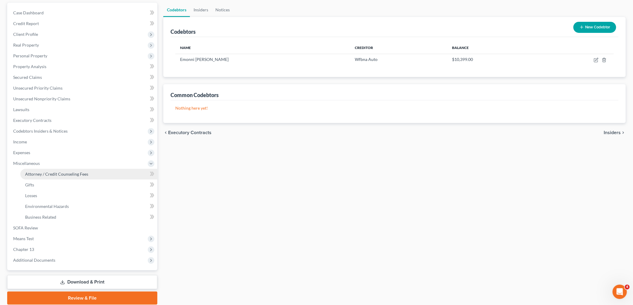
click at [70, 176] on span "Attorney / Credit Counseling Fees" at bounding box center [56, 174] width 63 height 5
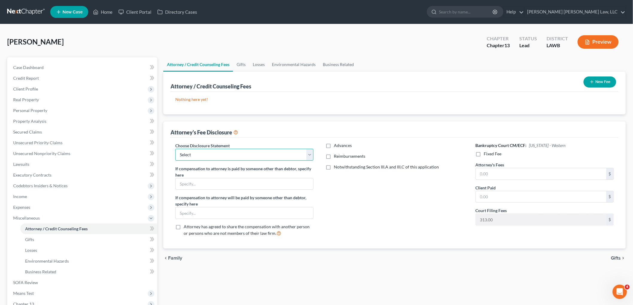
drag, startPoint x: 225, startPoint y: 151, endPoint x: 225, endPoint y: 159, distance: 7.8
click at [225, 151] on select "Select LAEB 2016 Bankruptcy Rule 2016(B) Disclosure and Application for Approva…" at bounding box center [244, 155] width 138 height 12
select select "1"
click at [175, 149] on select "Select LAEB 2016 Bankruptcy Rule 2016(B) Disclosure and Application for Approva…" at bounding box center [244, 155] width 138 height 12
click at [334, 157] on label "Reimbursements" at bounding box center [349, 156] width 31 height 6
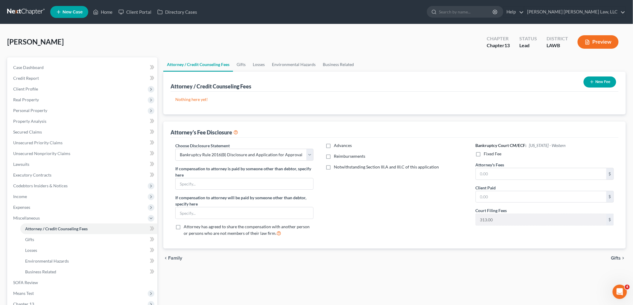
click at [336, 157] on input "Reimbursements" at bounding box center [338, 155] width 4 height 4
checkbox input "true"
click at [340, 177] on input "text" at bounding box center [391, 176] width 130 height 11
type input "250.00"
drag, startPoint x: 476, startPoint y: 153, endPoint x: 480, endPoint y: 156, distance: 4.3
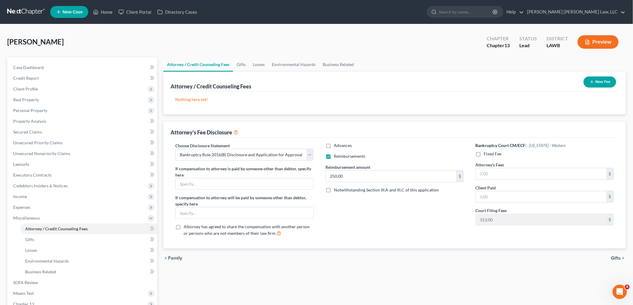
click at [484, 154] on label "Fixed Fee" at bounding box center [493, 154] width 18 height 6
click at [486, 154] on input "Fixed Fee" at bounding box center [488, 153] width 4 height 4
checkbox input "true"
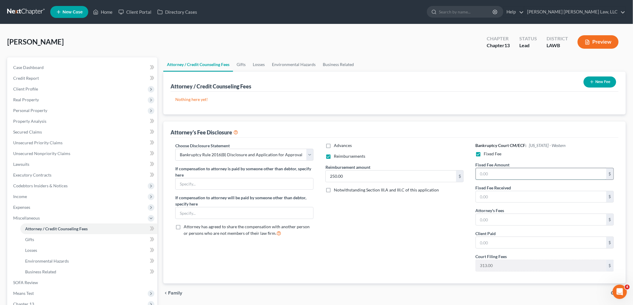
click at [481, 170] on input "text" at bounding box center [541, 173] width 130 height 11
type input "5,025.00"
click at [489, 221] on input "text" at bounding box center [541, 219] width 130 height 11
type input "5,025.00"
click at [602, 84] on button "New Fee" at bounding box center [599, 82] width 33 height 11
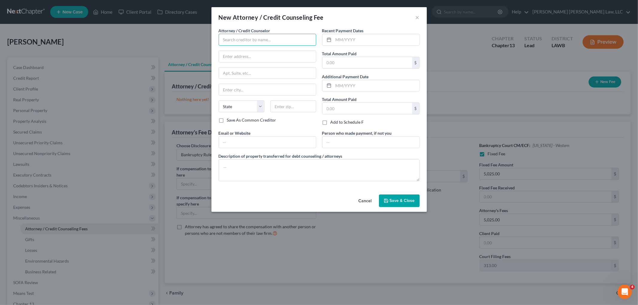
click at [290, 42] on input "text" at bounding box center [267, 40] width 97 height 12
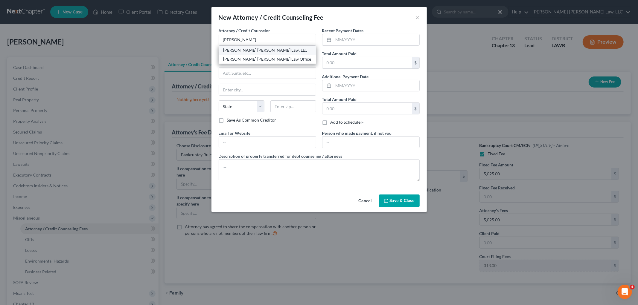
click at [262, 51] on div "[PERSON_NAME] [PERSON_NAME] Law, LLC" at bounding box center [267, 50] width 88 height 6
type input "[PERSON_NAME] [PERSON_NAME] Law, LLC"
type input "200 Washington St"
type input "Monroe"
select select "19"
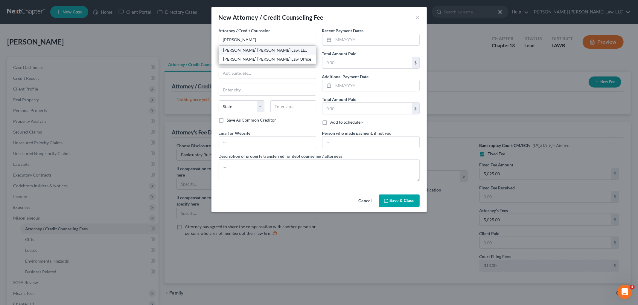
type input "71201"
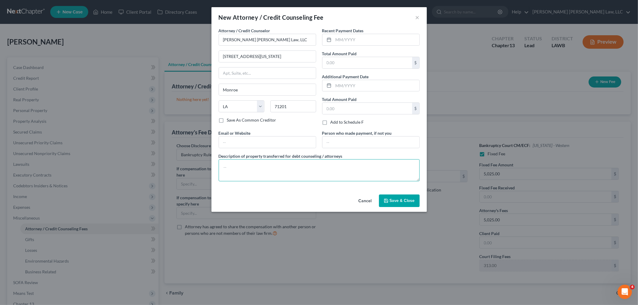
click at [240, 167] on textarea at bounding box center [319, 170] width 201 height 22
type textarea "filing fee, credit report, counseling"
click at [408, 201] on span "Save & Close" at bounding box center [402, 200] width 25 height 5
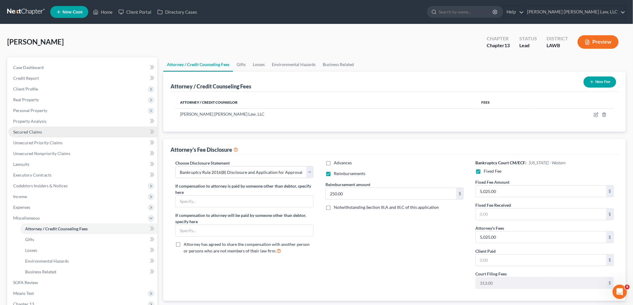
click at [51, 131] on link "Secured Claims" at bounding box center [82, 132] width 149 height 11
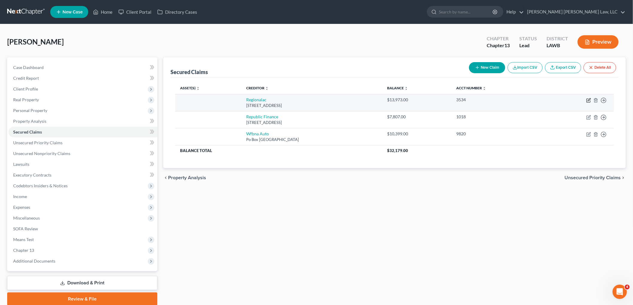
click at [586, 99] on icon "button" at bounding box center [588, 100] width 5 height 5
select select "28"
select select "0"
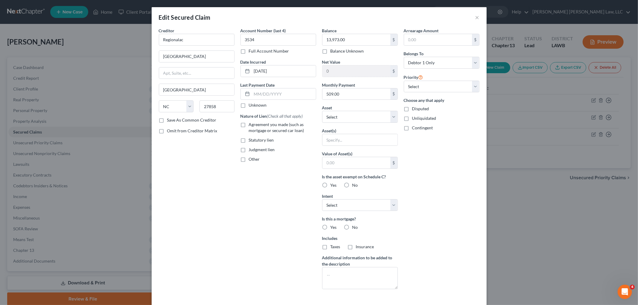
click at [249, 127] on label "Agreement you made (such as mortgage or secured car loan)" at bounding box center [282, 128] width 67 height 12
click at [251, 126] on input "Agreement you made (such as mortgage or secured car loan)" at bounding box center [253, 124] width 4 height 4
checkbox input "true"
click at [189, 37] on input "Regionalac" at bounding box center [197, 40] width 76 height 12
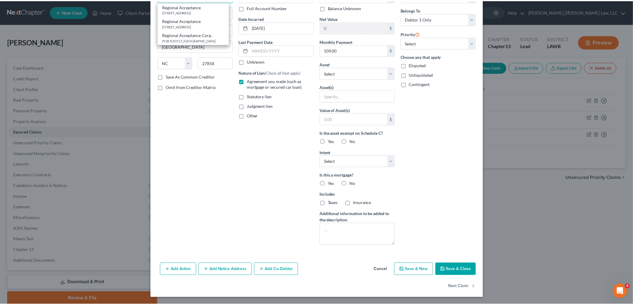
scroll to position [44, 0]
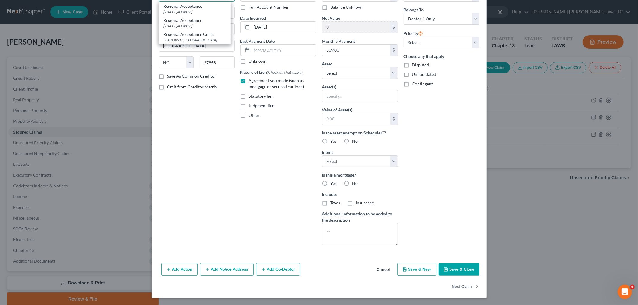
type input "Regional Acceptance"
drag, startPoint x: 458, startPoint y: 268, endPoint x: 449, endPoint y: 257, distance: 13.8
click at [457, 268] on button "Save & Close" at bounding box center [459, 269] width 41 height 13
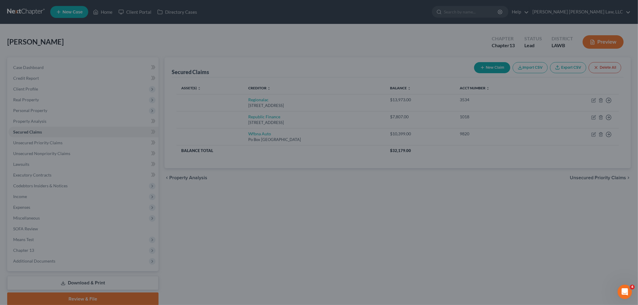
scroll to position [0, 0]
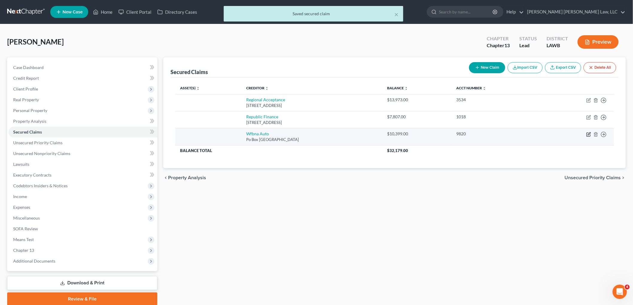
click at [587, 133] on icon "button" at bounding box center [588, 135] width 4 height 4
select select "28"
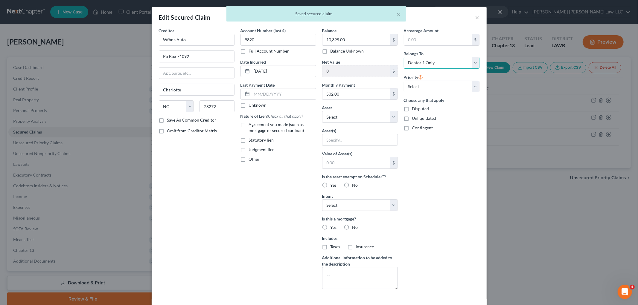
click at [434, 66] on select "Select Debtor 1 Only Debtor 2 Only Debtor 1 And Debtor 2 Only At Least One Of T…" at bounding box center [442, 63] width 76 height 12
select select "3"
click at [404, 57] on select "Select Debtor 1 Only Debtor 2 Only Debtor 1 And Debtor 2 Only At Least One Of T…" at bounding box center [442, 63] width 76 height 12
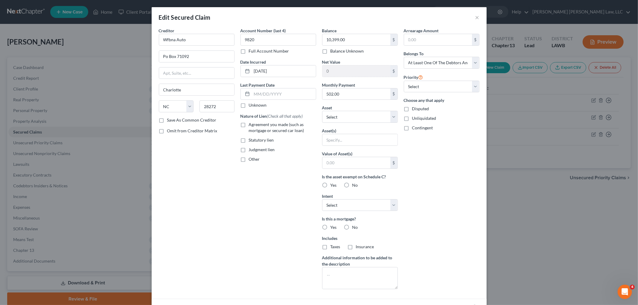
click at [249, 126] on label "Agreement you made (such as mortgage or secured car loan)" at bounding box center [282, 128] width 67 height 12
click at [251, 126] on input "Agreement you made (such as mortgage or secured car loan)" at bounding box center [253, 124] width 4 height 4
checkbox input "true"
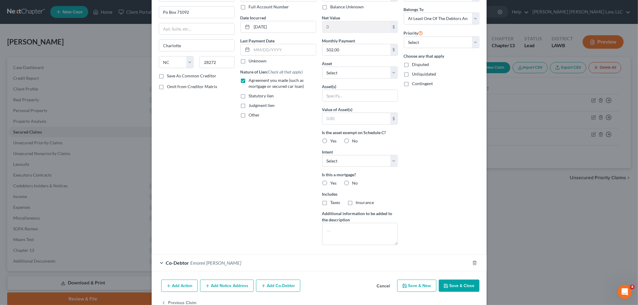
scroll to position [61, 0]
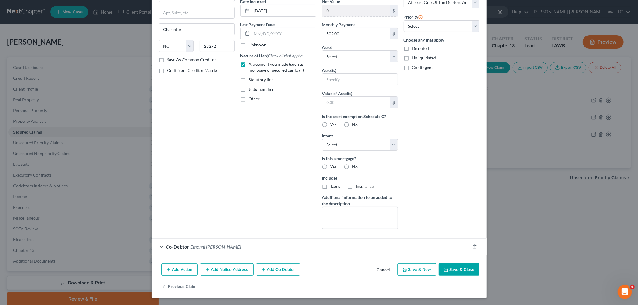
click at [458, 270] on button "Save & Close" at bounding box center [459, 270] width 41 height 13
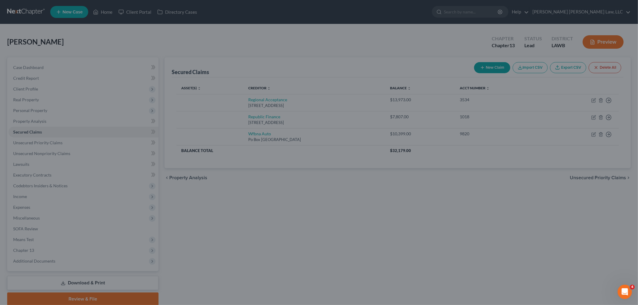
scroll to position [0, 0]
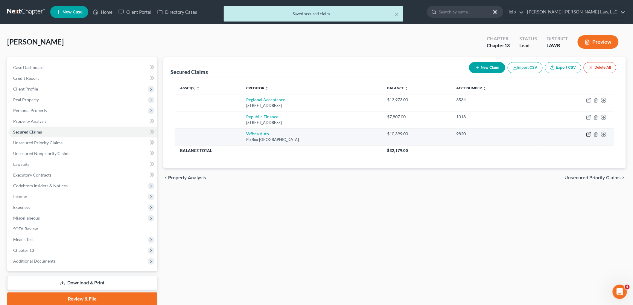
click at [588, 134] on icon "button" at bounding box center [588, 134] width 5 height 5
select select "28"
select select "3"
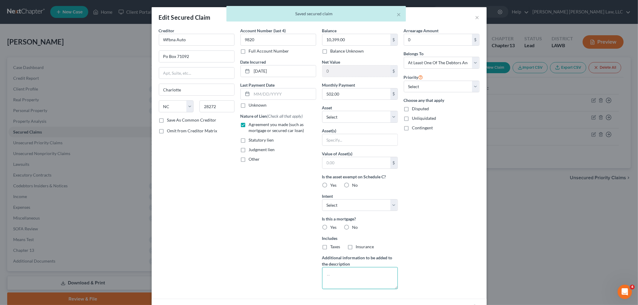
click at [341, 274] on textarea at bounding box center [360, 278] width 76 height 22
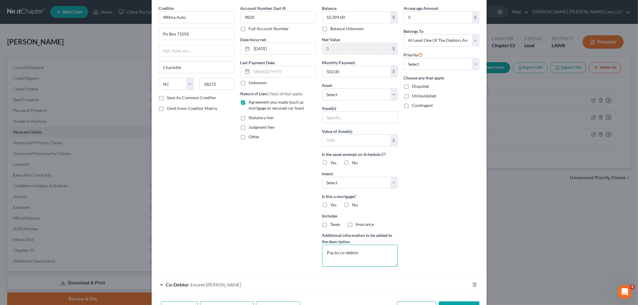
scroll to position [61, 0]
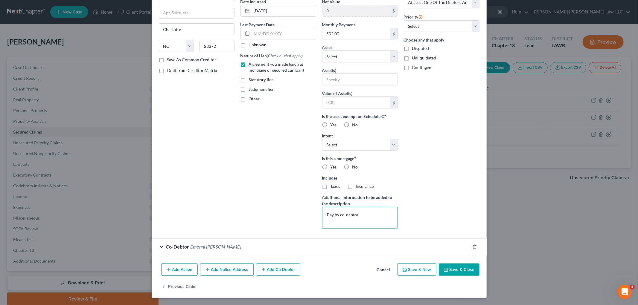
type textarea "Pay by co-debtor"
click at [450, 272] on button "Save & Close" at bounding box center [459, 270] width 41 height 13
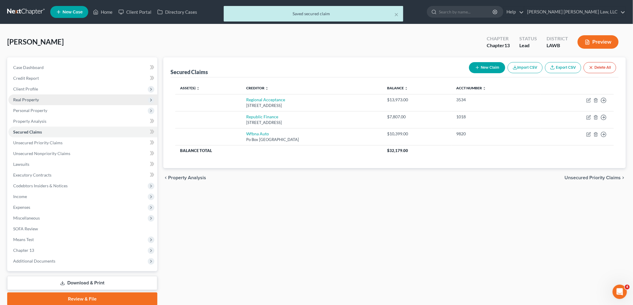
click at [48, 98] on span "Real Property" at bounding box center [82, 100] width 149 height 11
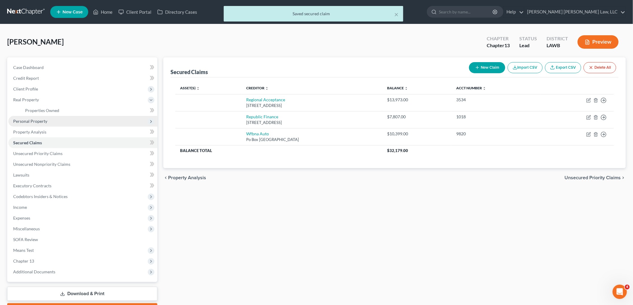
click at [46, 120] on span "Personal Property" at bounding box center [82, 121] width 149 height 11
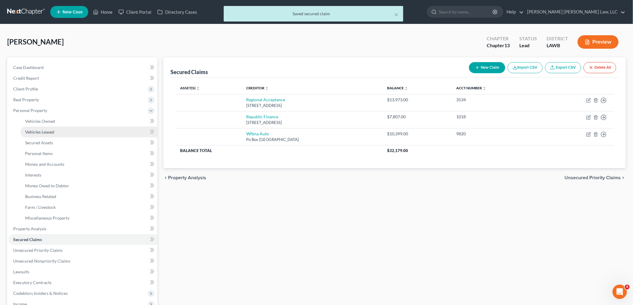
click at [49, 131] on span "Vehicles Leased" at bounding box center [39, 131] width 29 height 5
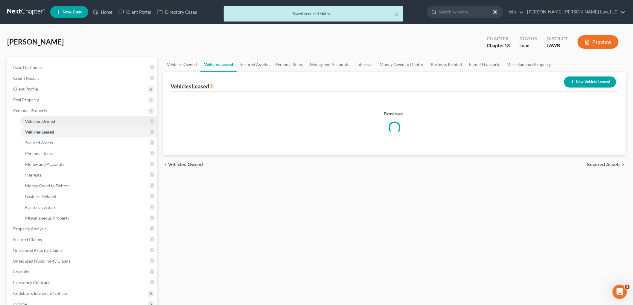
click at [59, 123] on link "Vehicles Owned" at bounding box center [88, 121] width 137 height 11
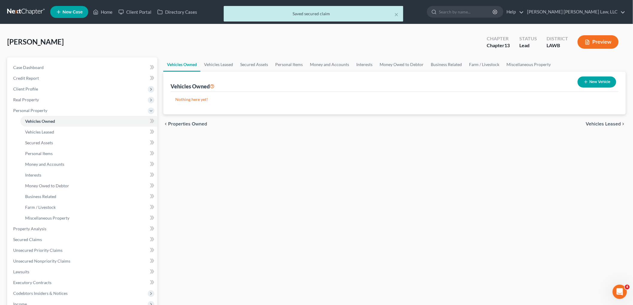
click at [602, 85] on button "New Vehicle" at bounding box center [597, 82] width 39 height 11
select select "0"
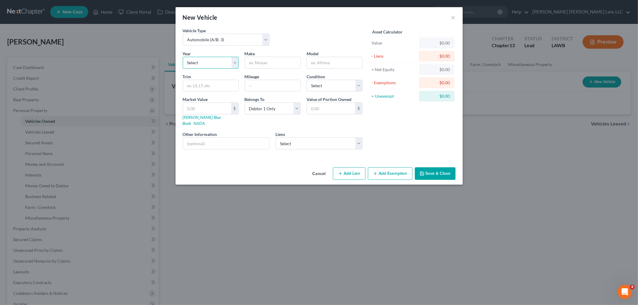
click at [207, 60] on select "Select 2026 2025 2024 2023 2022 2021 2020 2019 2018 2017 2016 2015 2014 2013 20…" at bounding box center [211, 63] width 56 height 12
select select "5"
click at [183, 57] on select "Select 2026 2025 2024 2023 2022 2021 2020 2019 2018 2017 2016 2015 2014 2013 20…" at bounding box center [211, 63] width 56 height 12
click at [274, 65] on input "text" at bounding box center [272, 62] width 55 height 11
type input "Nissan"
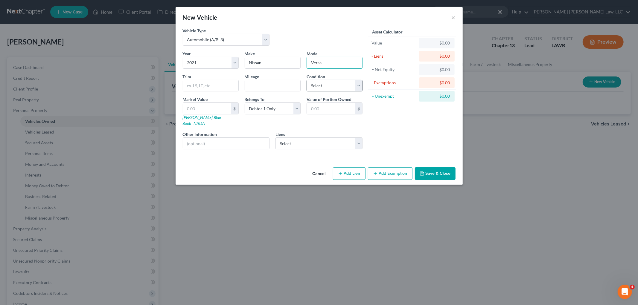
type input "Versa"
click at [321, 85] on select "Select Excellent Very Good Good Fair Poor" at bounding box center [335, 86] width 56 height 12
select select "1"
click at [307, 80] on select "Select Excellent Very Good Good Fair Poor" at bounding box center [335, 86] width 56 height 12
click at [300, 139] on select "Select Regional Acceptance - $13,973.00 Wfbna Auto - $10,399.00 Republic Financ…" at bounding box center [318, 144] width 87 height 12
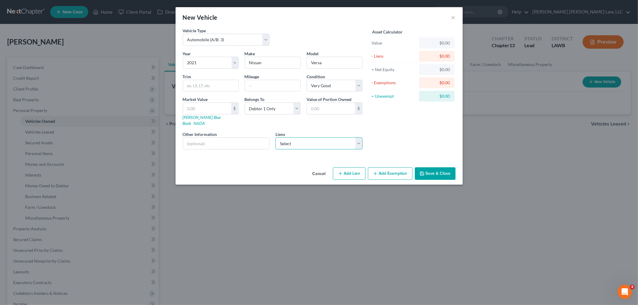
select select "1"
click at [275, 138] on select "Select Regional Acceptance - $13,973.00 Wfbna Auto - $10,399.00 Republic Financ…" at bounding box center [318, 144] width 87 height 12
select select
select select "28"
select select "3"
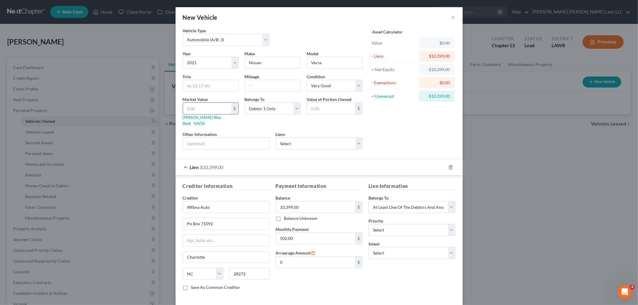
click at [213, 105] on input "text" at bounding box center [207, 108] width 48 height 11
type input "1"
type input "1.00"
type input "10"
type input "10.00"
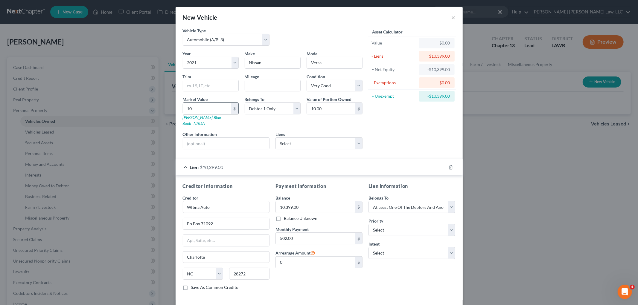
type input "103"
type input "103.00"
type input "1039"
type input "1,039.00"
type input "1,0399"
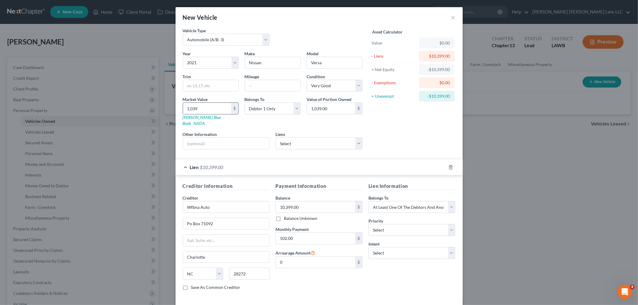
type input "10,399.00"
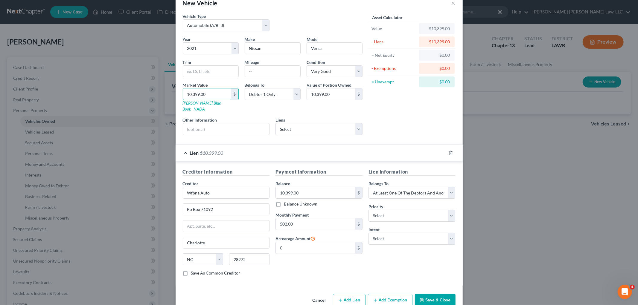
scroll to position [22, 0]
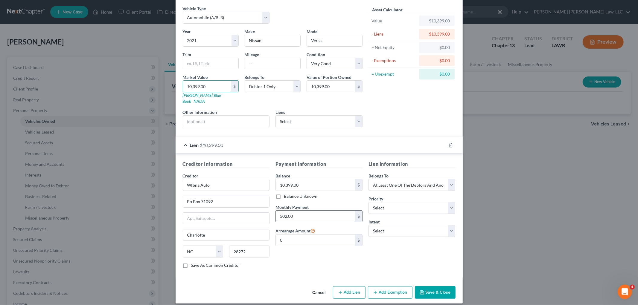
type input "10,399.00"
click at [309, 211] on input "502.00" at bounding box center [315, 216] width 79 height 11
click at [422, 291] on icon "button" at bounding box center [422, 293] width 4 height 4
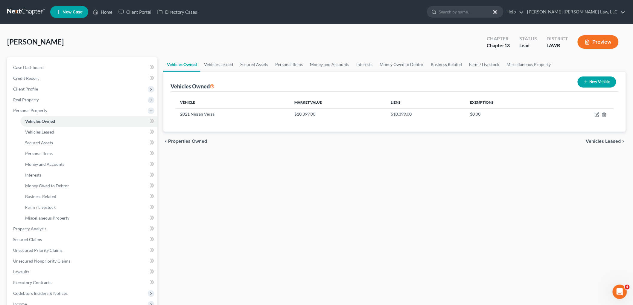
click at [590, 78] on button "New Vehicle" at bounding box center [597, 82] width 39 height 11
select select "0"
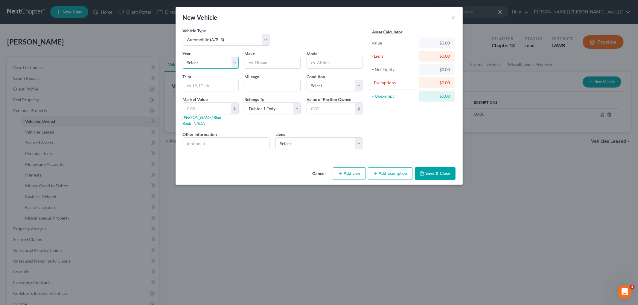
click at [219, 60] on select "Select 2026 2025 2024 2023 2022 2021 2020 2019 2018 2017 2016 2015 2014 2013 20…" at bounding box center [211, 63] width 56 height 12
select select "7"
click at [183, 57] on select "Select 2026 2025 2024 2023 2022 2021 2020 2019 2018 2017 2016 2015 2014 2013 20…" at bounding box center [211, 63] width 56 height 12
click at [283, 64] on input "text" at bounding box center [272, 62] width 55 height 11
type input "Hyundai"
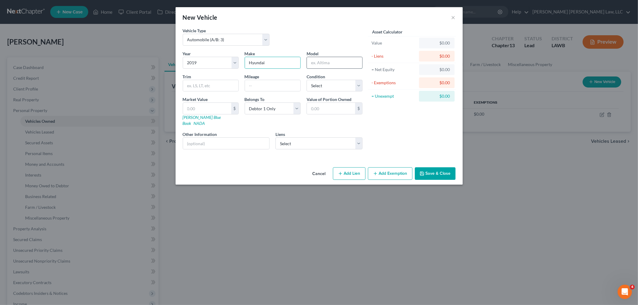
click at [336, 64] on input "text" at bounding box center [334, 62] width 55 height 11
type input "Elantra"
click at [302, 138] on select "Select Regional Acceptance - $13,973.00 Republic Finance - $7,807.00" at bounding box center [318, 144] width 87 height 12
select select "0"
click at [275, 138] on select "Select Regional Acceptance - $13,973.00 Republic Finance - $7,807.00" at bounding box center [318, 144] width 87 height 12
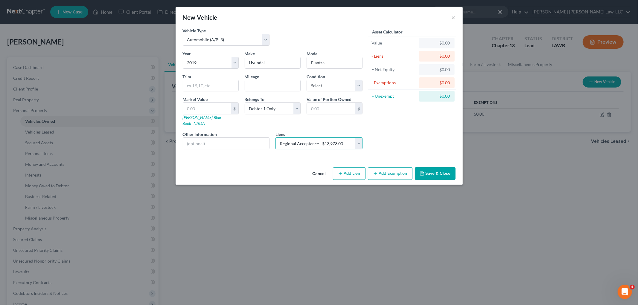
select select
select select "28"
select select "0"
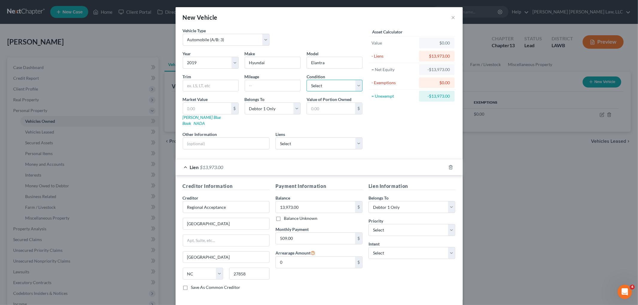
click at [327, 82] on select "Select Excellent Very Good Good Fair Poor" at bounding box center [335, 86] width 56 height 12
select select "2"
click at [307, 80] on select "Select Excellent Very Good Good Fair Poor" at bounding box center [335, 86] width 56 height 12
click at [217, 112] on input "text" at bounding box center [207, 108] width 48 height 11
type input "1"
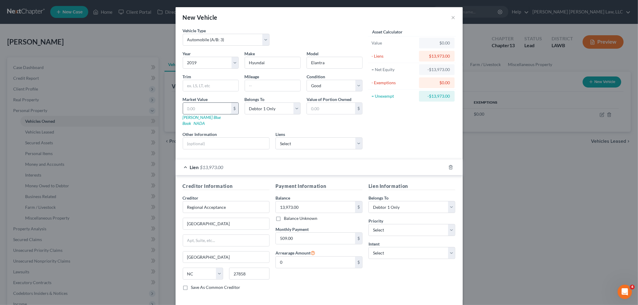
type input "1.00"
type input "13"
type input "13.00"
type input "139"
type input "139.00"
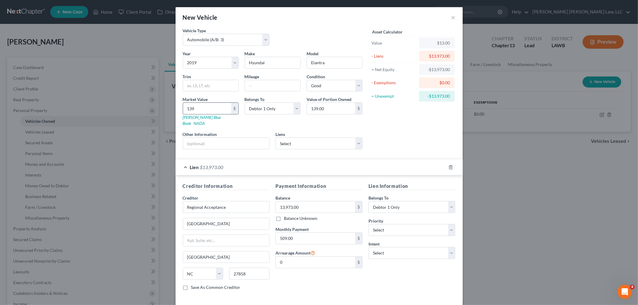
type input "1397"
type input "1,397.00"
type input "1,3973"
type input "13,973.00"
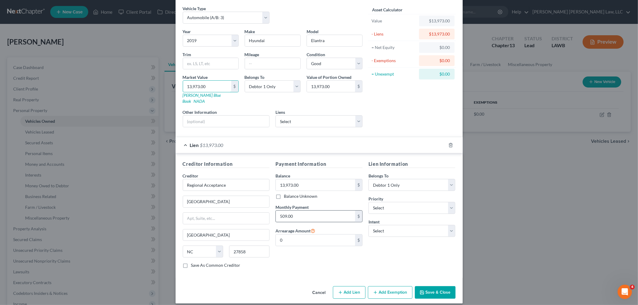
type input "13,973.00"
click at [288, 211] on input "509.00" at bounding box center [315, 216] width 79 height 11
click at [382, 289] on button "Add Exemption" at bounding box center [390, 293] width 45 height 13
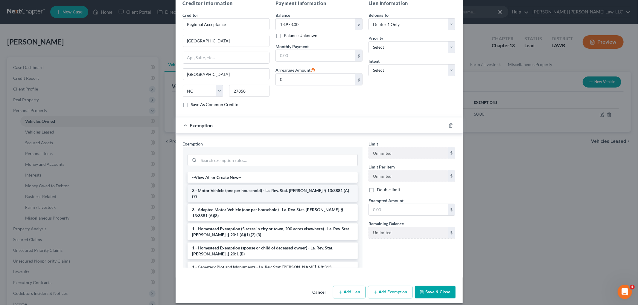
click at [266, 185] on li "3 - Motor Vehicle (one per household) - La. Rev. Stat. Ann. § 13:3881 (A)(7)" at bounding box center [273, 193] width 170 height 17
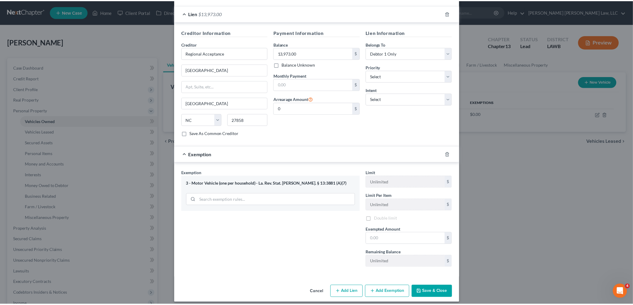
scroll to position [155, 0]
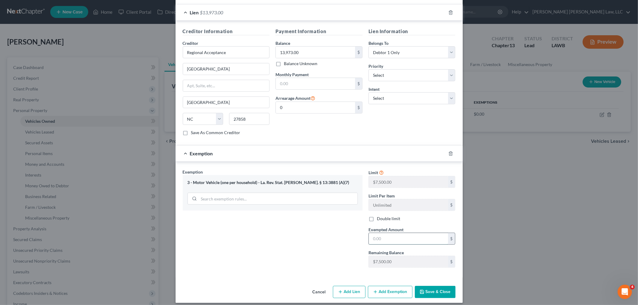
click at [384, 233] on input "text" at bounding box center [408, 238] width 79 height 11
type input "7,500.00"
click at [427, 286] on button "Save & Close" at bounding box center [435, 292] width 41 height 13
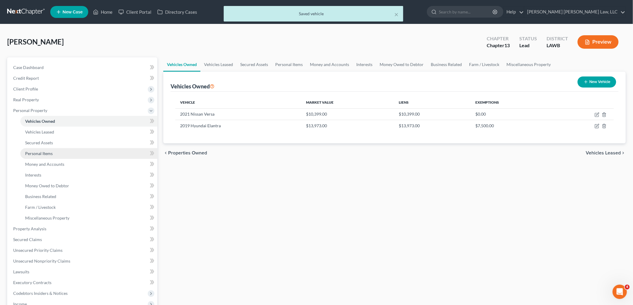
click at [40, 154] on span "Personal Items" at bounding box center [39, 153] width 28 height 5
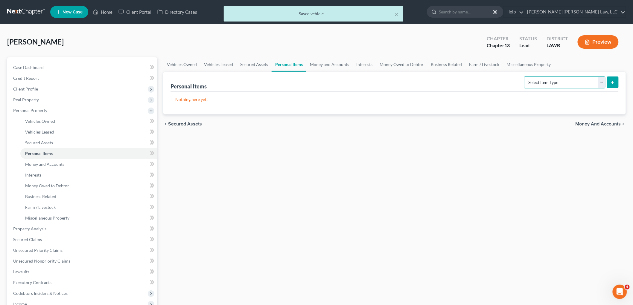
drag, startPoint x: 575, startPoint y: 78, endPoint x: 574, endPoint y: 81, distance: 3.8
click at [575, 78] on select "Select Item Type Clothing (A/B: 11) Collectibles Of Value (A/B: 8) Electronics …" at bounding box center [564, 83] width 81 height 12
select select "clothing"
click at [525, 77] on select "Select Item Type Clothing (A/B: 11) Collectibles Of Value (A/B: 8) Electronics …" at bounding box center [564, 83] width 81 height 12
click at [615, 83] on button "submit" at bounding box center [613, 83] width 12 height 12
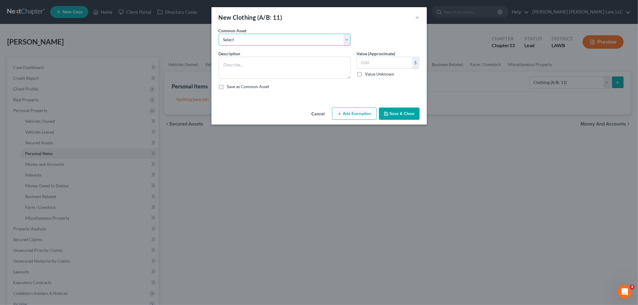
drag, startPoint x: 318, startPoint y: 34, endPoint x: 307, endPoint y: 42, distance: 14.1
click at [318, 34] on select "Select Clothes Clothes" at bounding box center [285, 40] width 132 height 12
click at [219, 34] on select "Select Clothes Clothes" at bounding box center [285, 40] width 132 height 12
drag, startPoint x: 296, startPoint y: 37, endPoint x: 286, endPoint y: 45, distance: 12.8
click at [296, 37] on select "Select Clothes Clothes" at bounding box center [285, 40] width 132 height 12
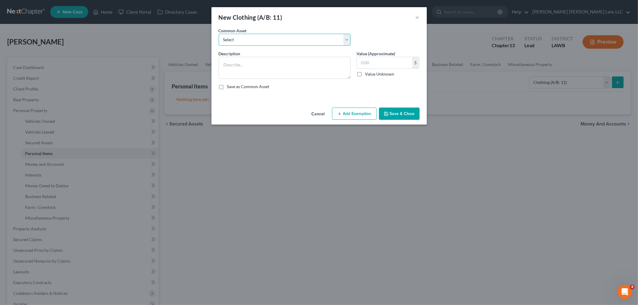
select select "0"
click at [219, 34] on select "Select Clothes Clothes" at bounding box center [285, 40] width 132 height 12
type textarea "Clothes"
type input "300.00"
click at [363, 115] on button "Add Exemption" at bounding box center [354, 114] width 45 height 13
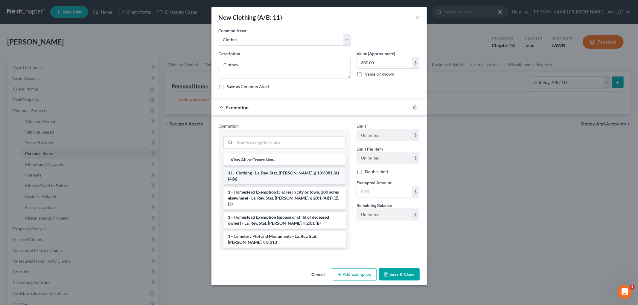
click at [252, 174] on li "11 - Clothing - La. Rev. Stat. Ann. § 13:3881 (A)(4)(a)" at bounding box center [284, 176] width 122 height 17
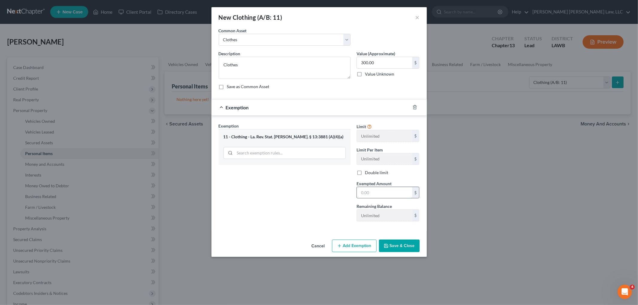
click at [373, 197] on input "text" at bounding box center [384, 192] width 55 height 11
type input "300.00"
drag, startPoint x: 405, startPoint y: 248, endPoint x: 405, endPoint y: 244, distance: 3.9
click at [405, 248] on button "Save & Close" at bounding box center [399, 246] width 41 height 13
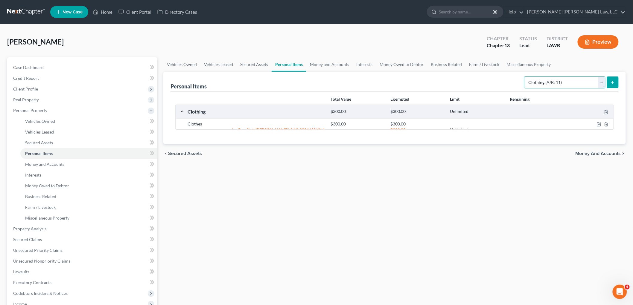
click at [586, 78] on select "Select Item Type Clothing (A/B: 11) Collectibles Of Value (A/B: 8) Electronics …" at bounding box center [564, 83] width 81 height 12
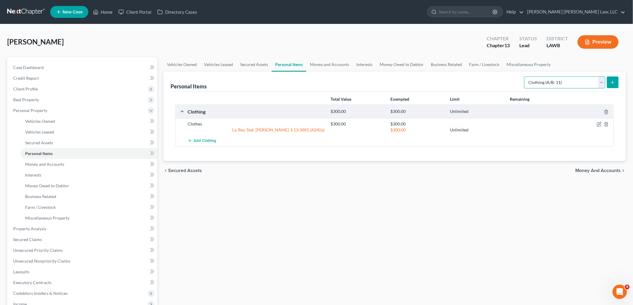
select select "household_goods"
click at [525, 77] on select "Select Item Type Clothing (A/B: 11) Collectibles Of Value (A/B: 8) Electronics …" at bounding box center [564, 83] width 81 height 12
click at [613, 87] on button "submit" at bounding box center [613, 83] width 12 height 12
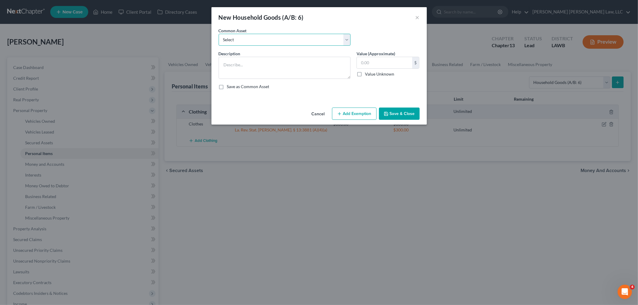
drag, startPoint x: 295, startPoint y: 41, endPoint x: 290, endPoint y: 45, distance: 7.7
click at [295, 41] on select "Select Furniture Movables 2002 Chevy Tahoe 231,000 miles Movables Movables Mova…" at bounding box center [285, 40] width 132 height 12
select select "0"
click at [219, 34] on select "Select Furniture Movables 2002 Chevy Tahoe 231,000 miles Movables Movables Mova…" at bounding box center [285, 40] width 132 height 12
type textarea "Furniture"
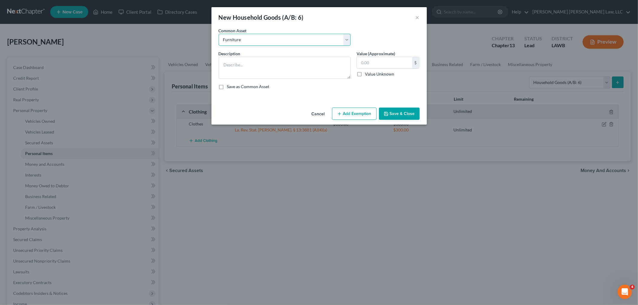
type input "1,200.00"
click at [354, 114] on button "Add Exemption" at bounding box center [354, 114] width 45 height 13
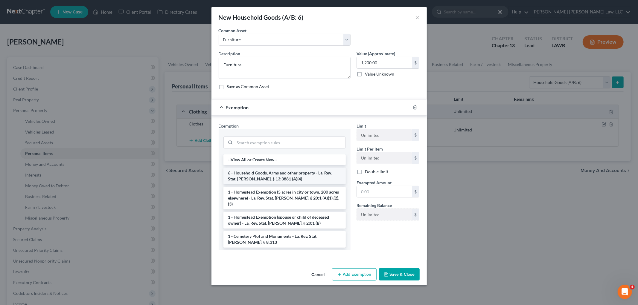
click at [247, 176] on li "6 - Household Goods, Arms and other property - La. Rev. Stat. Ann. § 13:3881 (A…" at bounding box center [284, 176] width 122 height 17
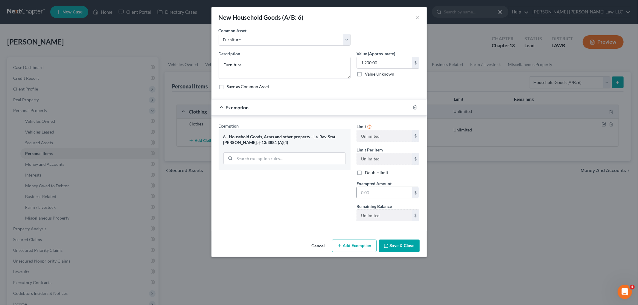
click at [372, 192] on input "text" at bounding box center [384, 192] width 55 height 11
type input "1,200.00"
click at [400, 253] on div "Cancel Add Exemption Save & Close" at bounding box center [318, 247] width 215 height 20
click at [401, 246] on button "Save & Close" at bounding box center [399, 246] width 41 height 13
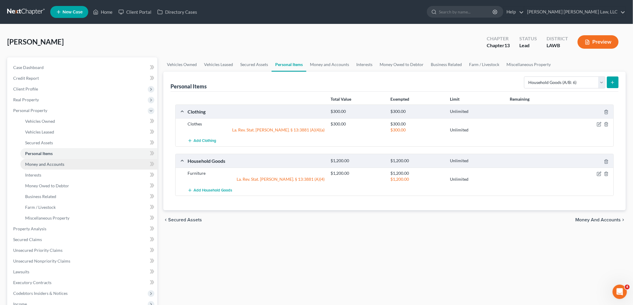
click at [54, 165] on span "Money and Accounts" at bounding box center [44, 164] width 39 height 5
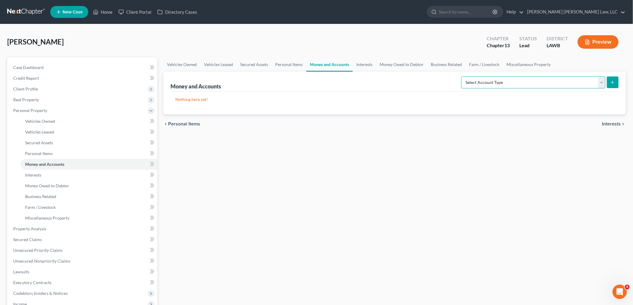
click at [506, 83] on select "Select Account Type Brokerage (A/B: 18, SOFA: 20) Cash on Hand (A/B: 16) Certif…" at bounding box center [533, 83] width 144 height 12
select select "checking"
click at [463, 77] on select "Select Account Type Brokerage (A/B: 18, SOFA: 20) Cash on Hand (A/B: 16) Certif…" at bounding box center [533, 83] width 144 height 12
click at [616, 79] on button "submit" at bounding box center [613, 83] width 12 height 12
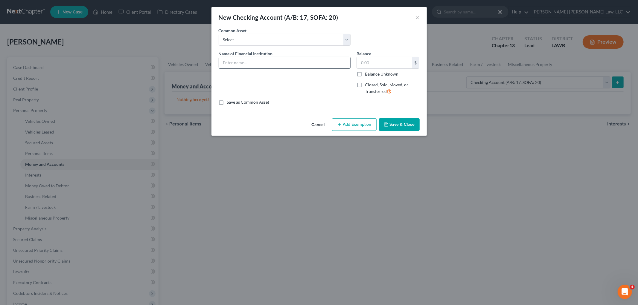
click at [241, 63] on input "text" at bounding box center [284, 62] width 131 height 11
type input "B1 Bank"
click at [368, 63] on input "text" at bounding box center [384, 62] width 55 height 11
type input "0.00"
click at [396, 122] on button "Save & Close" at bounding box center [399, 124] width 41 height 13
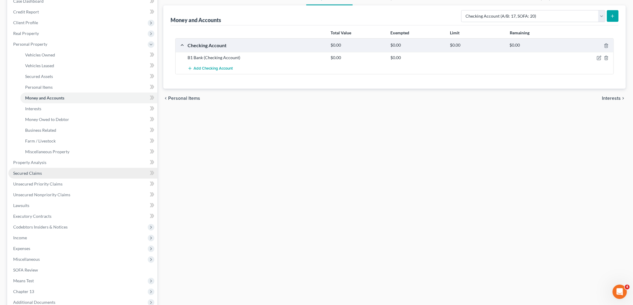
click at [59, 170] on link "Secured Claims" at bounding box center [82, 173] width 149 height 11
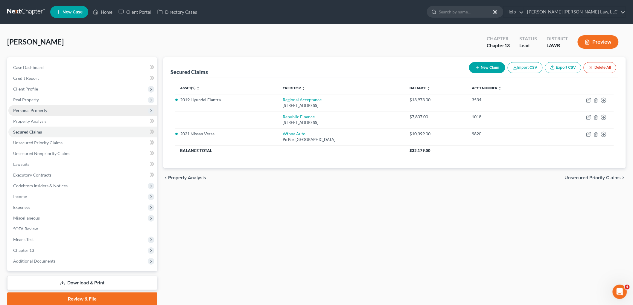
click at [58, 109] on span "Personal Property" at bounding box center [82, 110] width 149 height 11
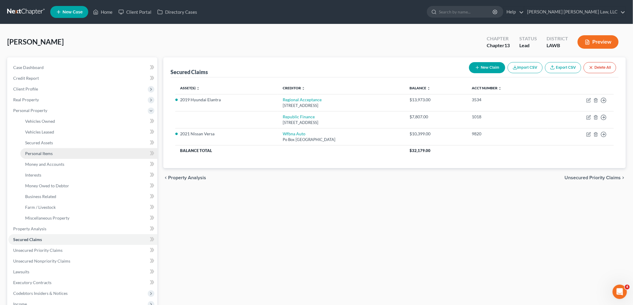
click at [49, 151] on span "Personal Items" at bounding box center [39, 153] width 28 height 5
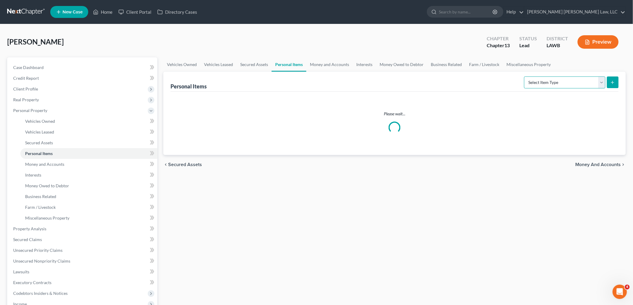
click at [585, 82] on select "Select Item Type Clothing (A/B: 11) Collectibles Of Value (A/B: 8) Electronics …" at bounding box center [564, 83] width 81 height 12
select select "household_goods"
click at [525, 77] on select "Select Item Type Clothing (A/B: 11) Collectibles Of Value (A/B: 8) Electronics …" at bounding box center [564, 83] width 81 height 12
click at [609, 80] on button "submit" at bounding box center [613, 83] width 12 height 12
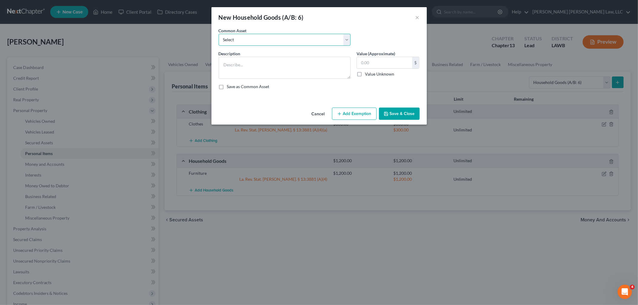
click at [304, 39] on select "Select Furniture Movables 2002 Chevy Tahoe 231,000 miles Movables Movables Mova…" at bounding box center [285, 40] width 132 height 12
select select "1"
click at [219, 34] on select "Select Furniture Movables 2002 Chevy Tahoe 231,000 miles Movables Movables Mova…" at bounding box center [285, 40] width 132 height 12
type textarea "Movables"
click at [382, 64] on input "3,600.00" at bounding box center [384, 62] width 55 height 11
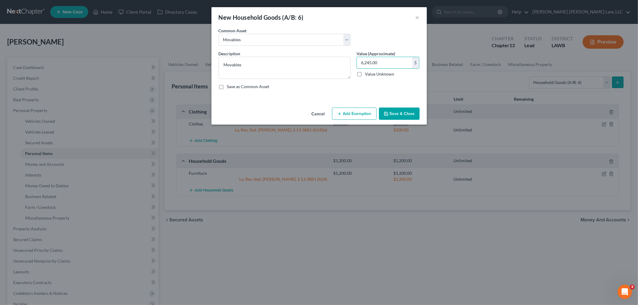
type input "6,245.00"
click at [393, 113] on button "Save & Close" at bounding box center [399, 114] width 41 height 13
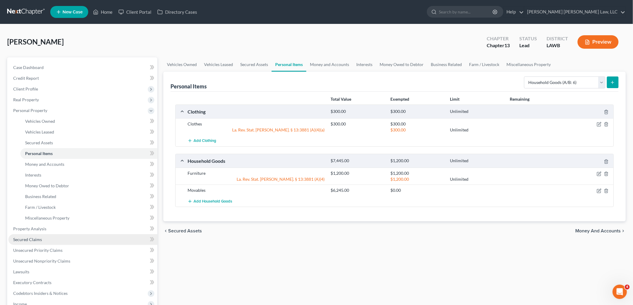
click at [42, 238] on link "Secured Claims" at bounding box center [82, 239] width 149 height 11
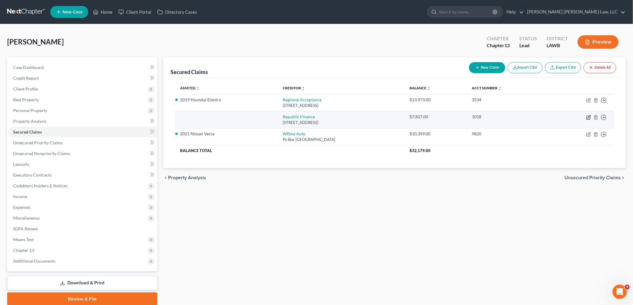
click at [587, 118] on icon "button" at bounding box center [588, 117] width 5 height 5
select select "19"
select select "0"
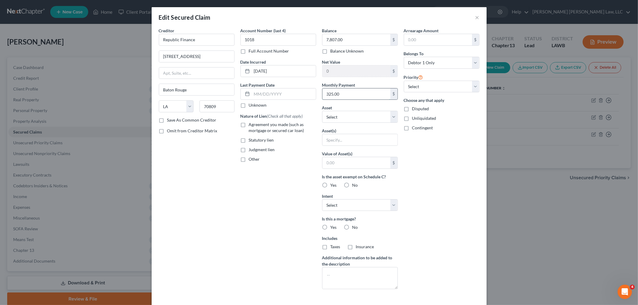
click at [350, 95] on input "325.00" at bounding box center [356, 94] width 68 height 11
click at [342, 119] on select "Select Other Multiple Assets 2019 Hyundai Elantra - $13973.0 Clothing - Clothes…" at bounding box center [360, 117] width 76 height 12
select select "7"
click at [322, 111] on select "Select Other Multiple Assets 2019 Hyundai Elantra - $13973.0 Clothing - Clothes…" at bounding box center [360, 117] width 76 height 12
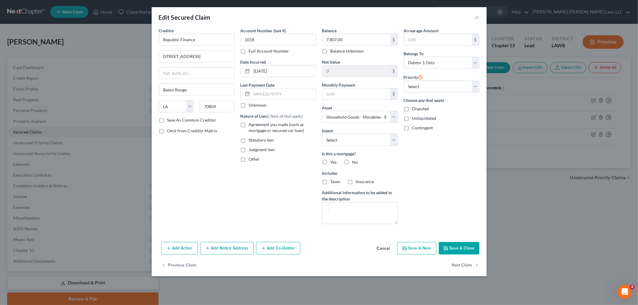
click at [428, 197] on div "Arrearage Amount $ Belongs To * Select Debtor 1 Only Debtor 2 Only Debtor 1 And…" at bounding box center [442, 129] width 82 height 202
click at [460, 255] on button "Save & Close" at bounding box center [459, 248] width 41 height 13
select select
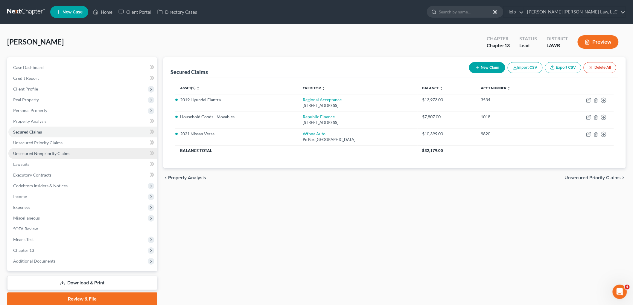
click at [34, 154] on span "Unsecured Nonpriority Claims" at bounding box center [41, 153] width 57 height 5
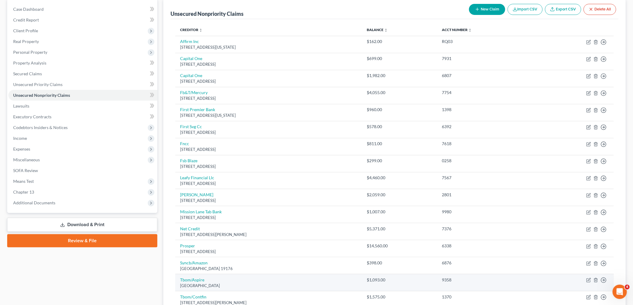
scroll to position [144, 0]
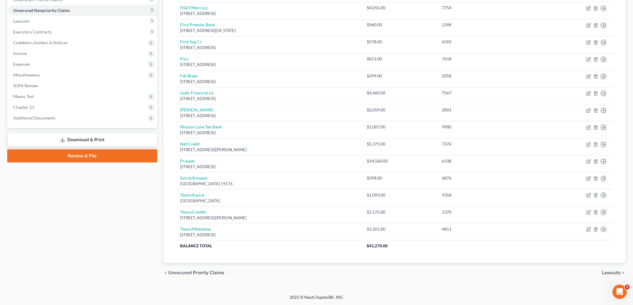
click at [118, 223] on div "Case Dashboard Payments Invoices Payments Payments Credit Report Client Profile" at bounding box center [82, 98] width 156 height 368
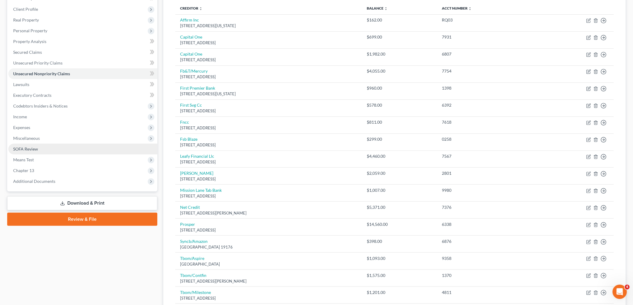
scroll to position [11, 0]
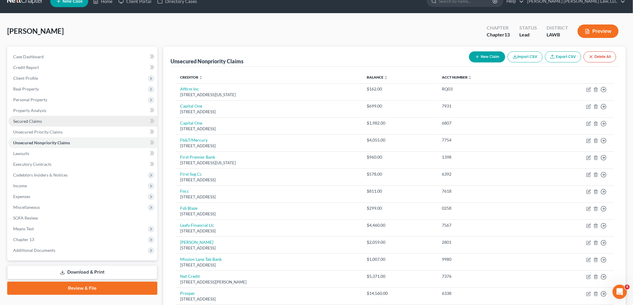
click at [47, 118] on link "Secured Claims" at bounding box center [82, 121] width 149 height 11
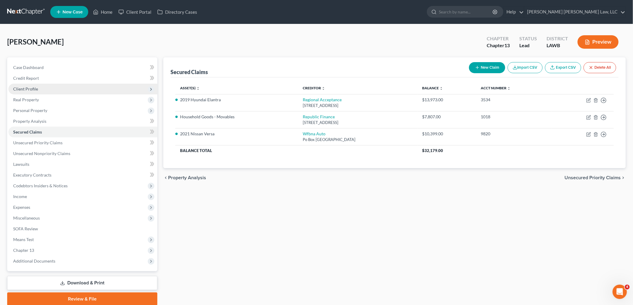
click at [38, 88] on span "Client Profile" at bounding box center [82, 89] width 149 height 11
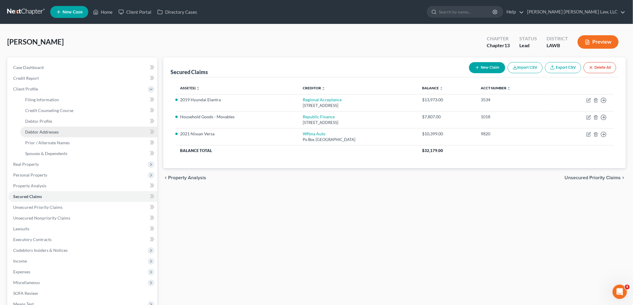
click at [43, 132] on span "Debtor Addresses" at bounding box center [41, 131] width 33 height 5
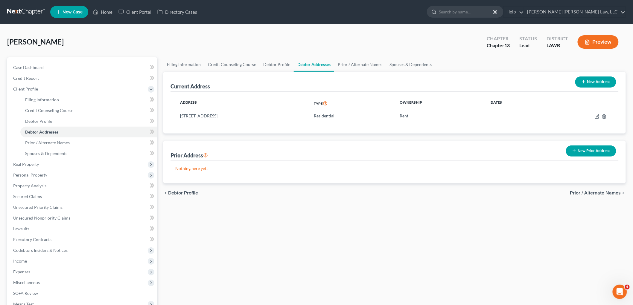
click at [575, 150] on icon "button" at bounding box center [574, 151] width 5 height 5
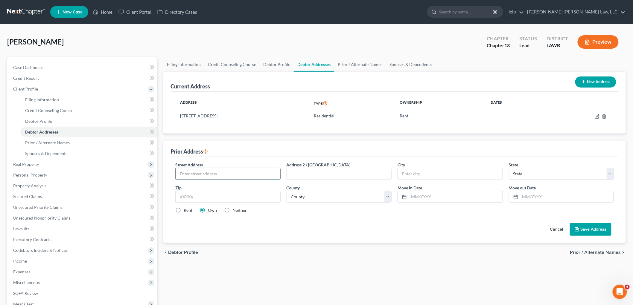
drag, startPoint x: 201, startPoint y: 173, endPoint x: 192, endPoint y: 171, distance: 8.9
click at [201, 173] on input "text" at bounding box center [228, 173] width 105 height 11
type input "13 A West Elmwood Street"
type input "71203"
type input "Monroe"
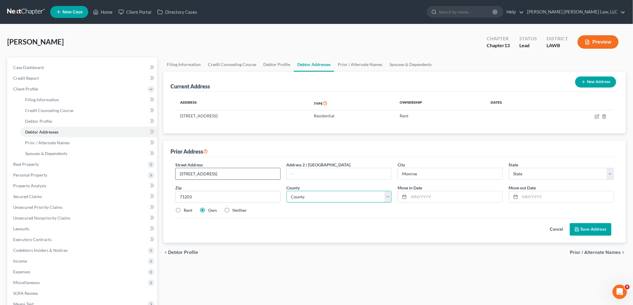
select select "19"
select select "36"
type input "10/01/2020"
type input "02/01/2025"
click at [232, 210] on label "Neither" at bounding box center [239, 211] width 14 height 6
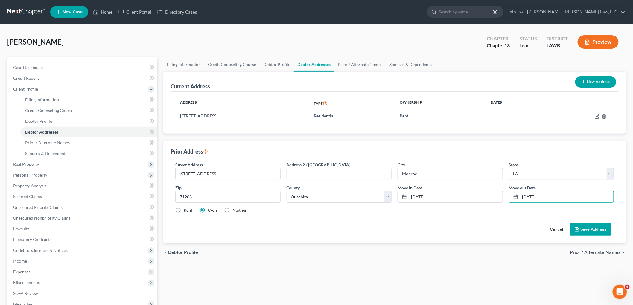
click at [235, 210] on input "Neither" at bounding box center [237, 210] width 4 height 4
radio input "true"
click at [597, 232] on button "Save Address" at bounding box center [591, 229] width 42 height 13
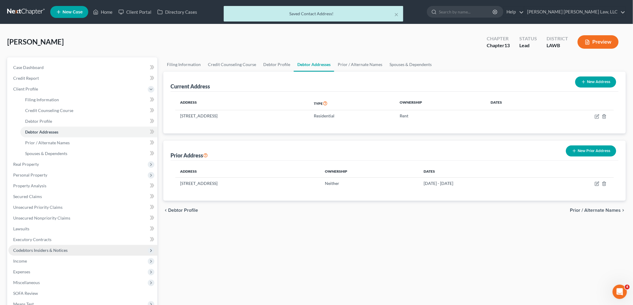
click at [39, 249] on span "Codebtors Insiders & Notices" at bounding box center [40, 250] width 54 height 5
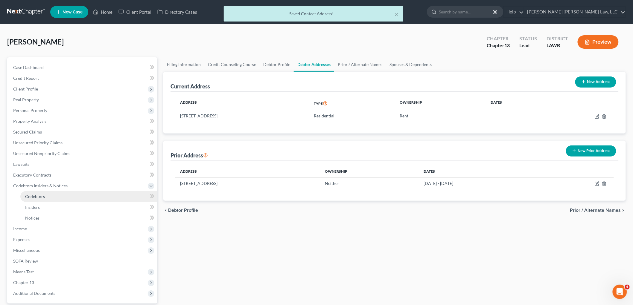
click at [57, 196] on link "Codebtors" at bounding box center [88, 196] width 137 height 11
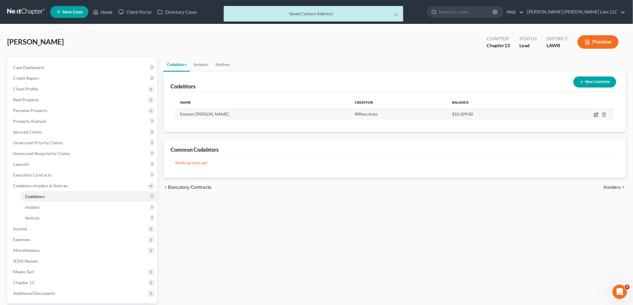
click at [595, 115] on icon "button" at bounding box center [596, 114] width 5 height 5
select select "19"
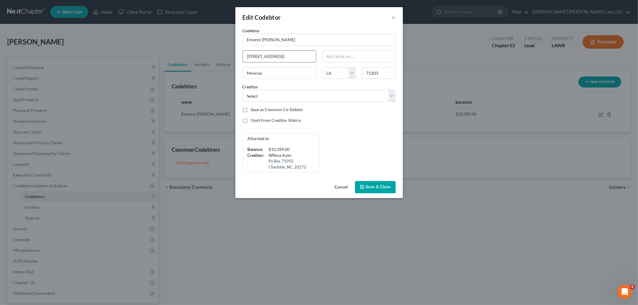
click at [307, 58] on input "13 A West Elmwood" at bounding box center [279, 56] width 73 height 11
type input "13 A West Elmwood Street"
click at [357, 186] on button "Save & Close" at bounding box center [375, 187] width 41 height 13
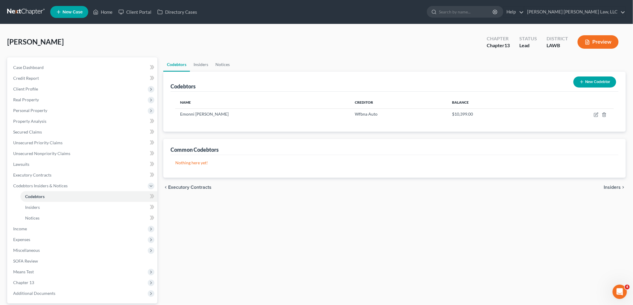
click at [31, 13] on link at bounding box center [26, 12] width 38 height 11
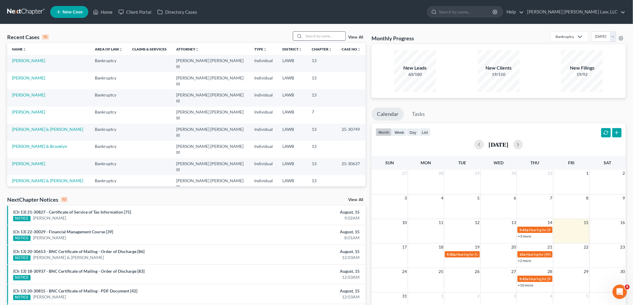
click at [318, 35] on input "search" at bounding box center [325, 36] width 42 height 9
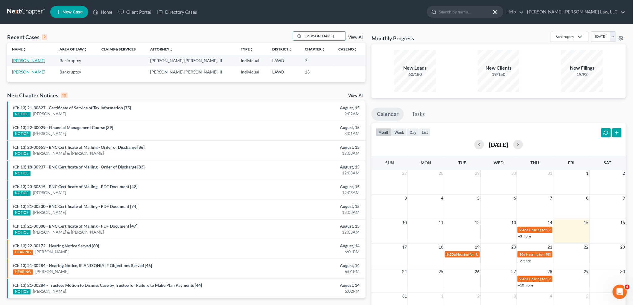
type input "[PERSON_NAME]"
click at [18, 60] on link "[PERSON_NAME]" at bounding box center [28, 60] width 33 height 5
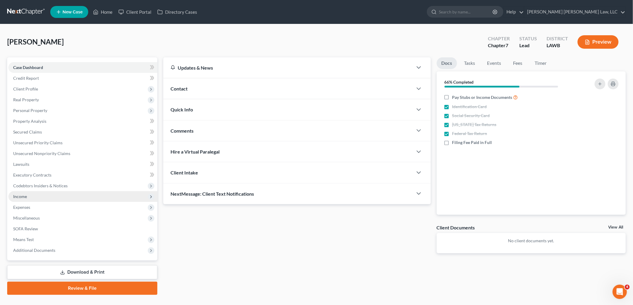
click at [32, 198] on span "Income" at bounding box center [82, 196] width 149 height 11
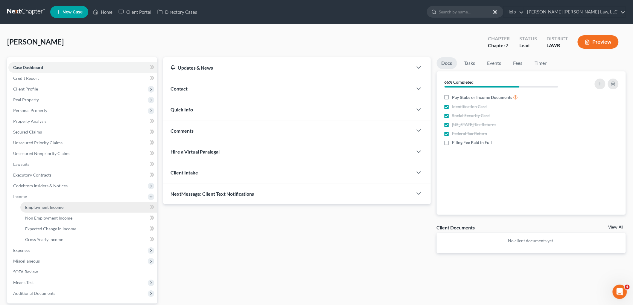
click at [38, 205] on span "Employment Income" at bounding box center [44, 207] width 38 height 5
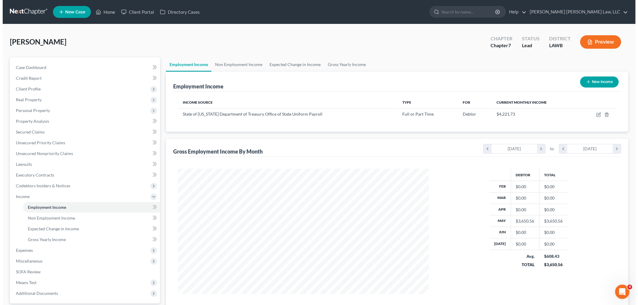
scroll to position [125, 263]
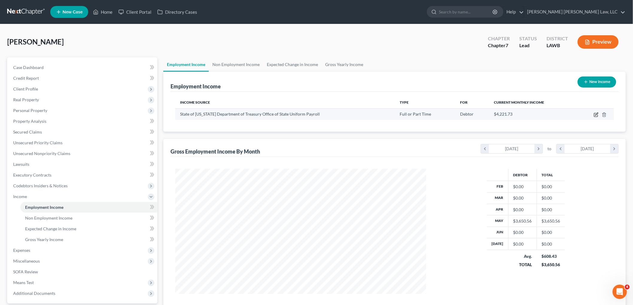
click at [595, 115] on icon "button" at bounding box center [596, 114] width 5 height 5
select select "0"
select select "19"
select select "2"
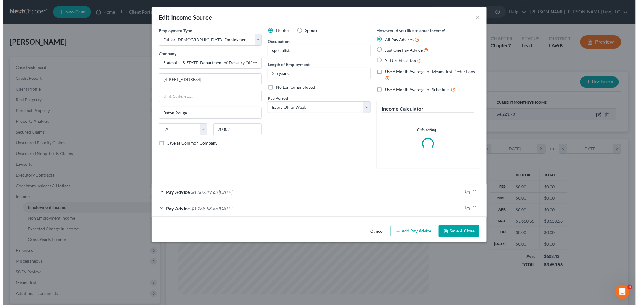
scroll to position [126, 265]
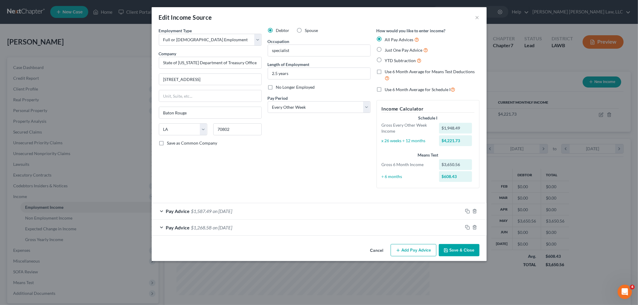
click at [413, 251] on button "Add Pay Advice" at bounding box center [414, 250] width 46 height 13
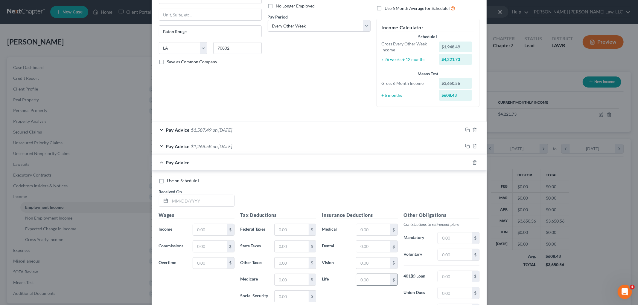
scroll to position [160, 0]
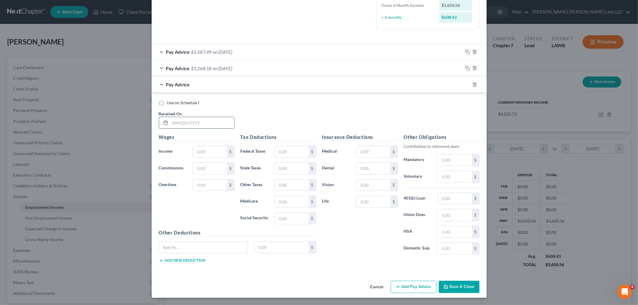
click at [211, 120] on input "text" at bounding box center [202, 122] width 64 height 11
type input "[DATE]"
